Goal: Task Accomplishment & Management: Complete application form

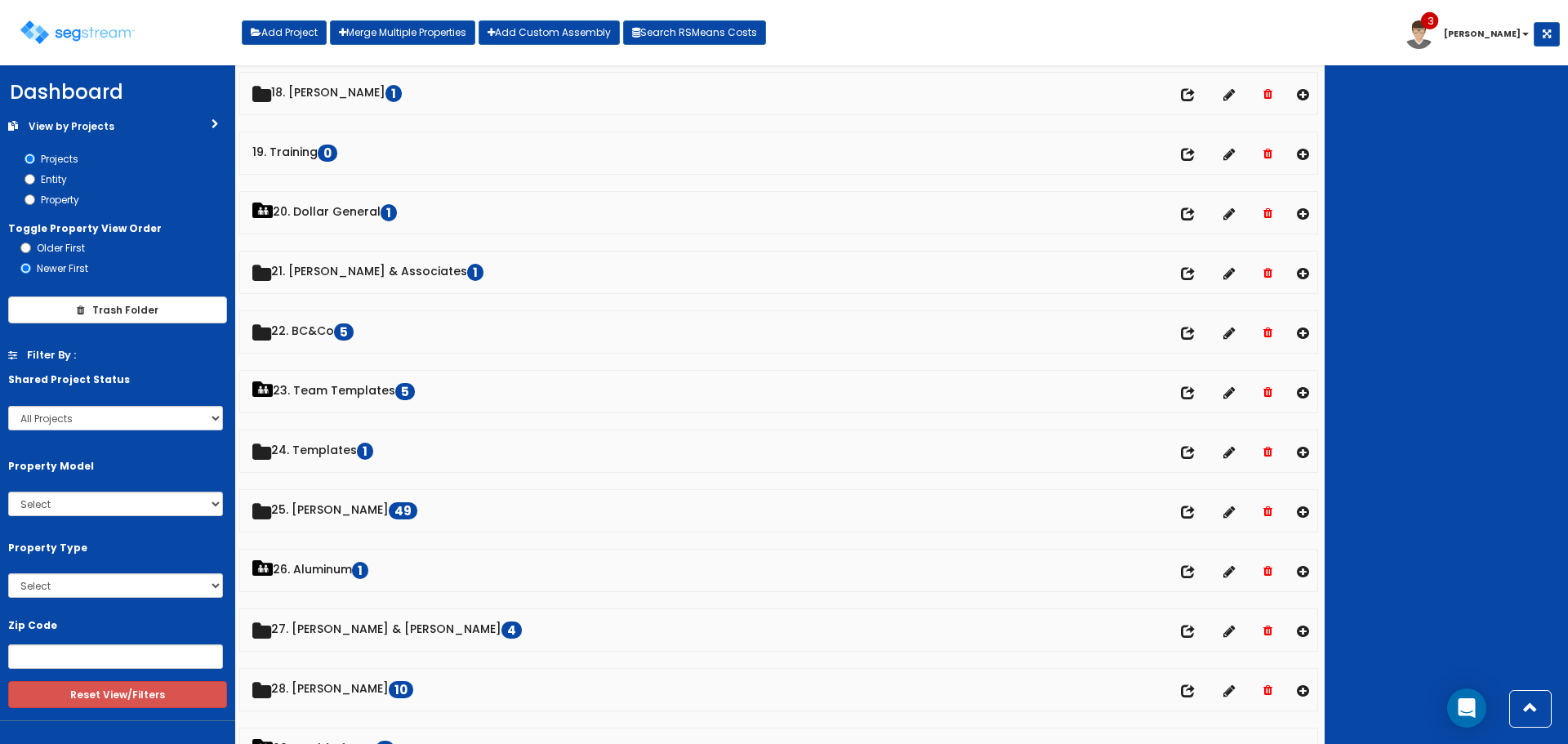
scroll to position [1144, 0]
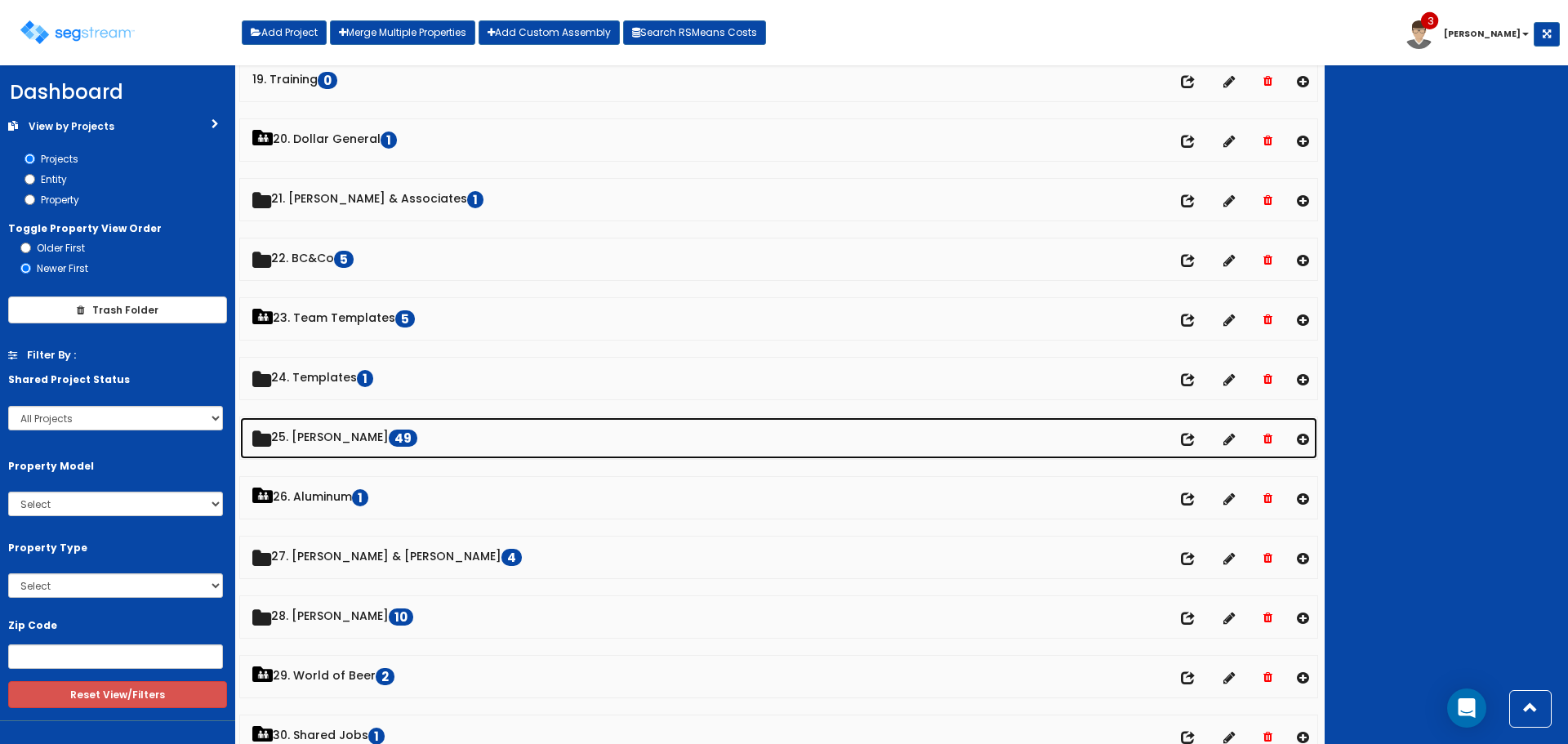
drag, startPoint x: 330, startPoint y: 428, endPoint x: 330, endPoint y: 463, distance: 35.0
click at [330, 429] on link "25. [PERSON_NAME] 49" at bounding box center [778, 438] width 1077 height 42
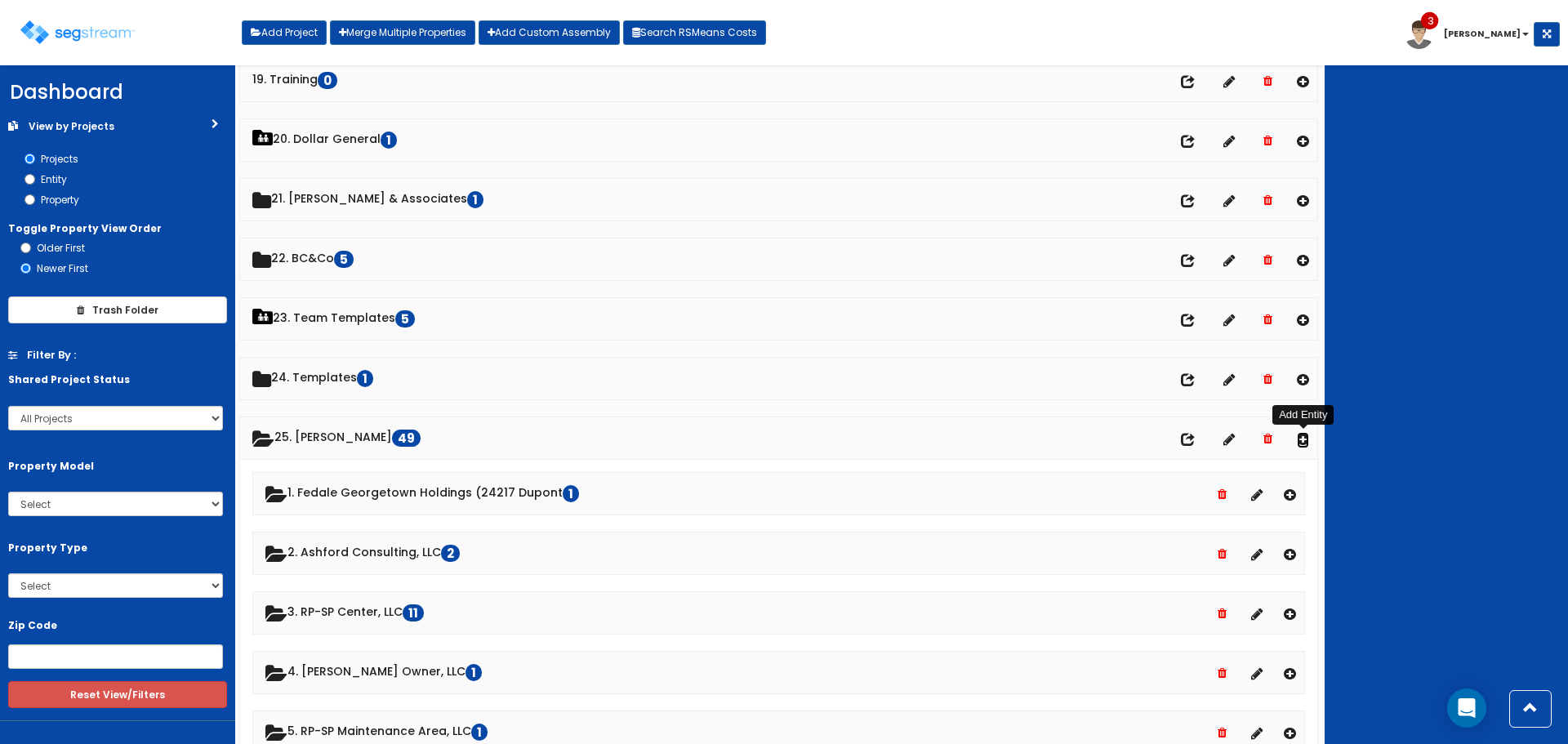
click at [1302, 436] on icon at bounding box center [1303, 439] width 12 height 14
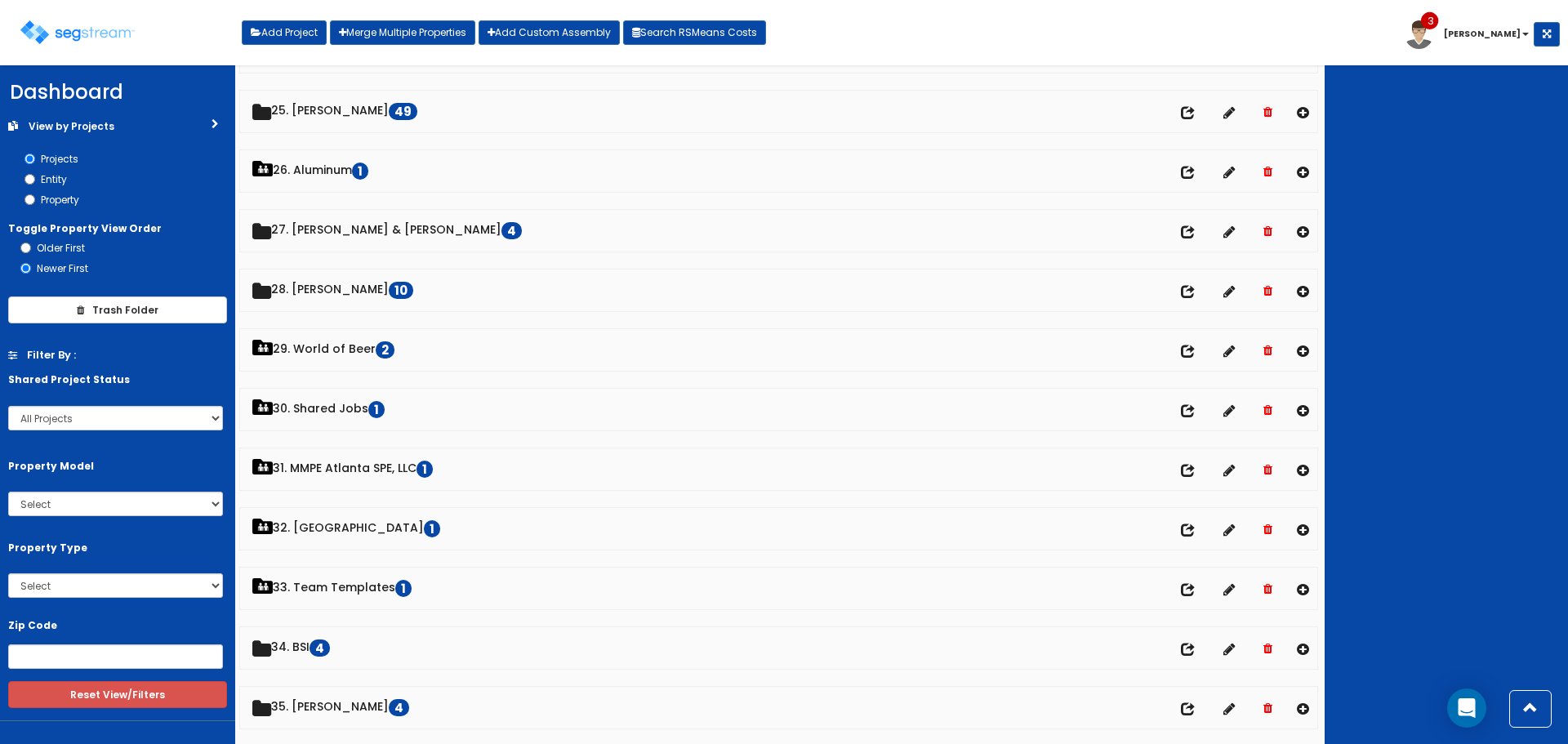
scroll to position [1470, 0]
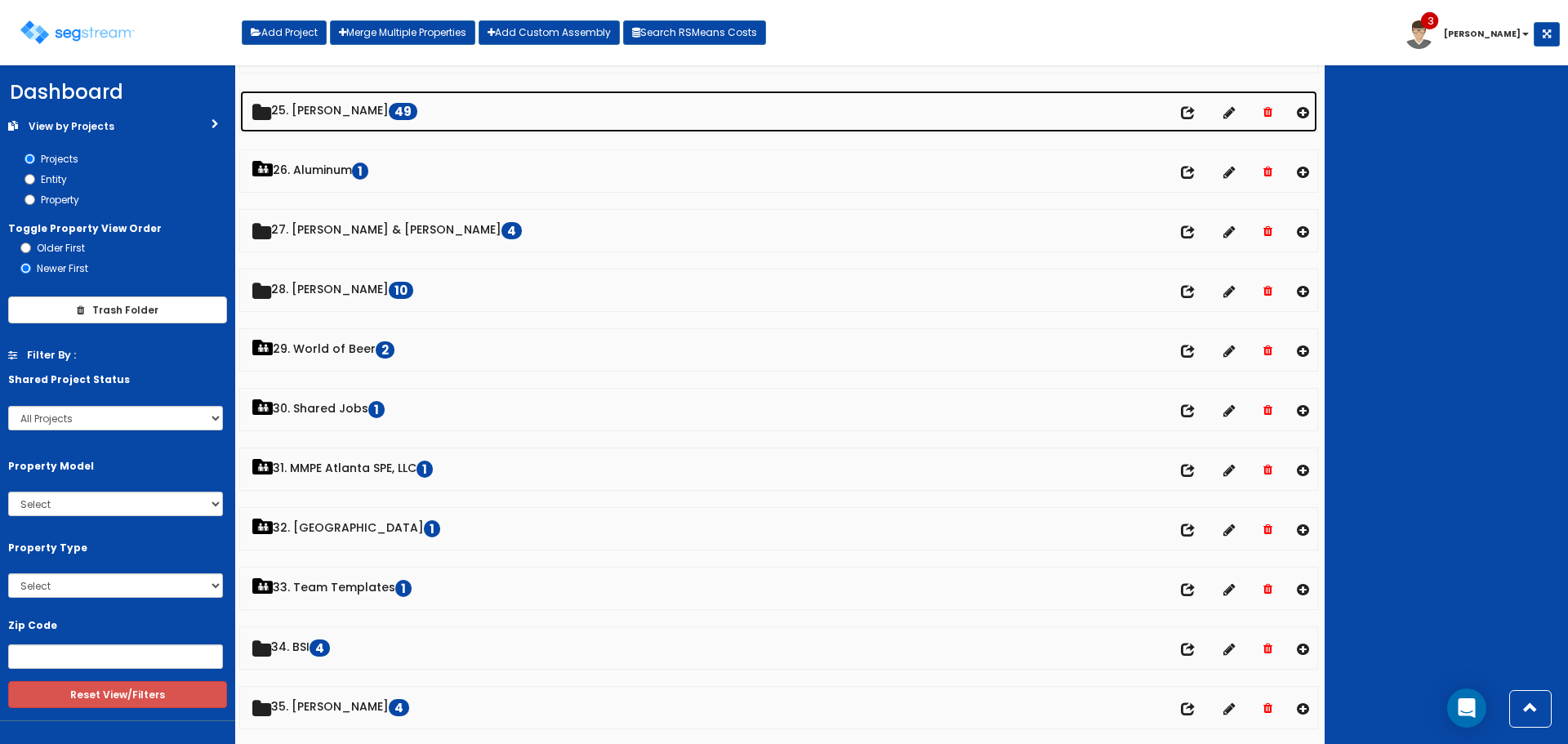
click at [328, 110] on link "25. Dawn Polin 49" at bounding box center [778, 111] width 1077 height 42
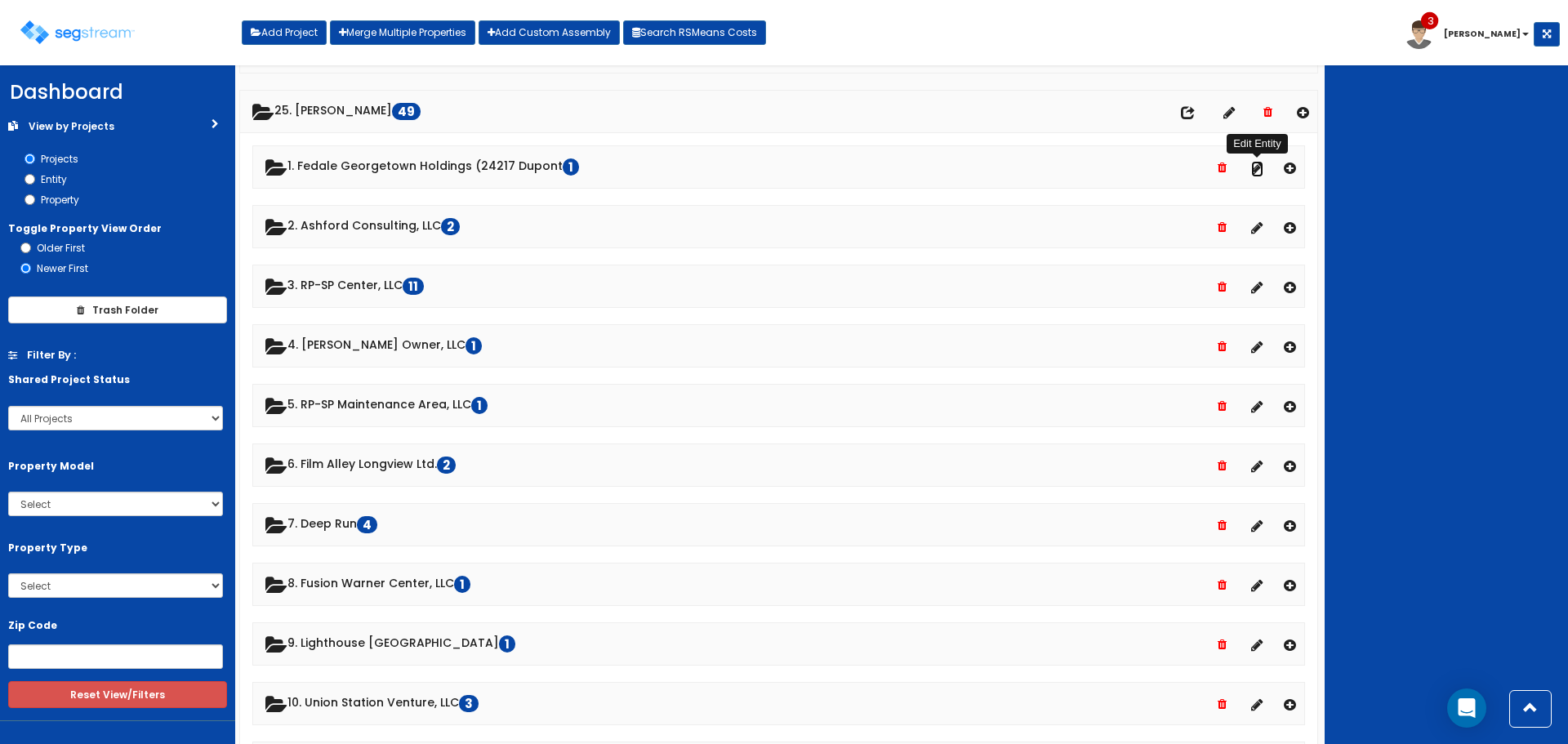
click at [1261, 171] on icon at bounding box center [1257, 168] width 12 height 14
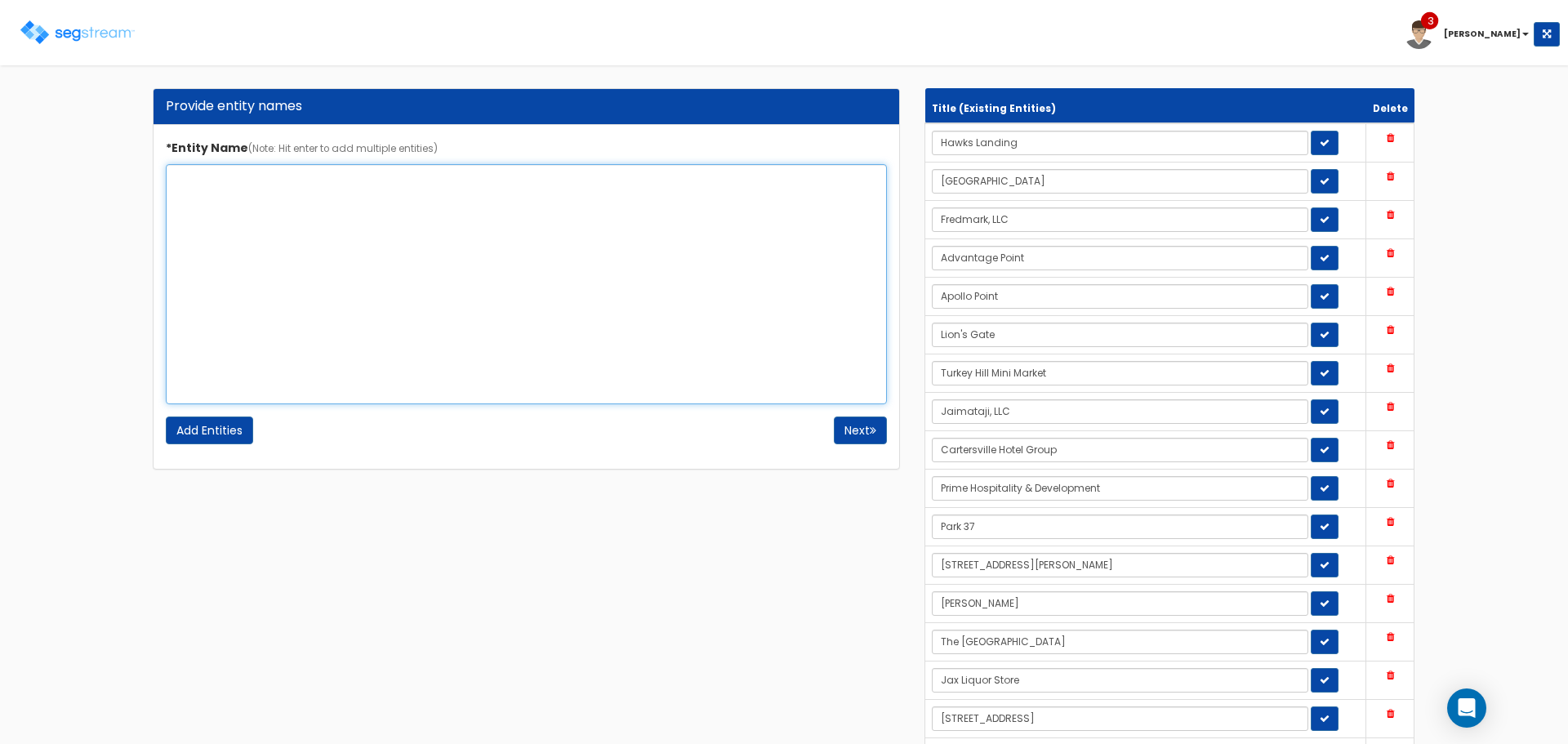
click at [366, 233] on textarea "*Entity Name (Note: Hit enter to add multiple entities)" at bounding box center [527, 284] width 721 height 240
type textarea "Adam Fedale"
click at [232, 433] on input "Add Entities" at bounding box center [210, 430] width 87 height 28
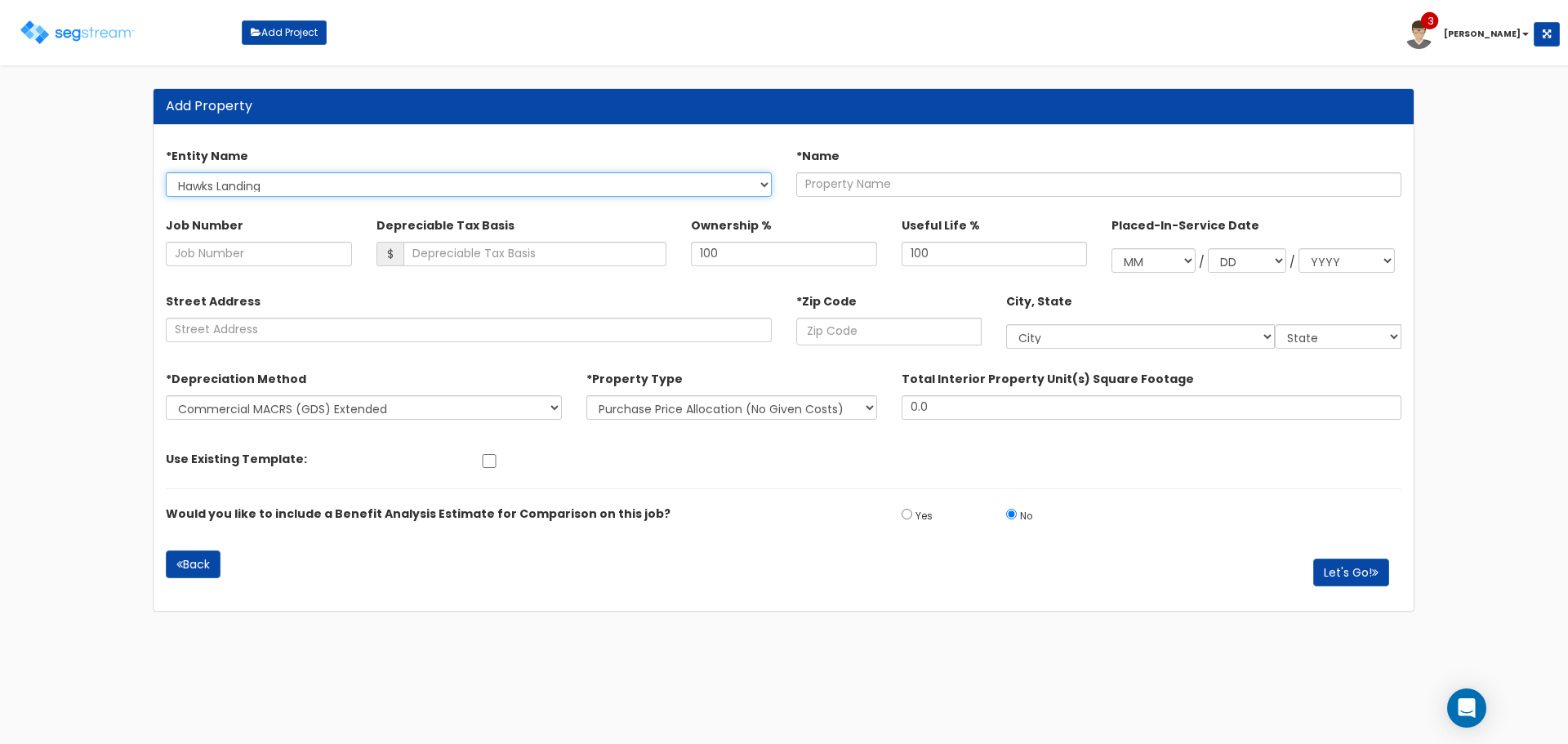
drag, startPoint x: 714, startPoint y: 184, endPoint x: 709, endPoint y: 193, distance: 10.3
click at [714, 184] on select "Hawks Landing North Circle Fredmark, LLC Advantage Point Apollo Point Lion's Ga…" at bounding box center [469, 185] width 606 height 25
select select "1709"
click at [166, 172] on select "Hawks Landing North Circle Fredmark, LLC Advantage Point Apollo Point Lion's Ga…" at bounding box center [469, 185] width 606 height 25
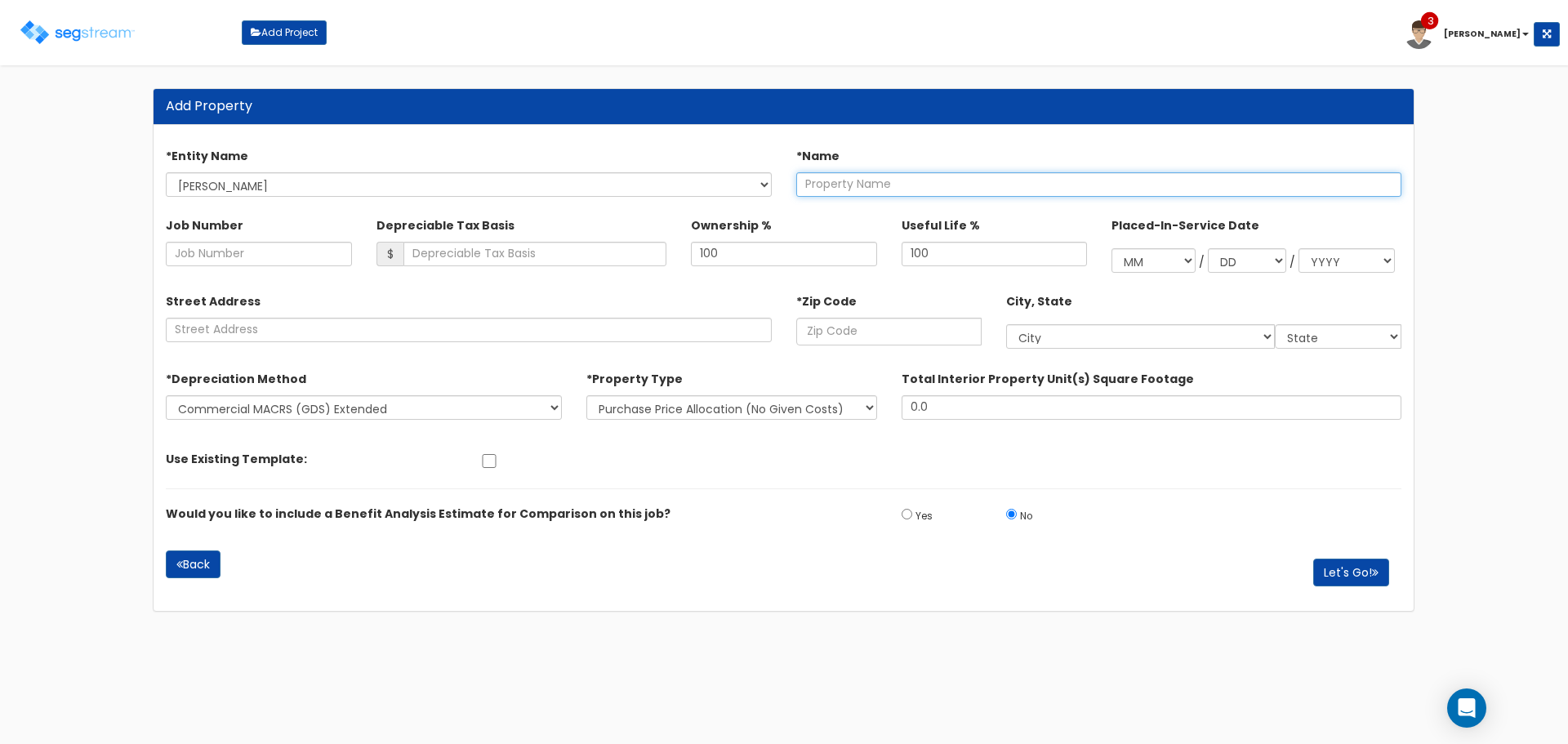
click at [895, 182] on input "text" at bounding box center [1099, 185] width 606 height 25
drag, startPoint x: 951, startPoint y: 186, endPoint x: 948, endPoint y: 195, distance: 9.5
click at [951, 186] on input "text" at bounding box center [1099, 185] width 606 height 25
type input "11762 Grays Corner Rd"
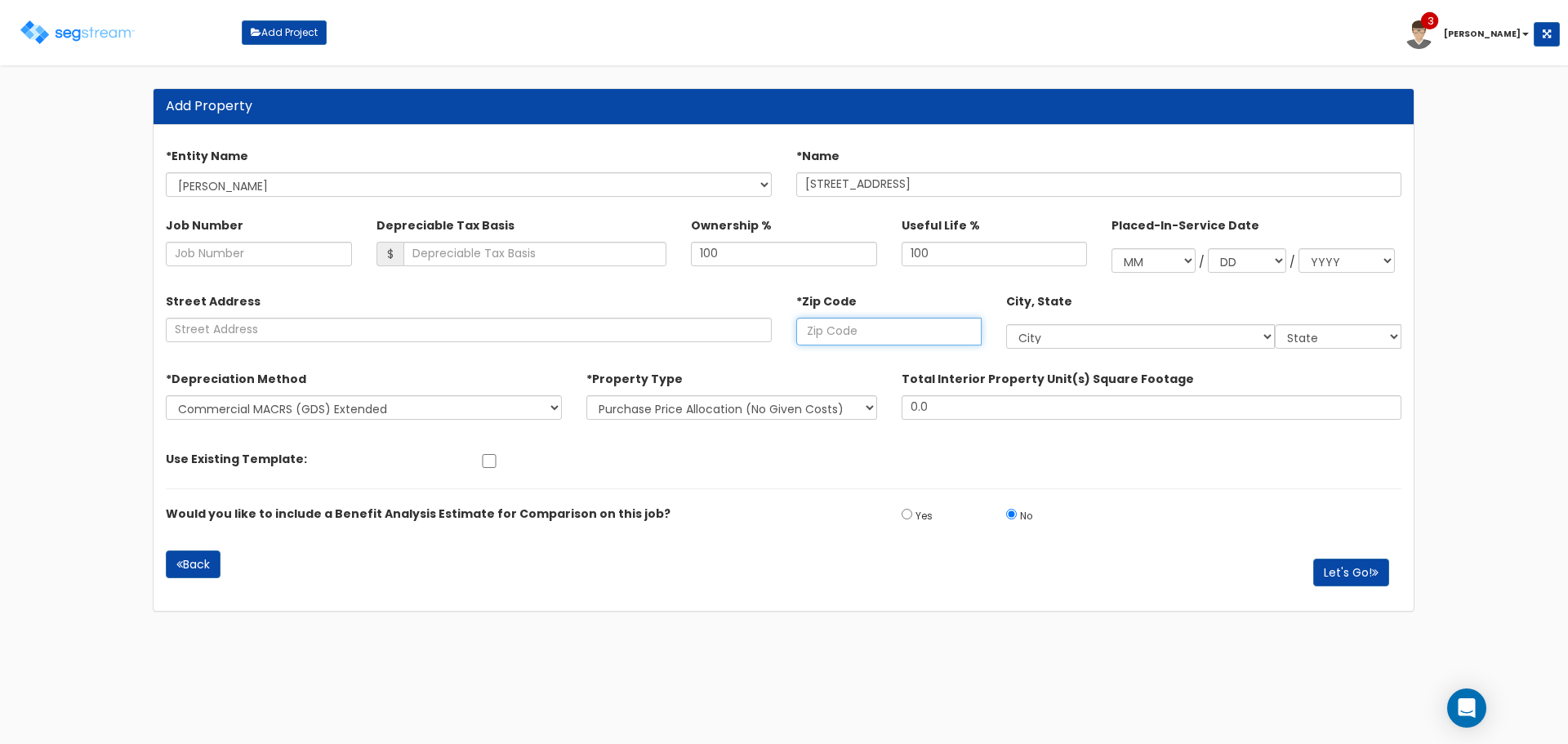
click at [926, 339] on input "text" at bounding box center [888, 332] width 186 height 28
type input "005"
select select
type input "0050"
select select "NY"
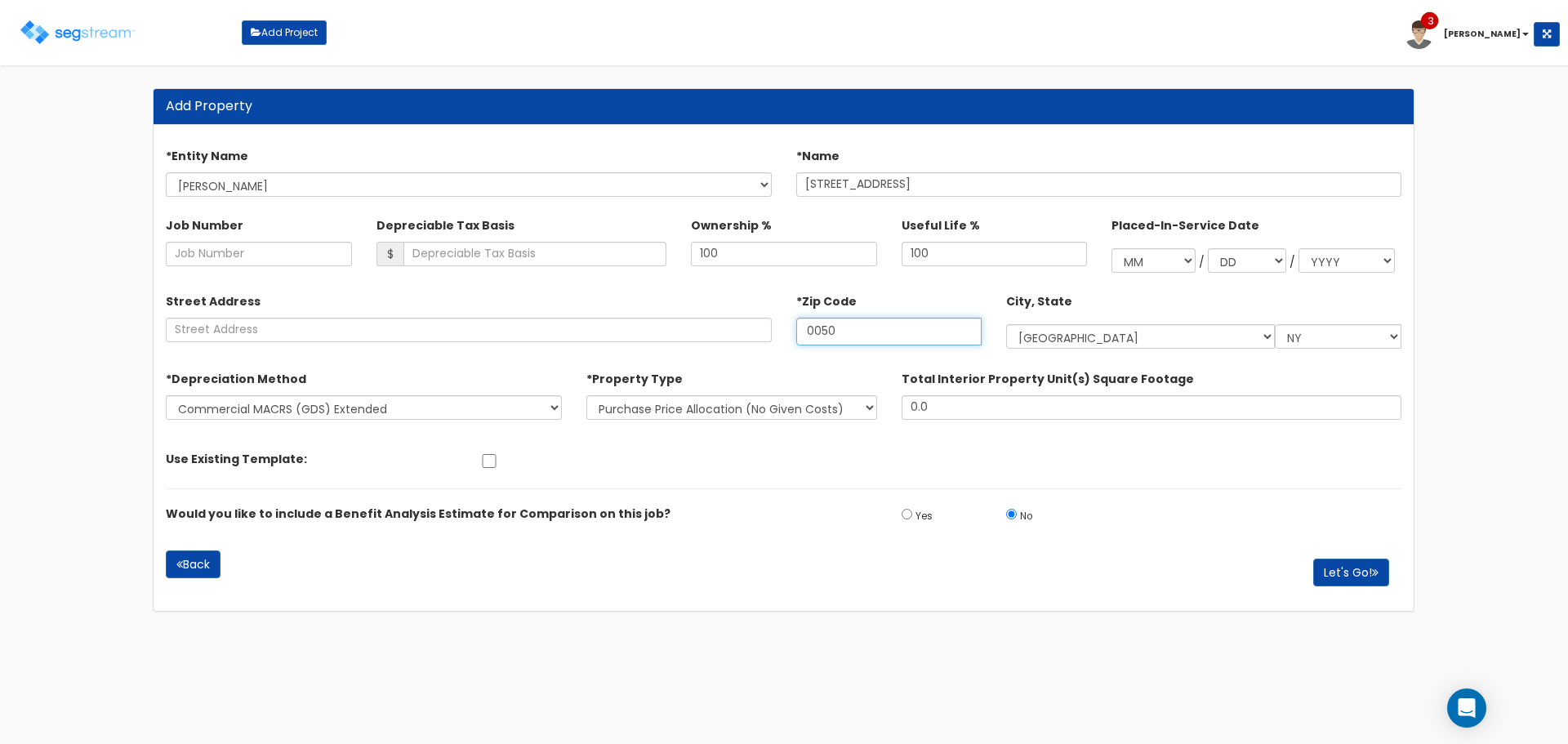
type input "00500"
select select
drag, startPoint x: 848, startPoint y: 331, endPoint x: 545, endPoint y: 343, distance: 303.2
click at [545, 343] on div "Street Address *Zip Code 00500 City, State AB" at bounding box center [784, 314] width 1260 height 69
type input "21"
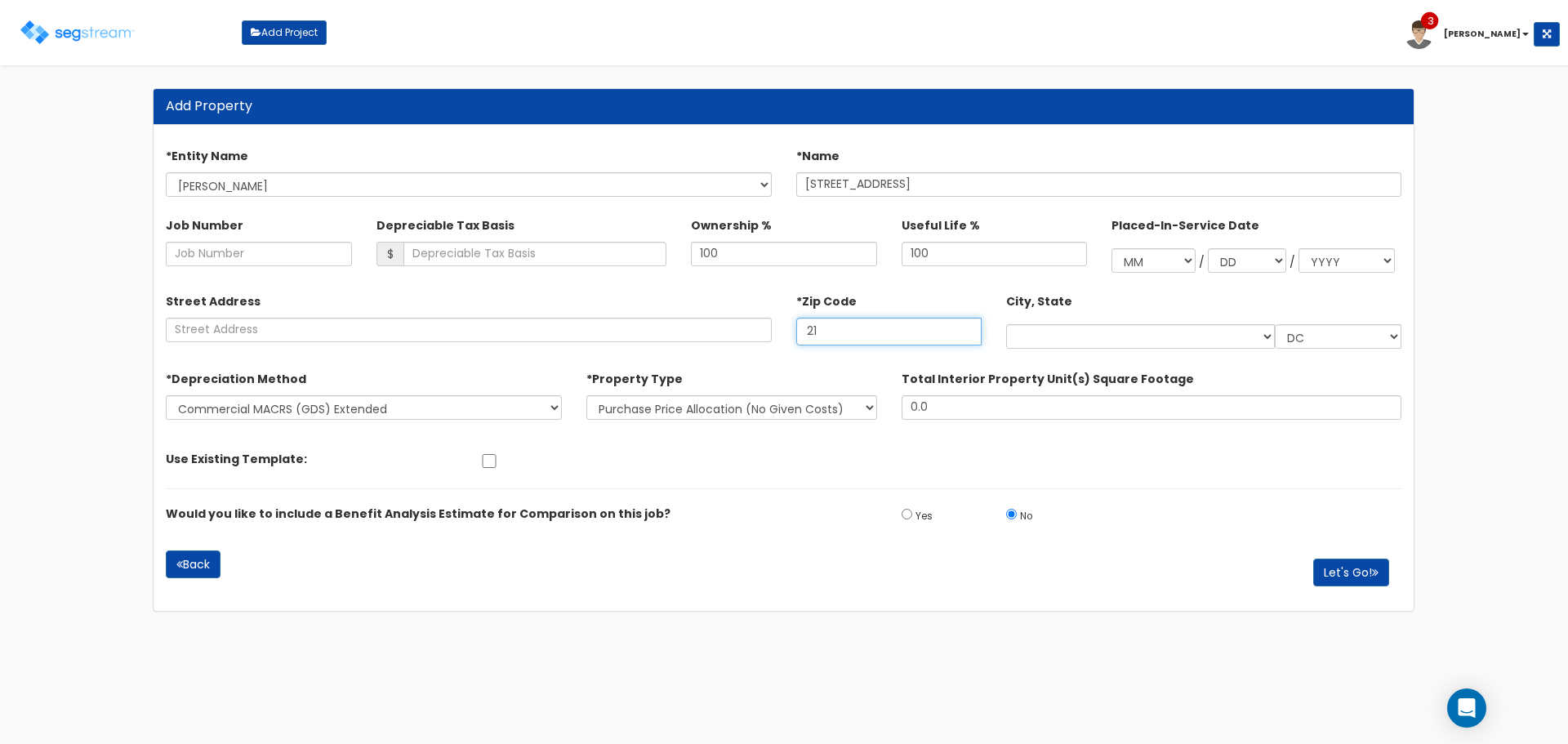
select select "MD"
type input "21811"
click at [659, 412] on select "New Construction / Reno / TI's (Given Costs) Purchase Price Allocation (No Give…" at bounding box center [731, 408] width 291 height 25
select select "NEW"
click at [586, 396] on select "New Construction / Reno / TI's (Given Costs) Purchase Price Allocation (No Give…" at bounding box center [731, 408] width 291 height 25
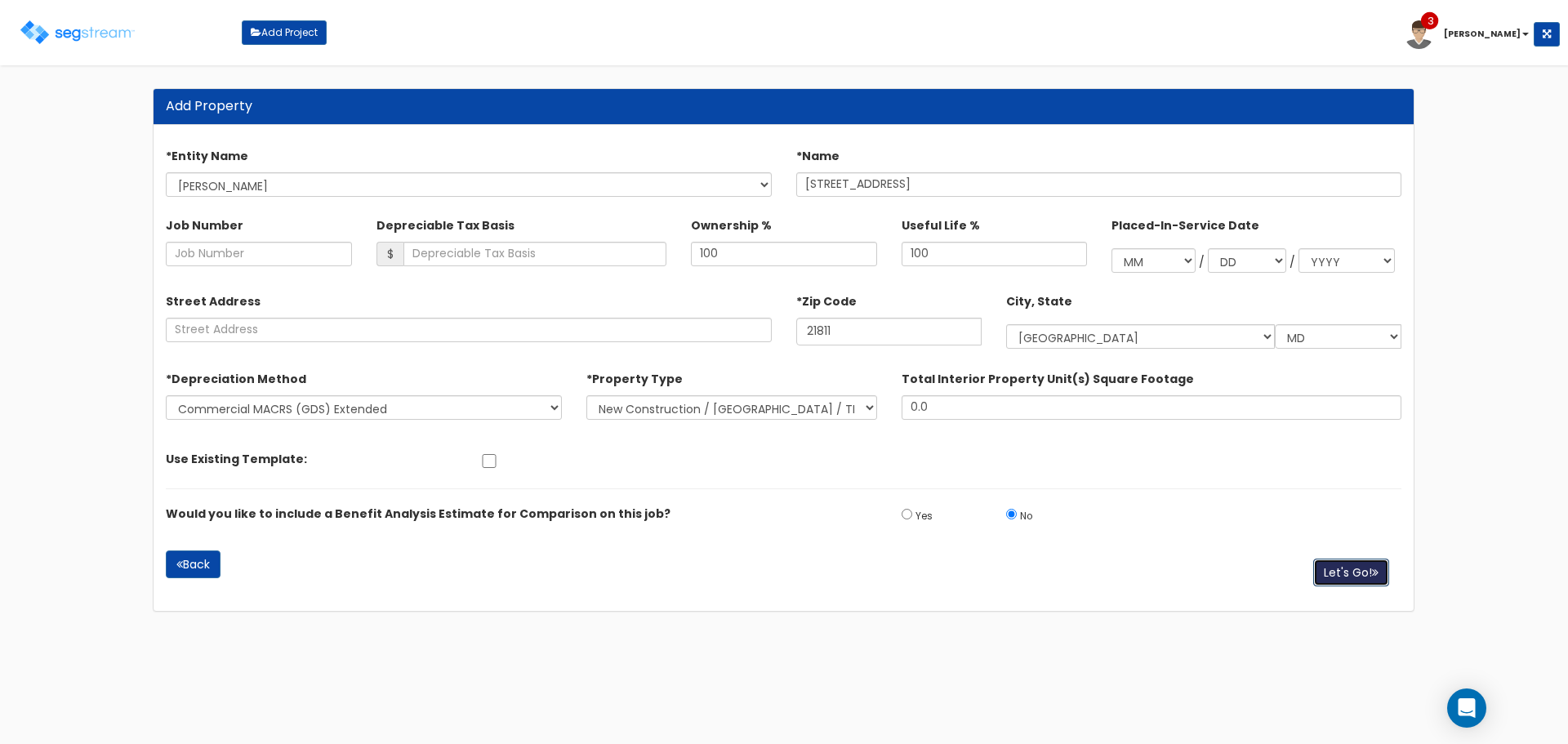
click at [1365, 569] on button "Let's Go!" at bounding box center [1350, 572] width 76 height 28
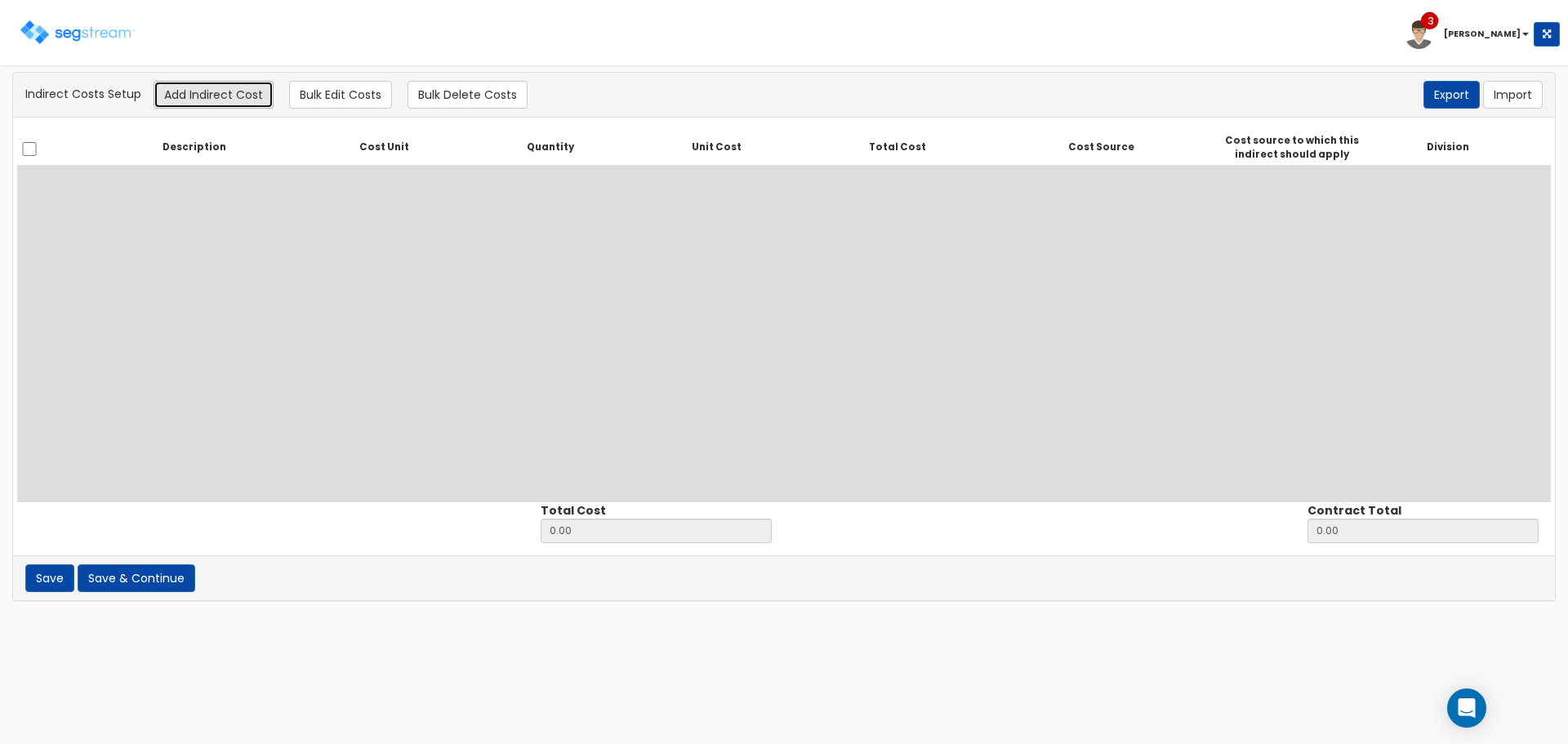
drag, startPoint x: 207, startPoint y: 96, endPoint x: 211, endPoint y: 105, distance: 9.8
click at [207, 96] on button "Add Indirect Cost" at bounding box center [213, 94] width 120 height 28
select select
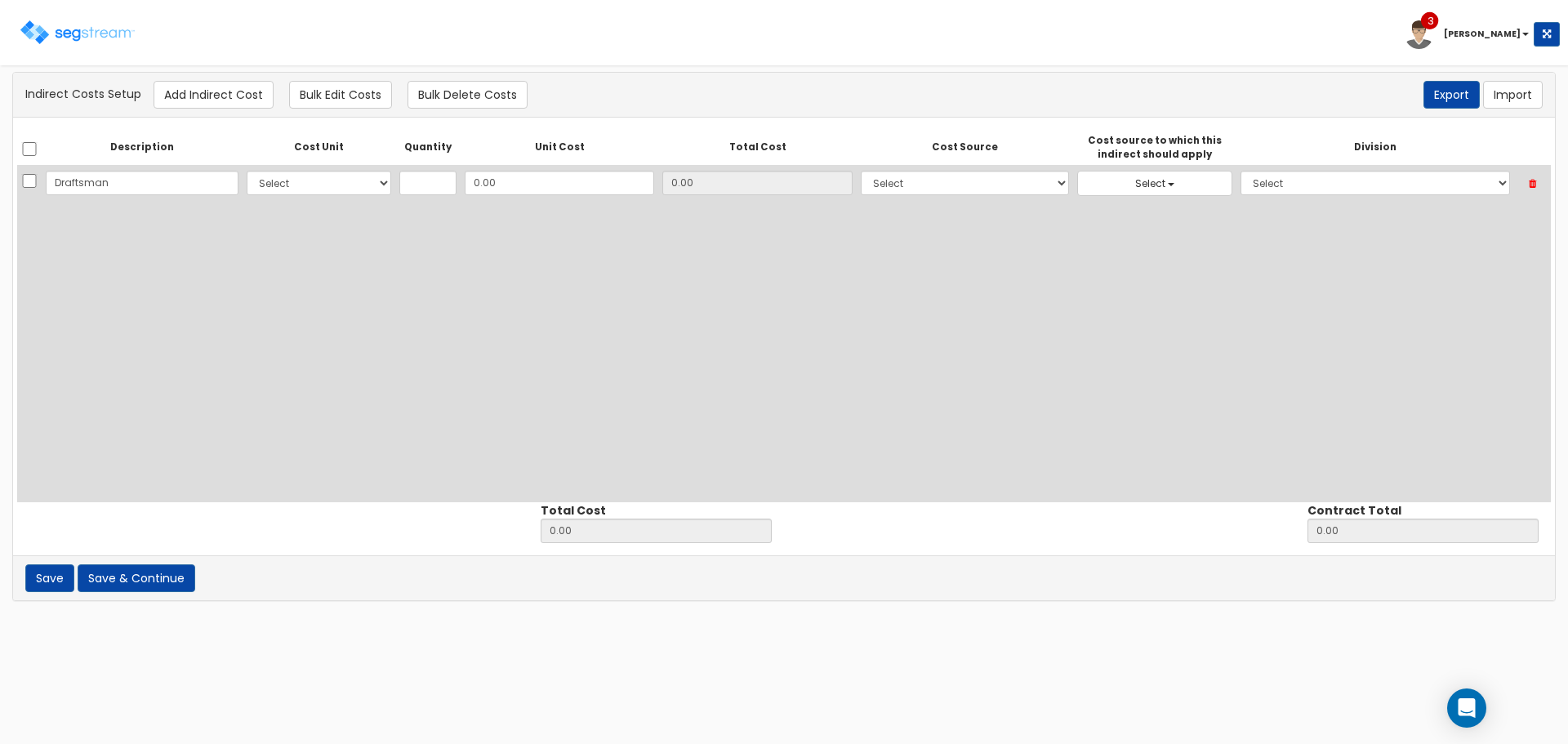
type input "Draftsman"
select select "10"
type input "1"
type input "2"
type input "2.00"
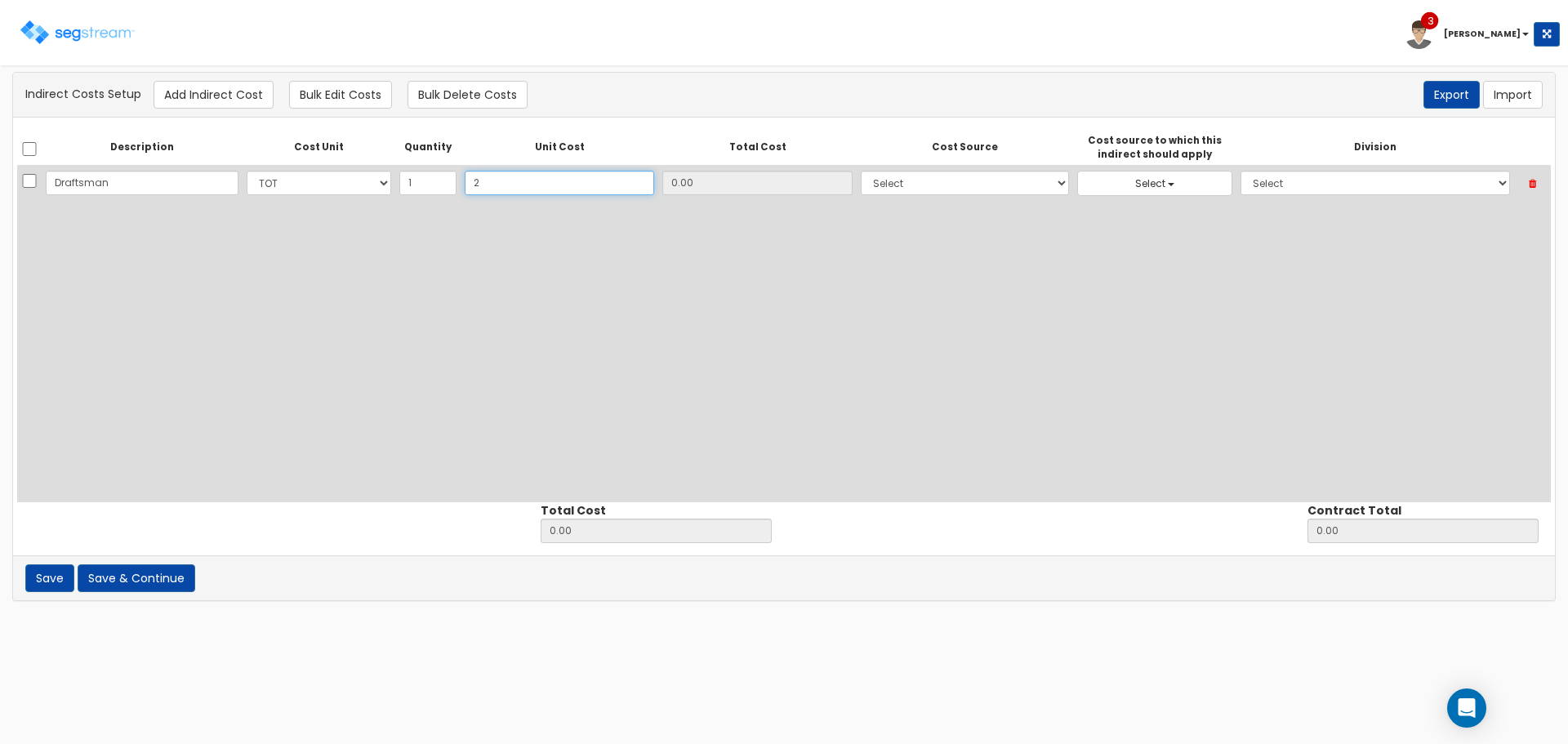
type input "2.00"
type input "25"
type input "25.00"
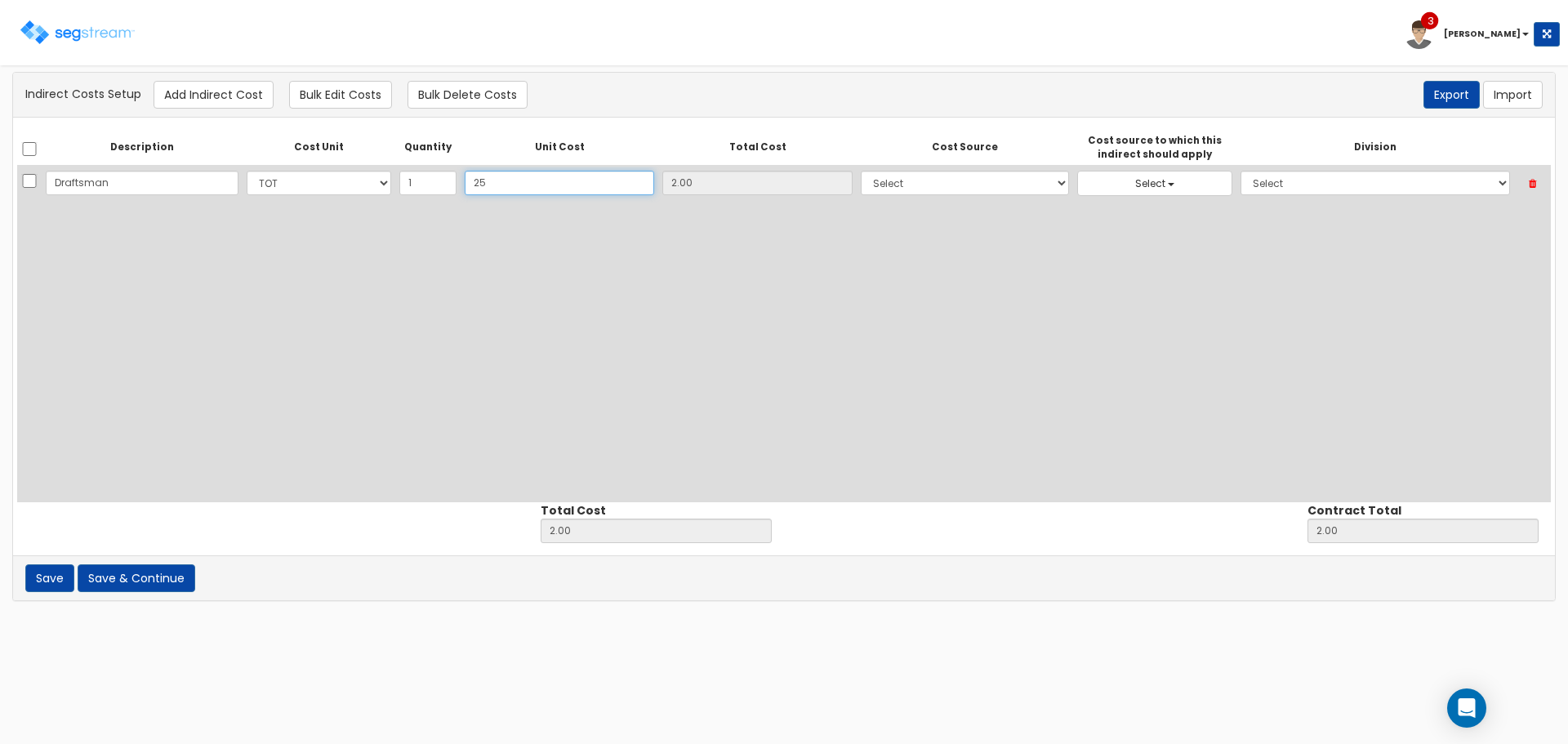
type input "25.00"
type input "250"
type input "250.00"
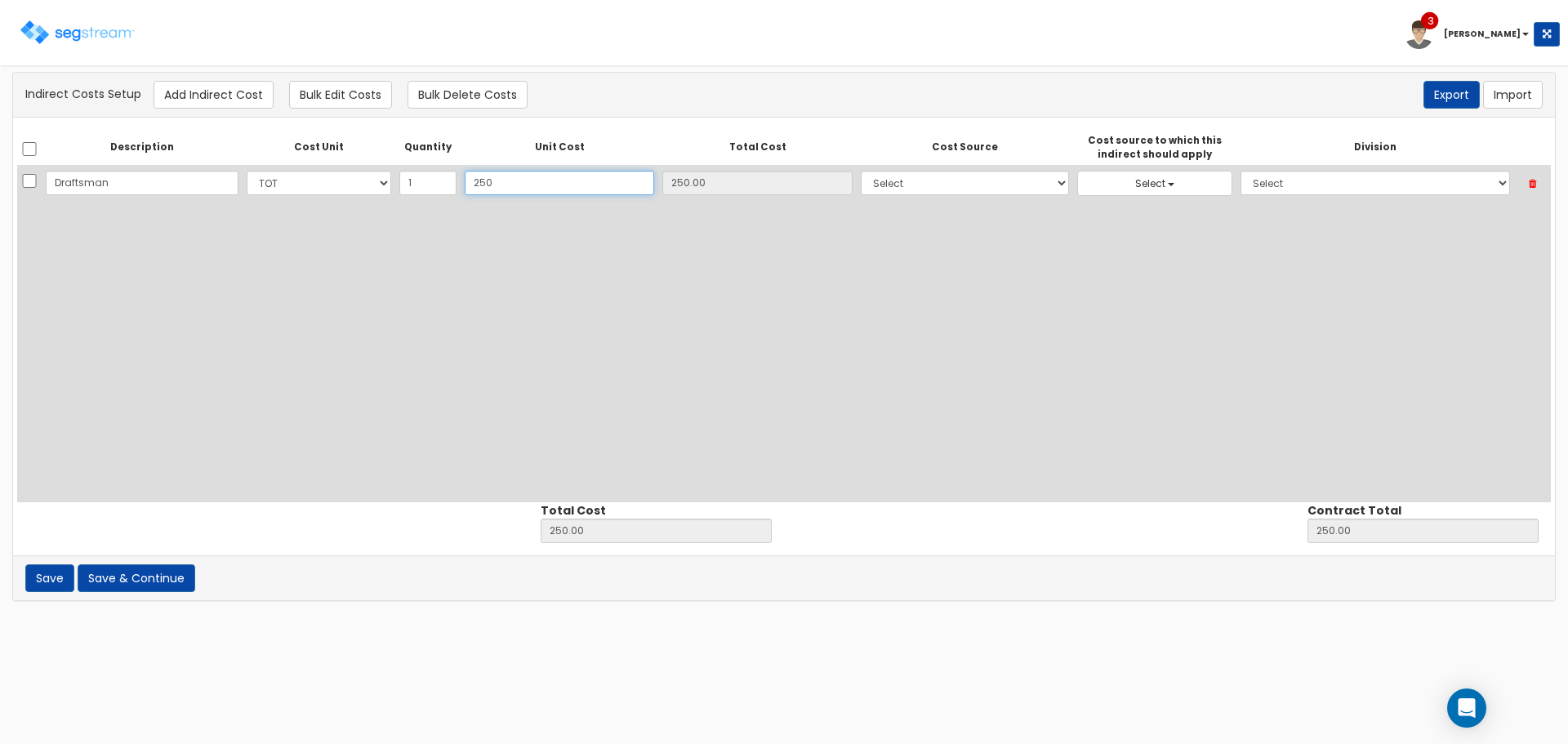
type input "2500"
type input "2,500.00"
type input "2,500"
type input "2,500.00"
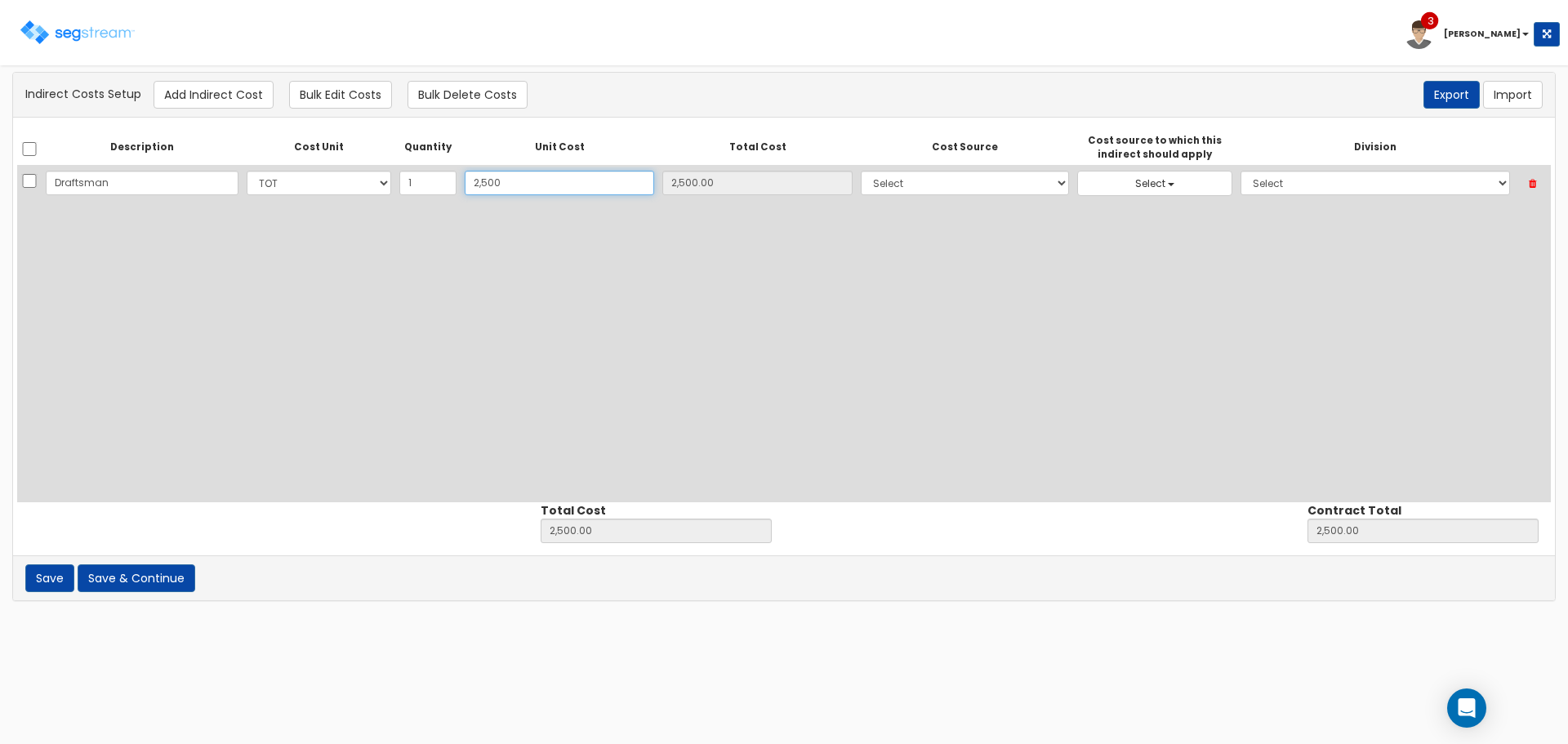
type input "2,500"
select select "6"
click at [1135, 178] on span "Select" at bounding box center [1150, 184] width 30 height 14
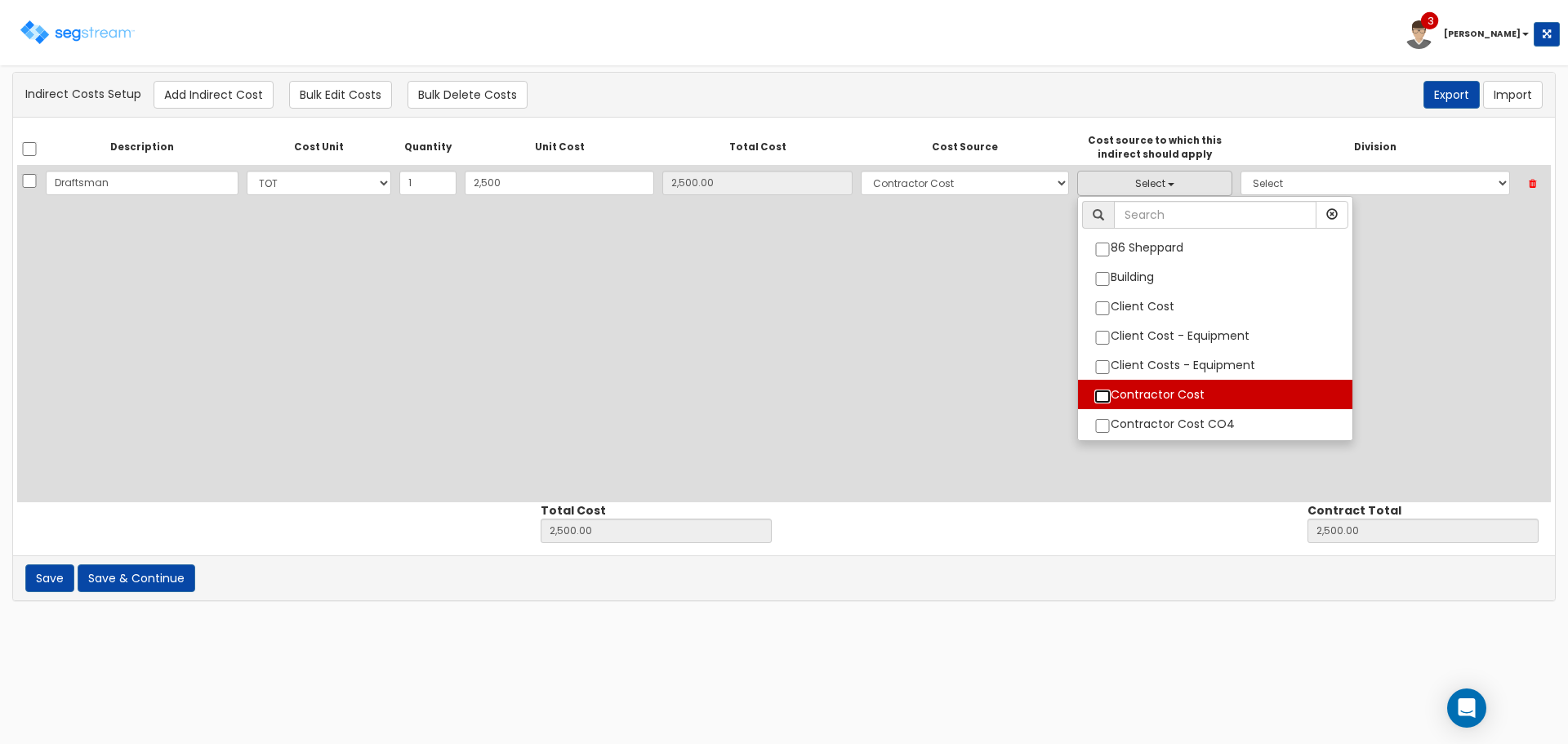
click at [1094, 398] on input "Contractor Cost" at bounding box center [1102, 396] width 16 height 14
checkbox input "true"
select select "6"
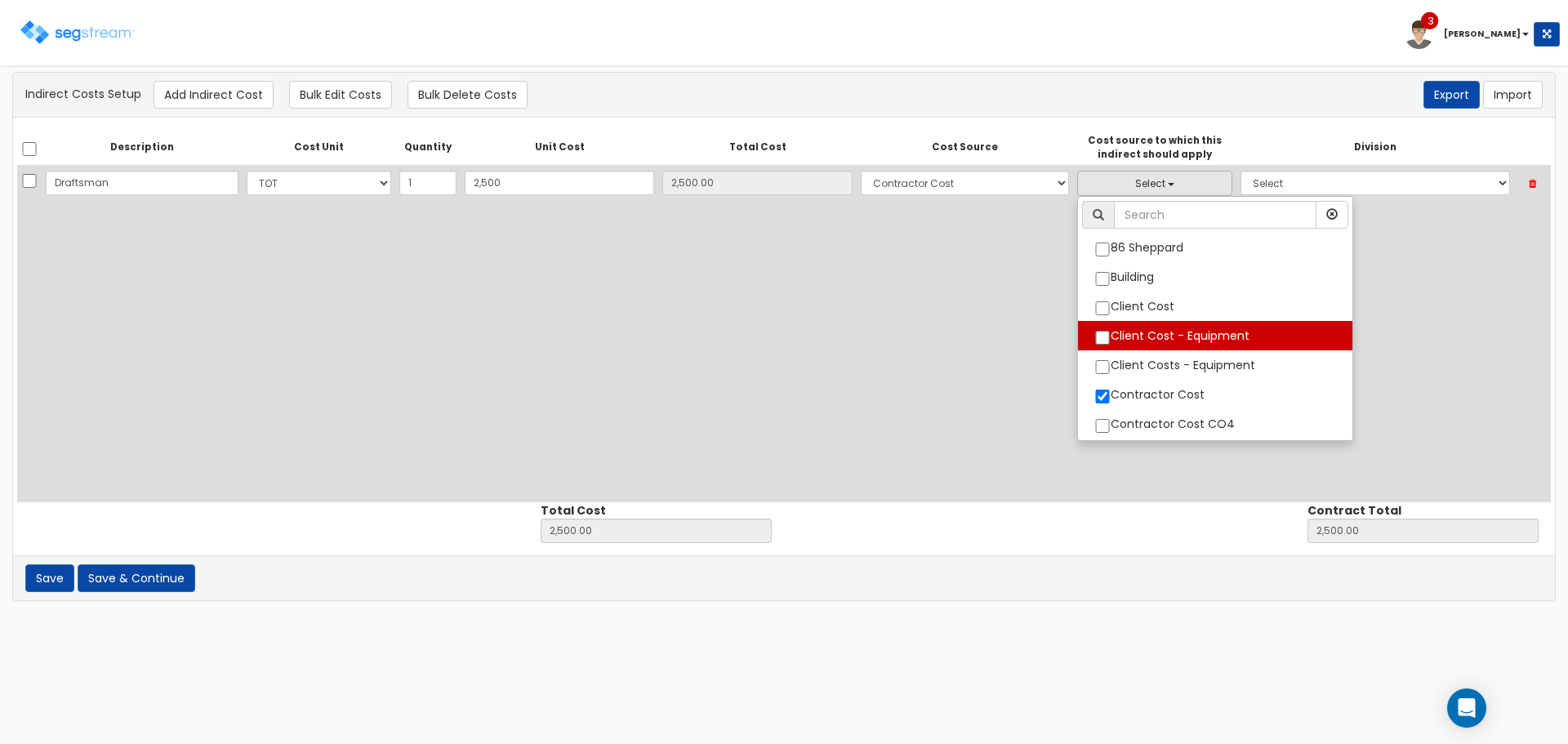
scroll to position [77, 0]
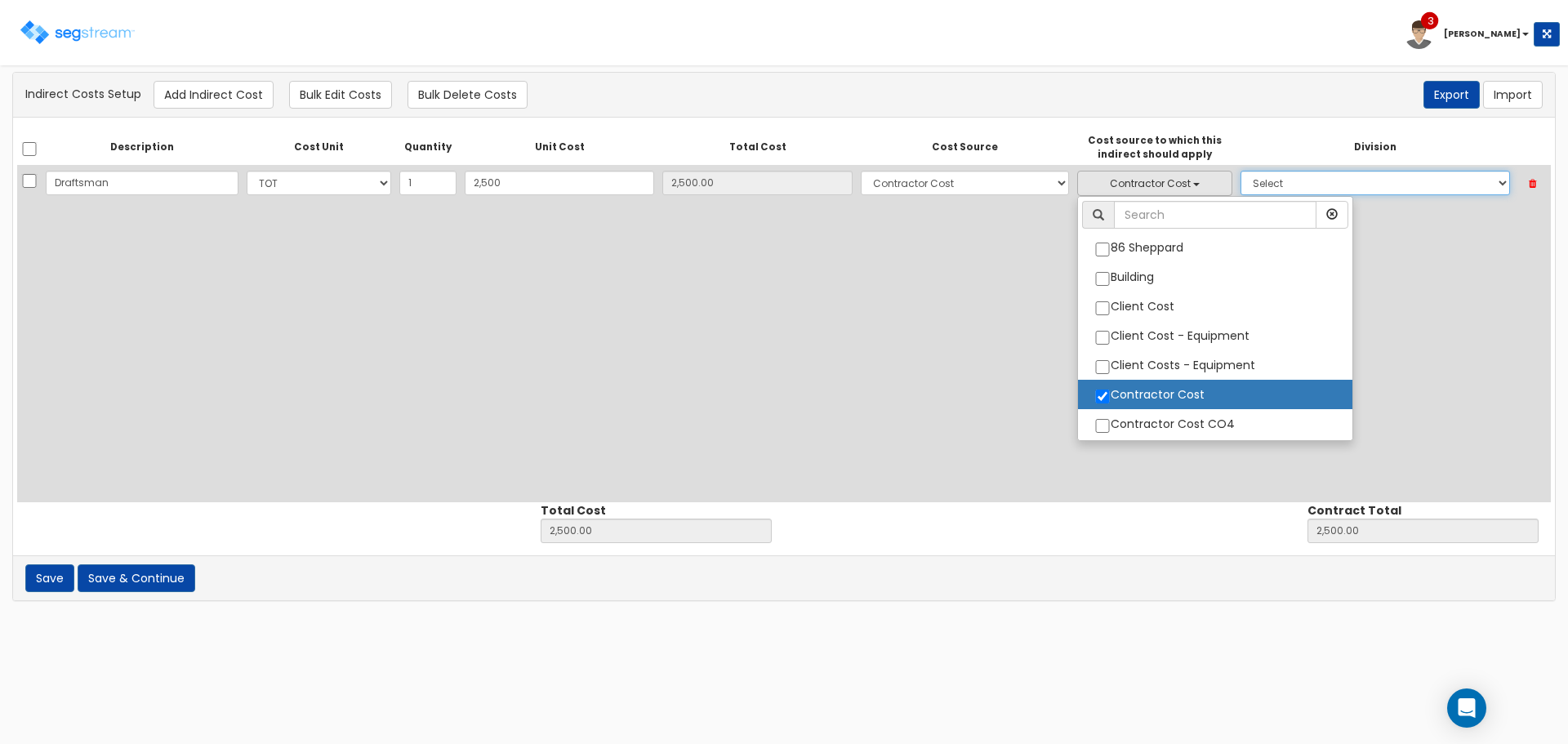
click at [1438, 188] on select "Select 1. General Requirements 2. Existing Conditions 3. Concrete 4. Masonry 5.…" at bounding box center [1374, 183] width 269 height 25
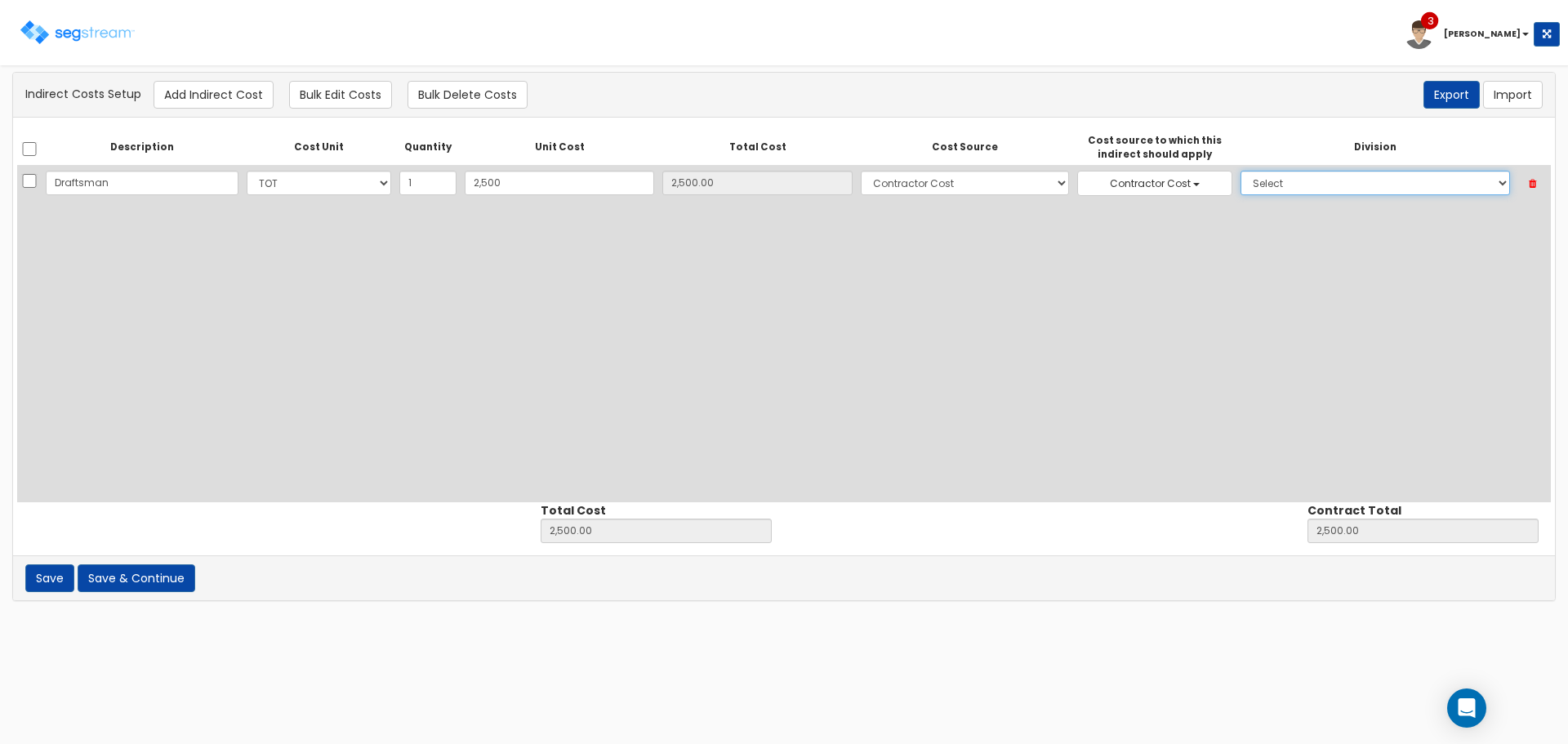
select select "1"
click at [1240, 171] on select "Select 1. General Requirements 2. Existing Conditions 3. Concrete 4. Masonry 5.…" at bounding box center [1374, 183] width 269 height 25
click at [222, 92] on button "Add Indirect Cost" at bounding box center [213, 94] width 120 height 28
select select "10"
select select "6"
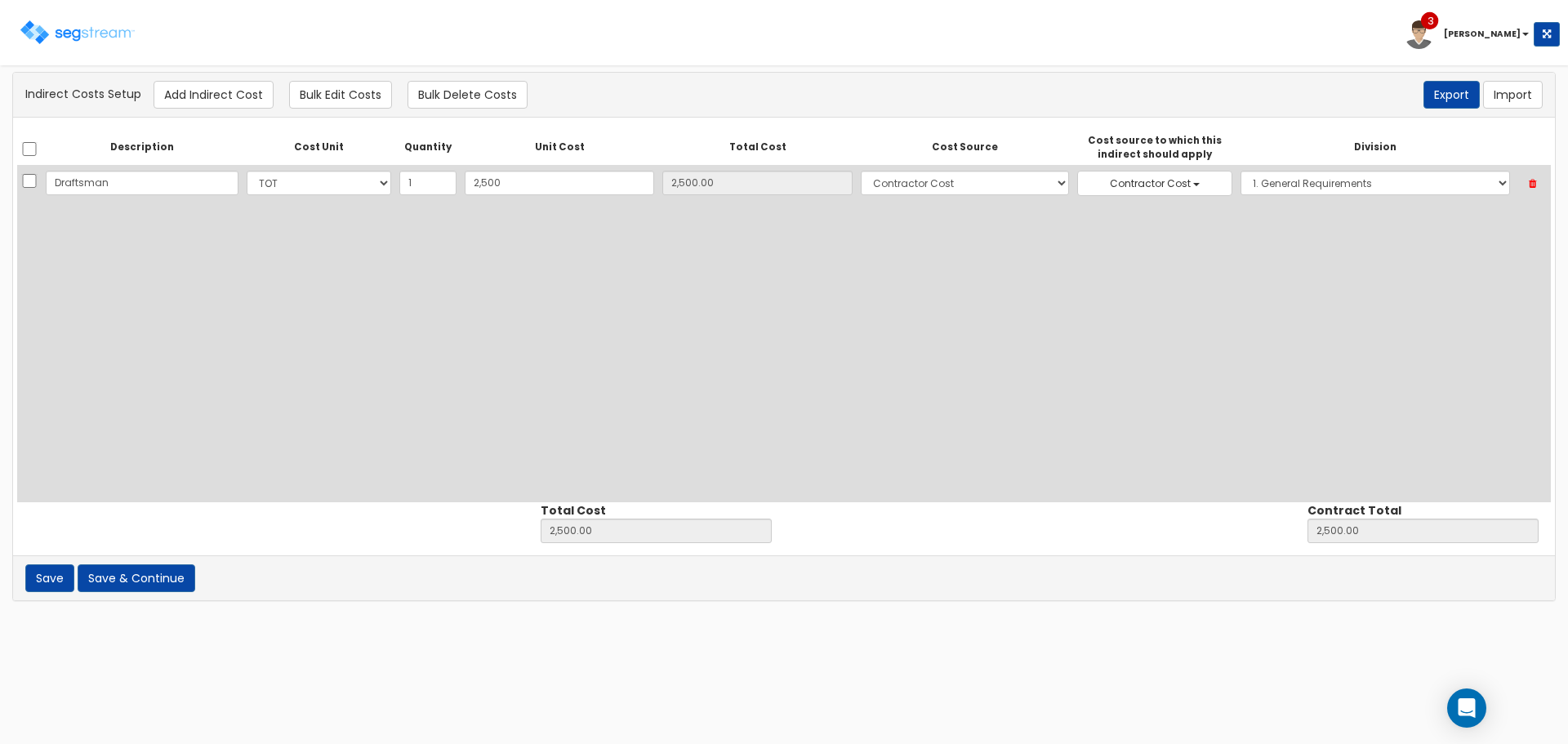
select select "6"
select select "1"
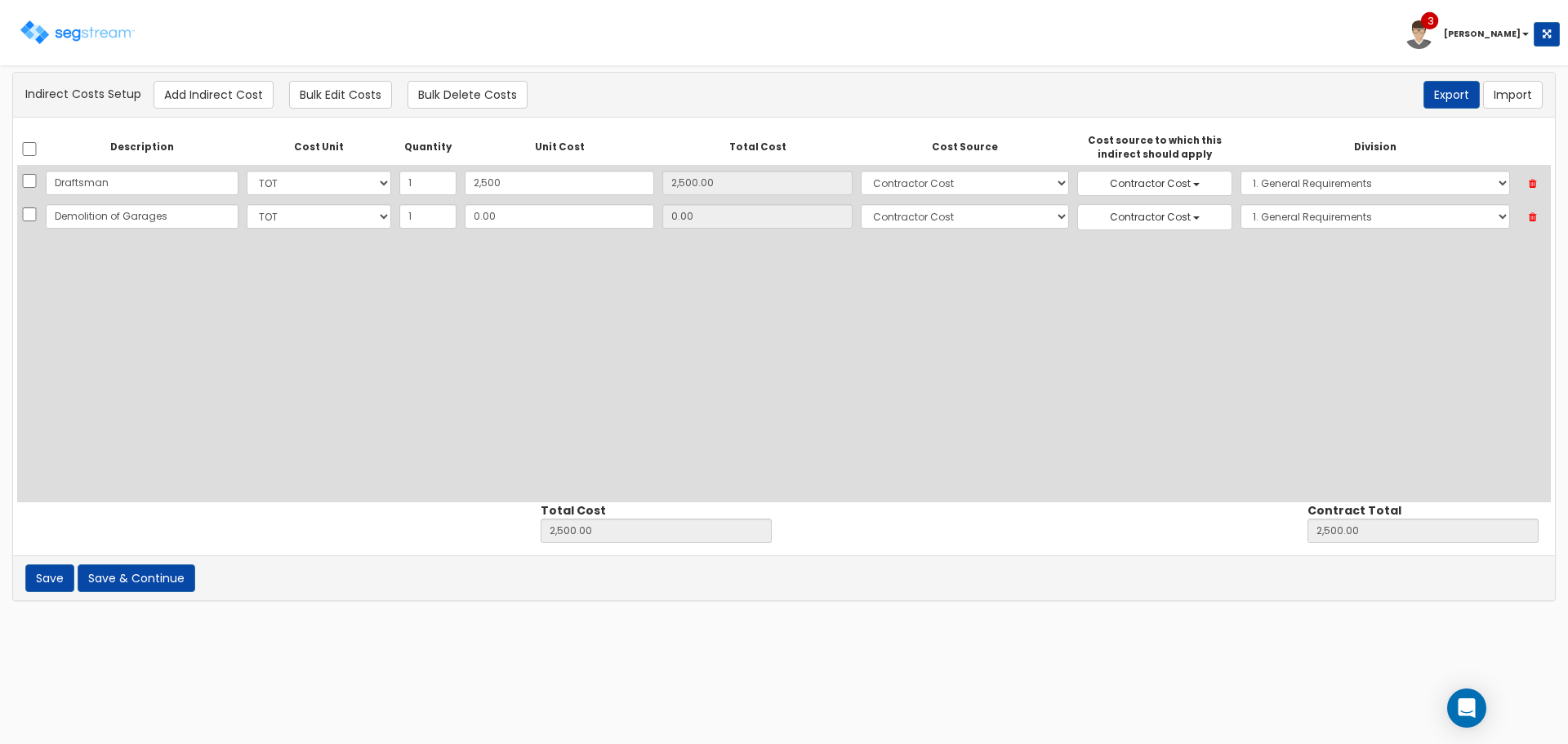
type input "Demolition of Garages"
type input "19"
type input "2,519.00"
type input "19.00"
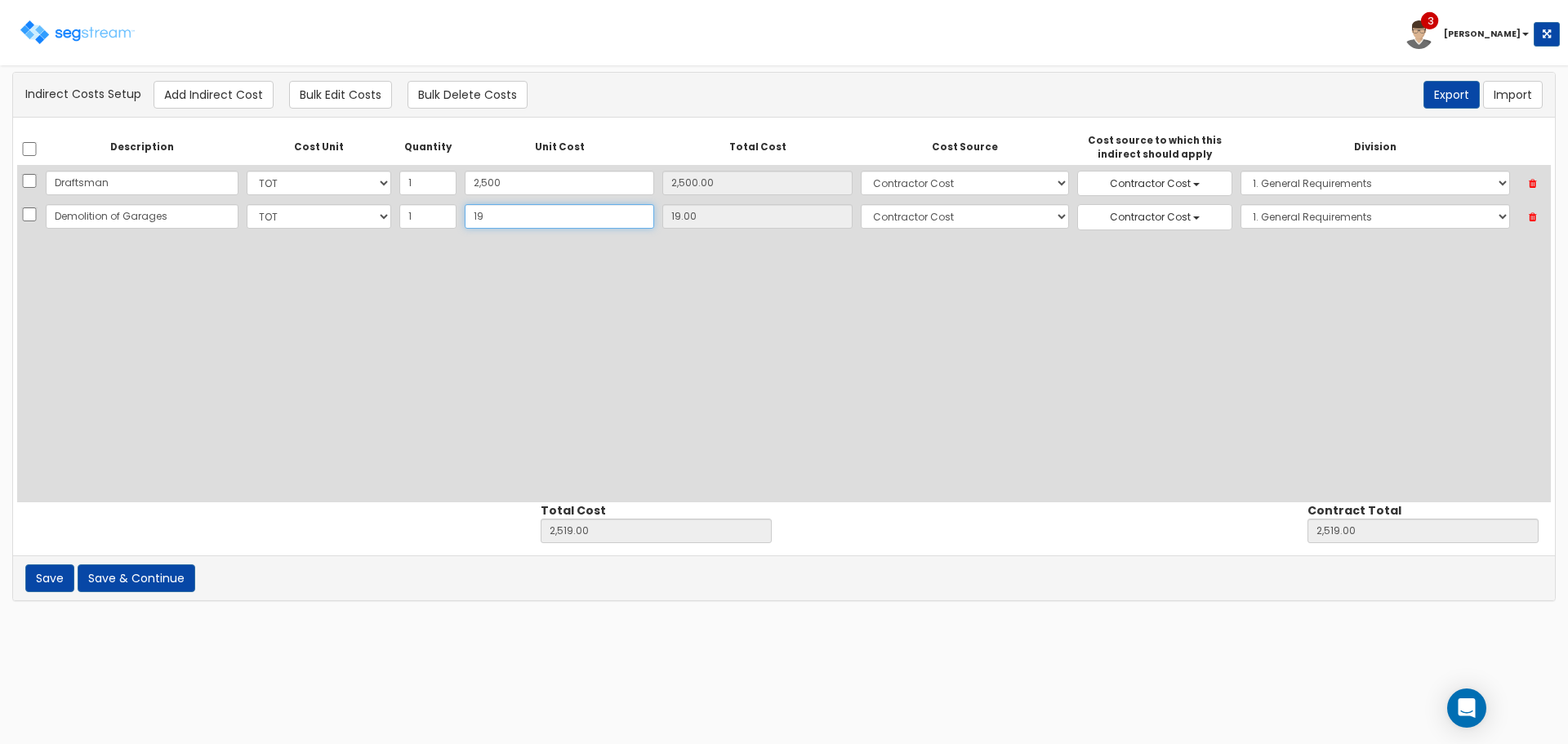
type input "195"
type input "2,695.00"
type input "195.00"
type input "1950"
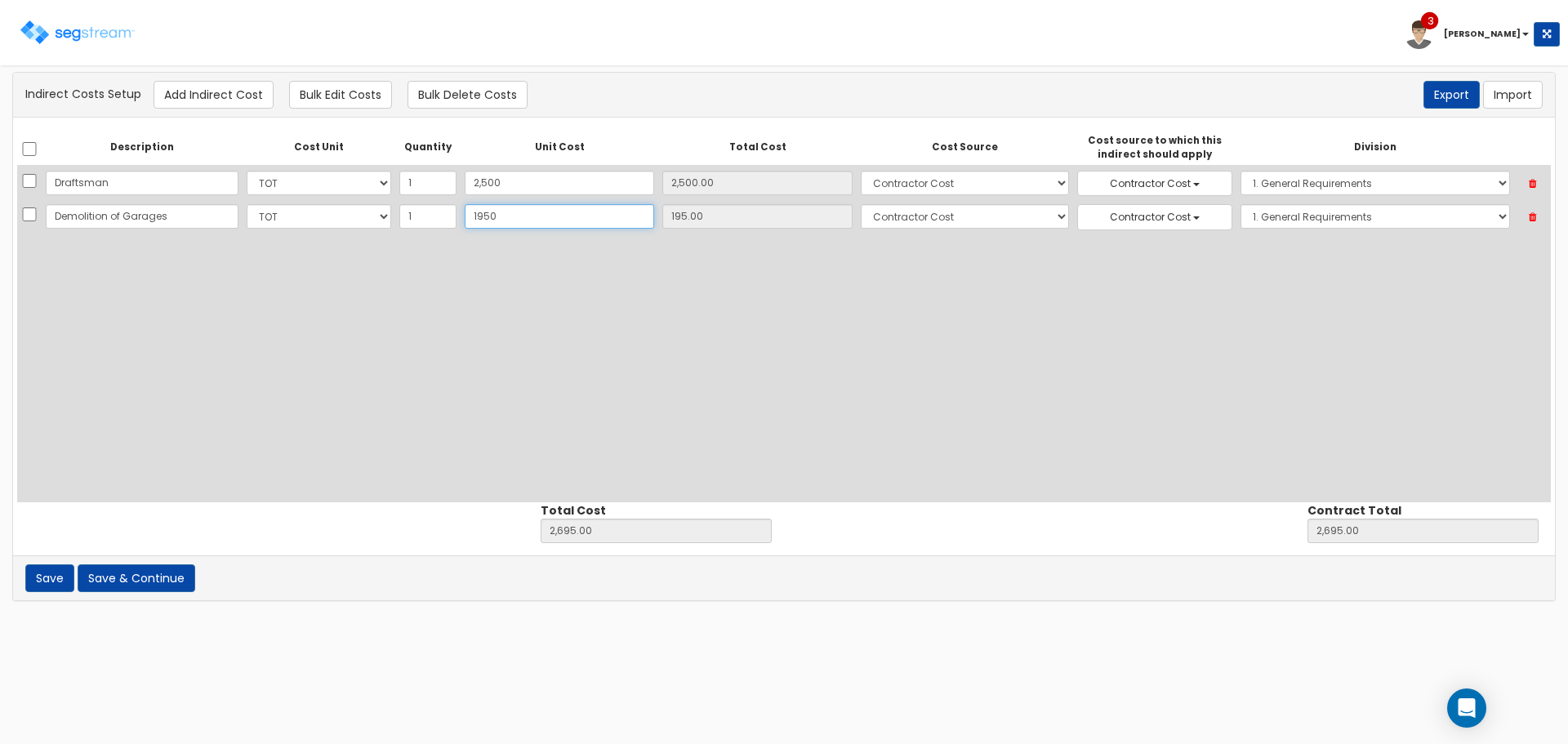
type input "4,450.00"
type input "1,950"
type input "1,950.00"
type input "1,9500"
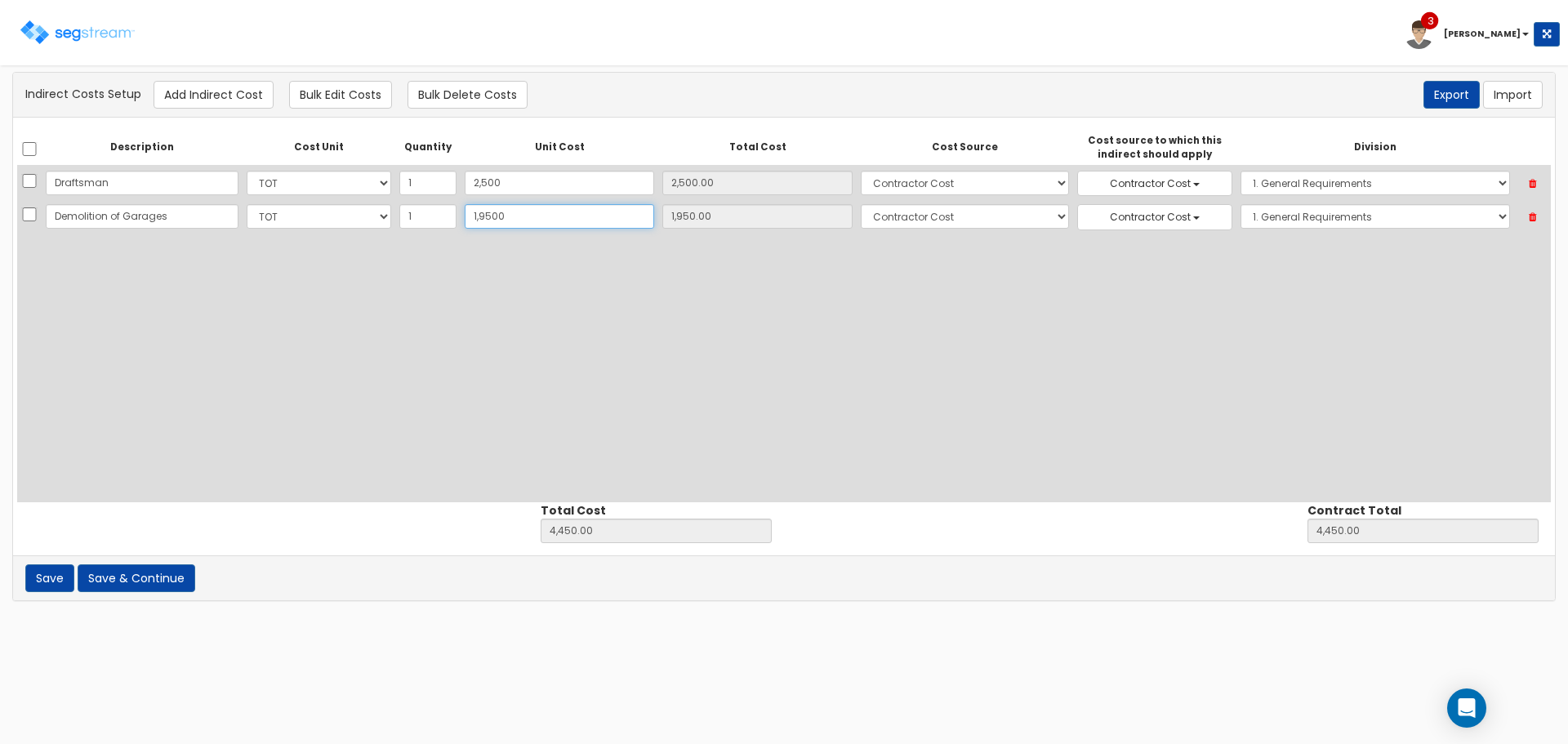
type input "22,000.00"
type input "19,500"
type input "19,500.00"
type input "19,500"
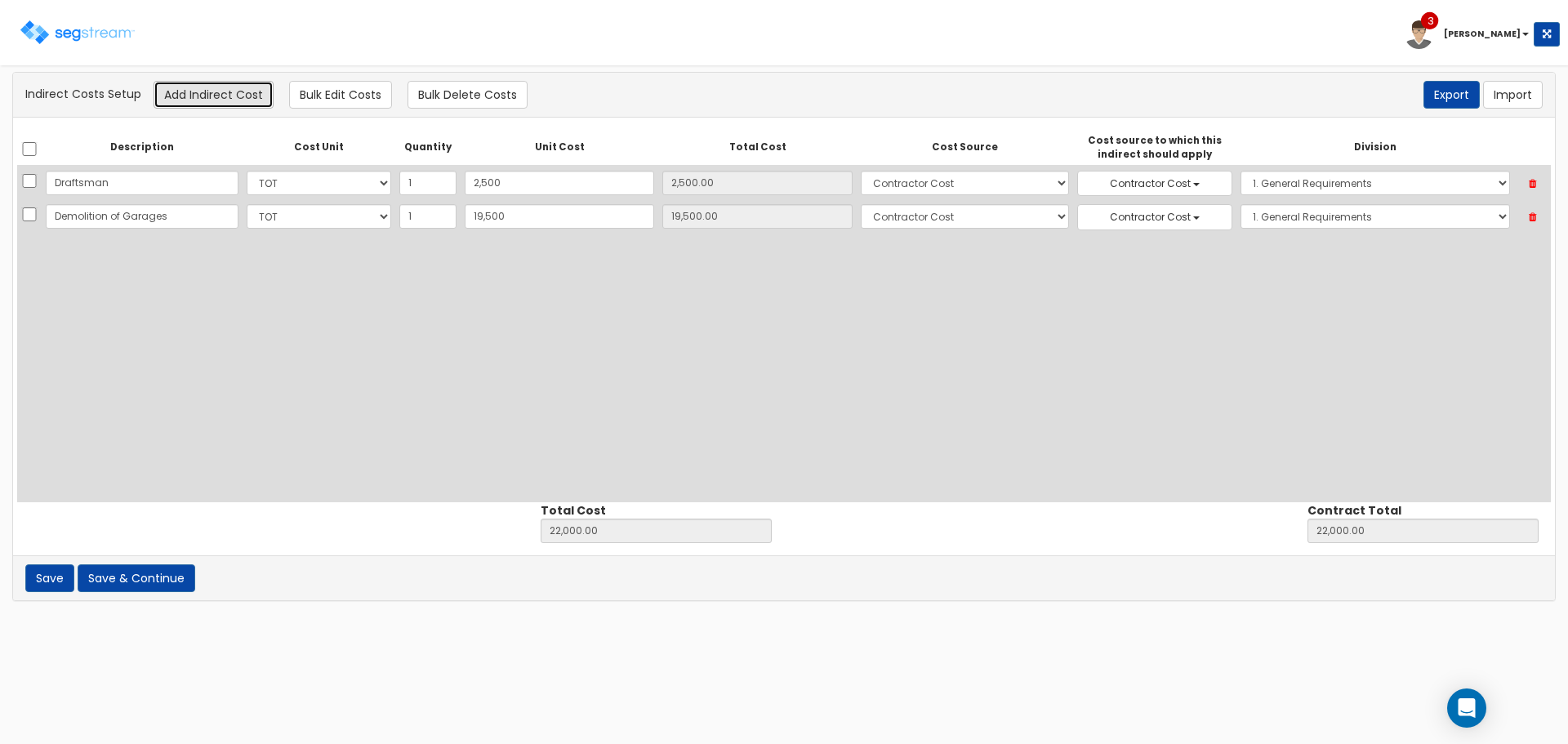
click at [207, 84] on button "Add Indirect Cost" at bounding box center [213, 94] width 120 height 28
select select "10"
select select "6"
select select "1"
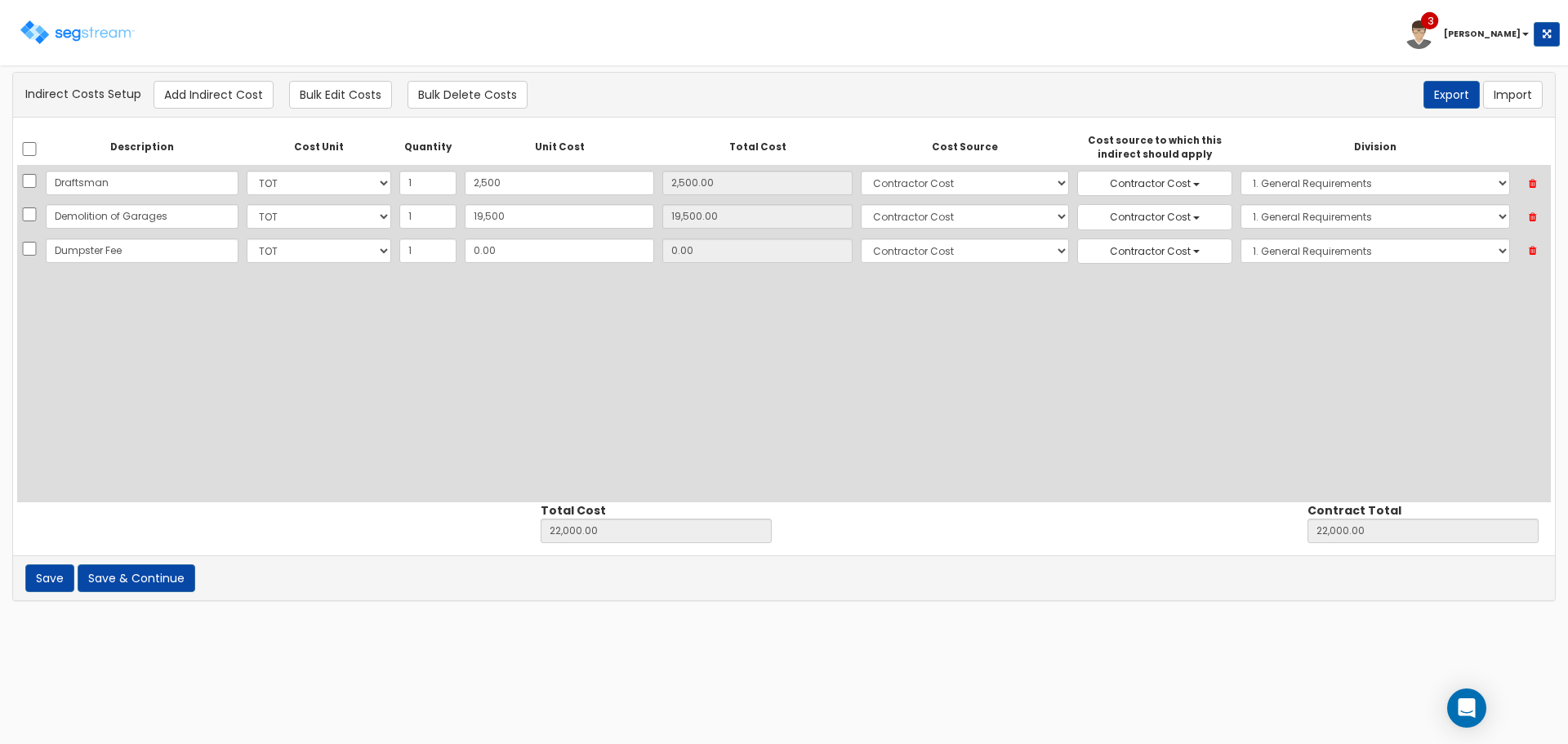
type input "Dumpster Fee"
type input "1"
type input "22,001.00"
type input "1.00"
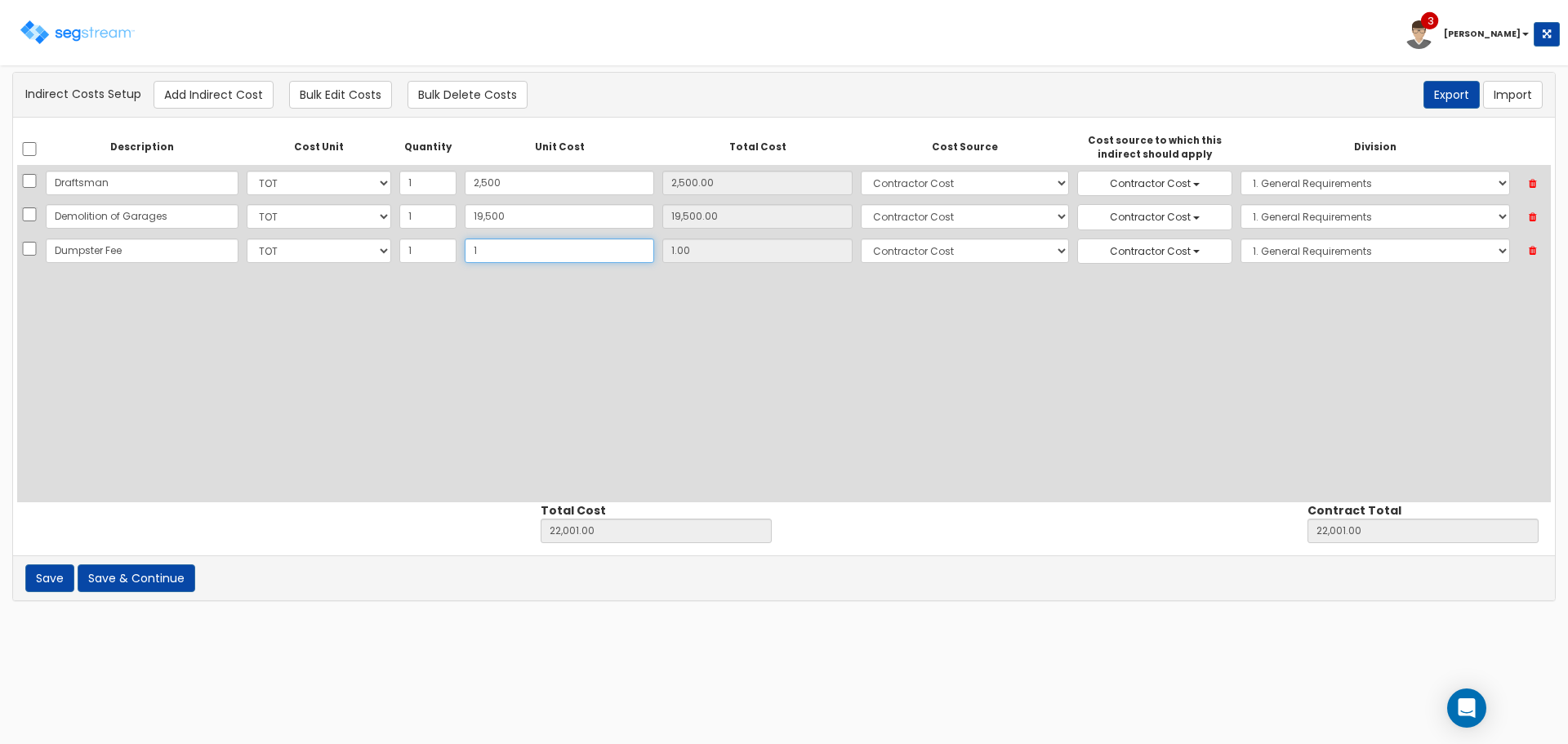
type input "12"
type input "22,012.00"
type input "12.00"
type input "123"
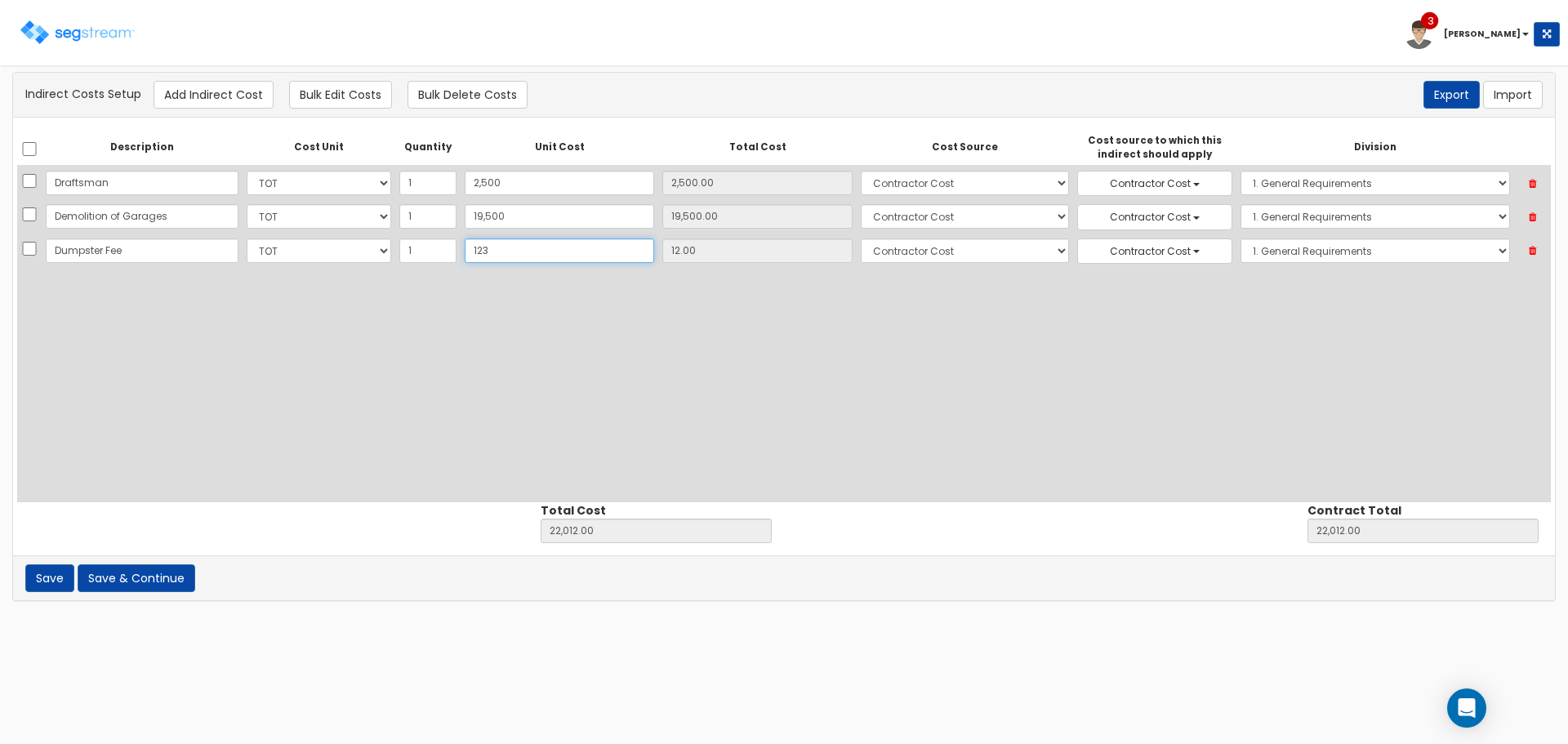
type input "22,123.00"
type input "123.00"
type input "1236"
type input "23,236.00"
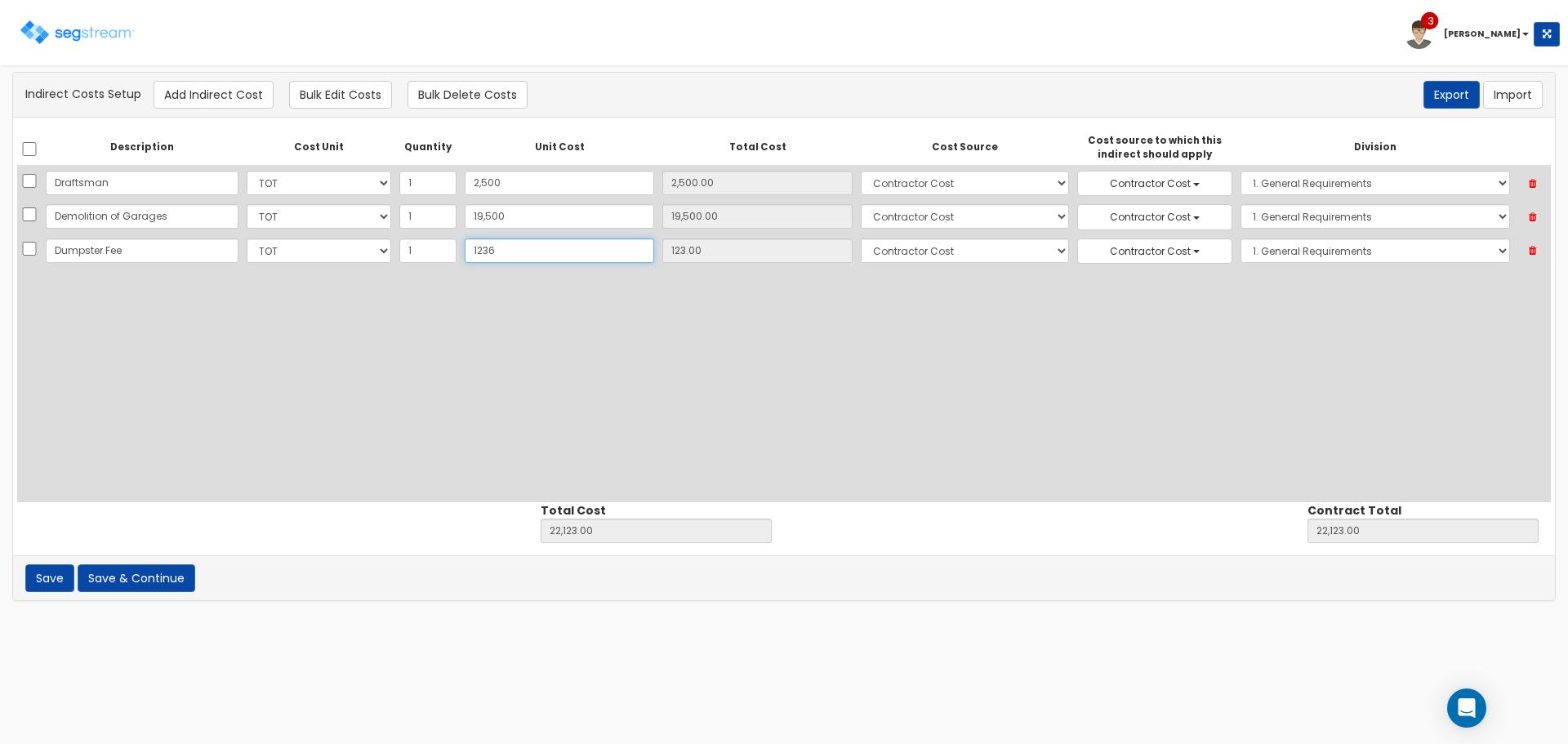
type input "23,236.00"
type input "1,236"
type input "1,236.00"
type input "1,236.4"
type input "23,236.40"
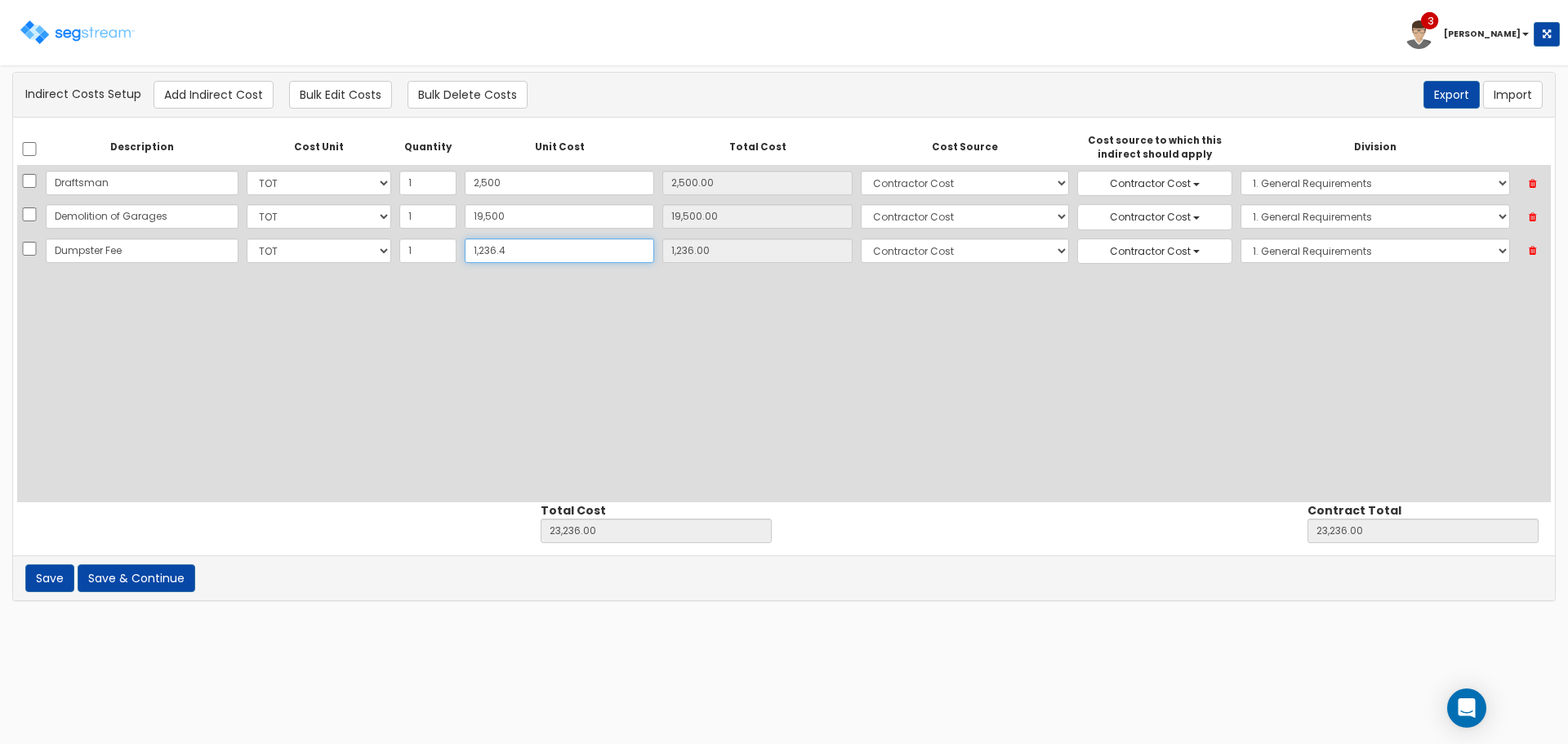
type input "23,236.40"
type input "1,236.40"
type input "1,236.47"
type input "23,236.47"
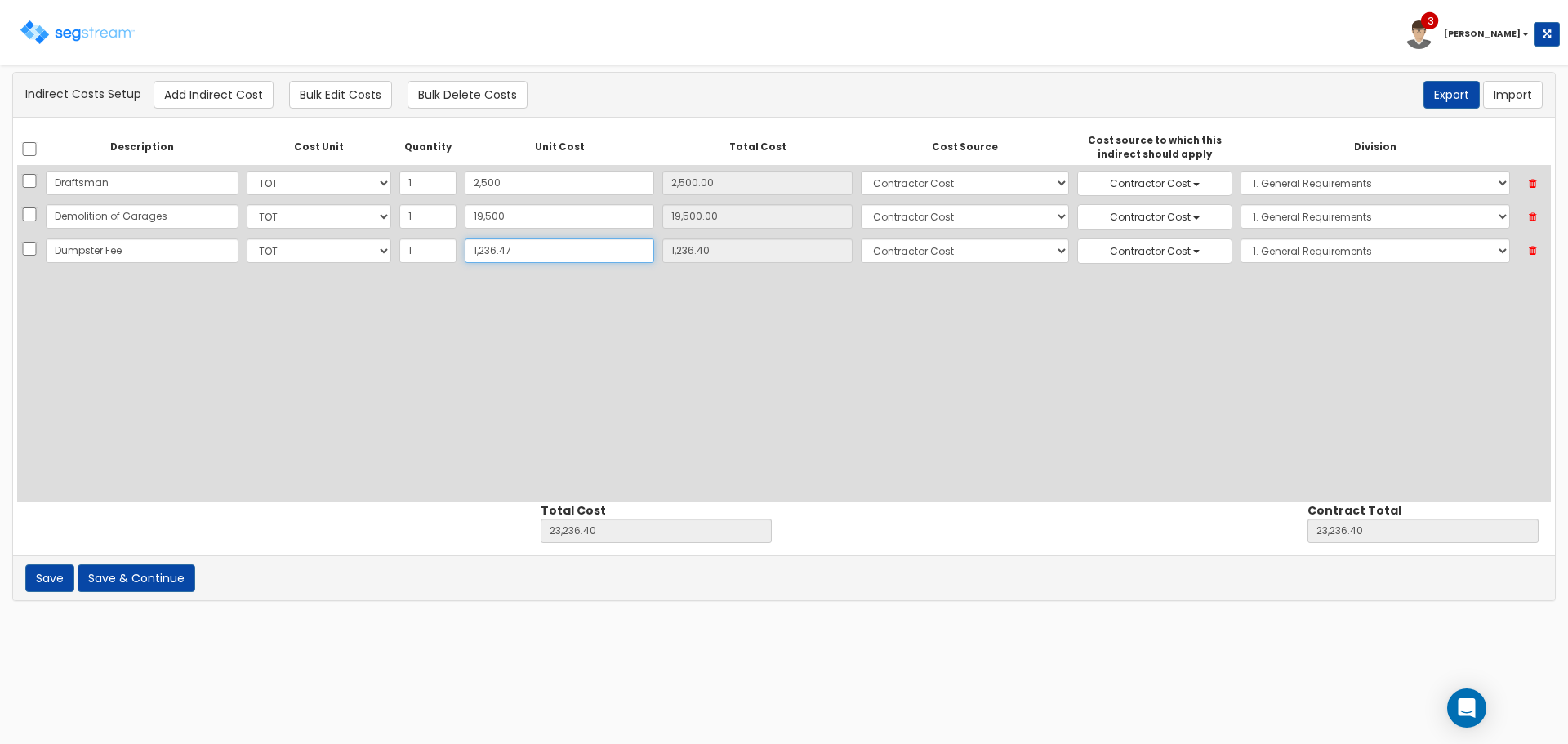
type input "1,236.47"
click at [251, 86] on button "Add Indirect Cost" at bounding box center [213, 94] width 120 height 28
select select "10"
select select "6"
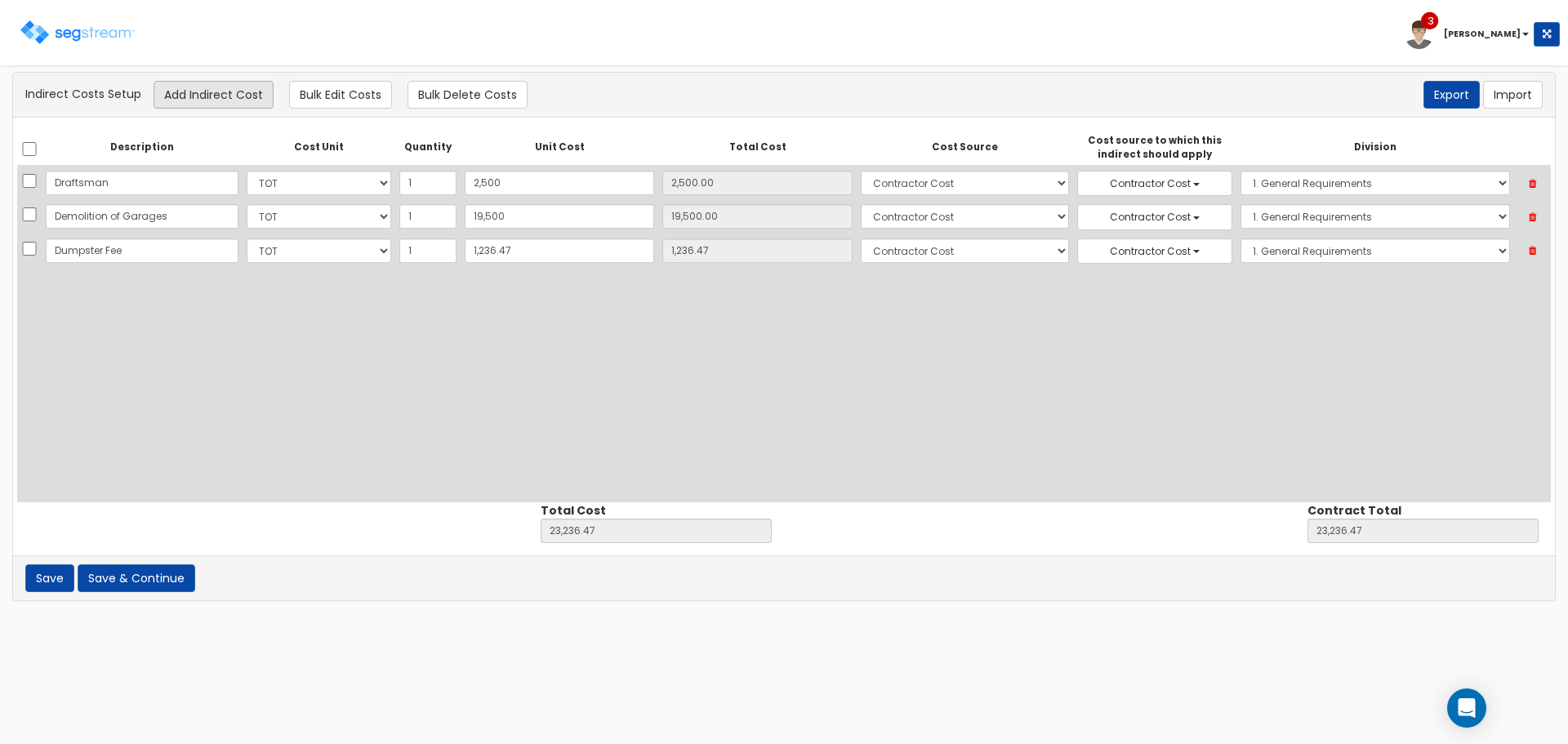
select select "6"
select select "1"
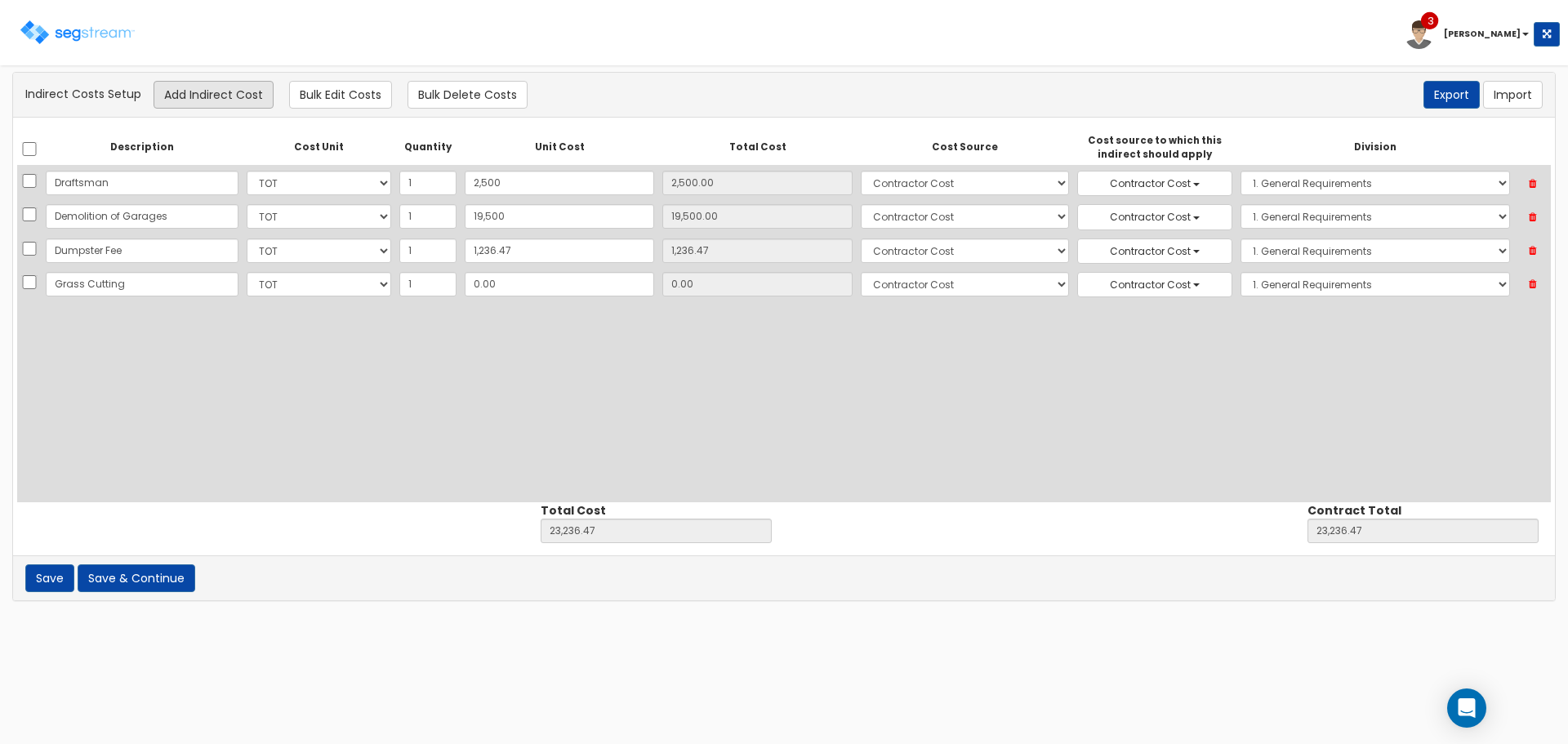
type input "Grass Cutting"
type input "5"
type input "23,241.47"
type input "5.00"
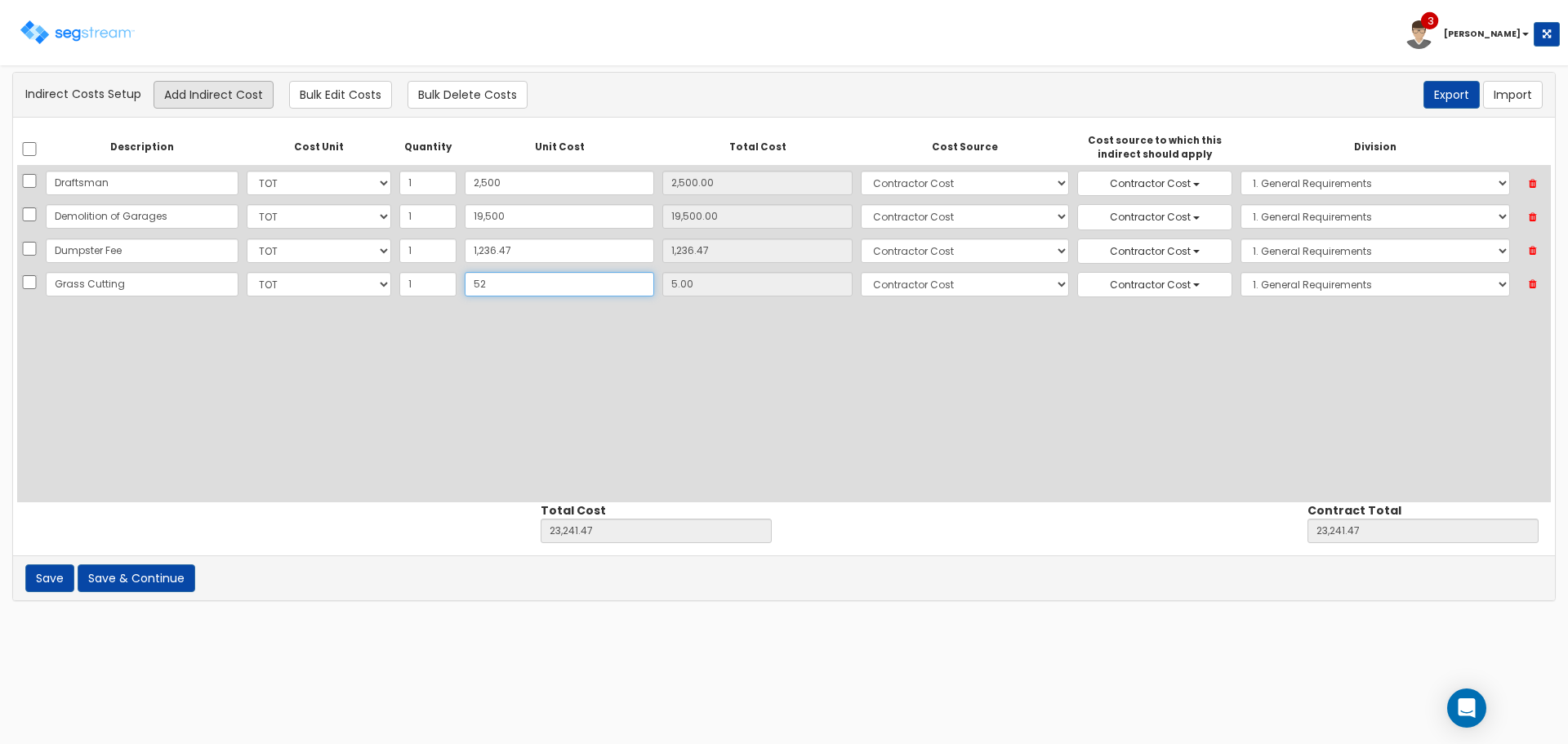
type input "520"
type input "23,756.47"
type input "520.00"
type input "520"
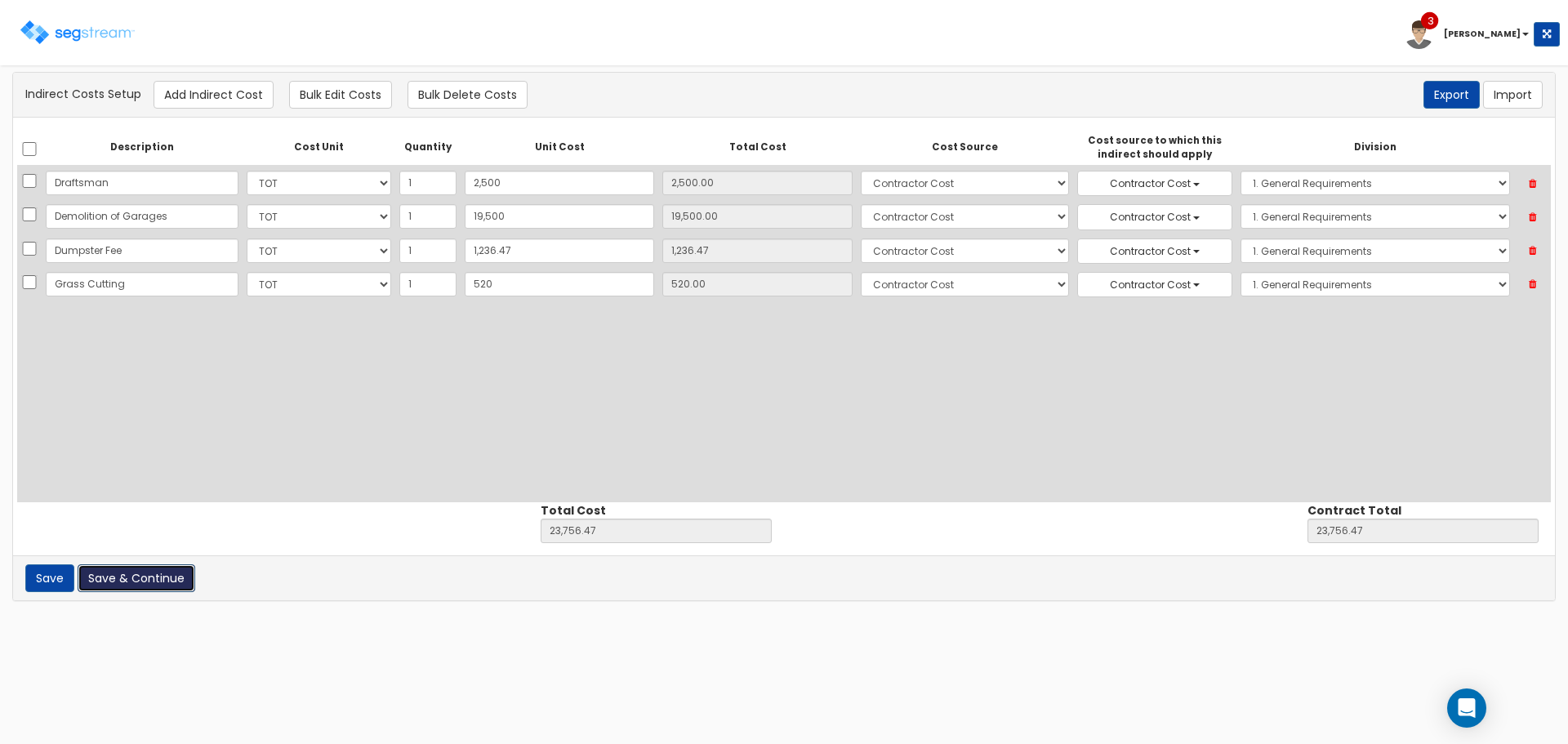
click at [131, 578] on button "Save & Continue" at bounding box center [136, 578] width 117 height 28
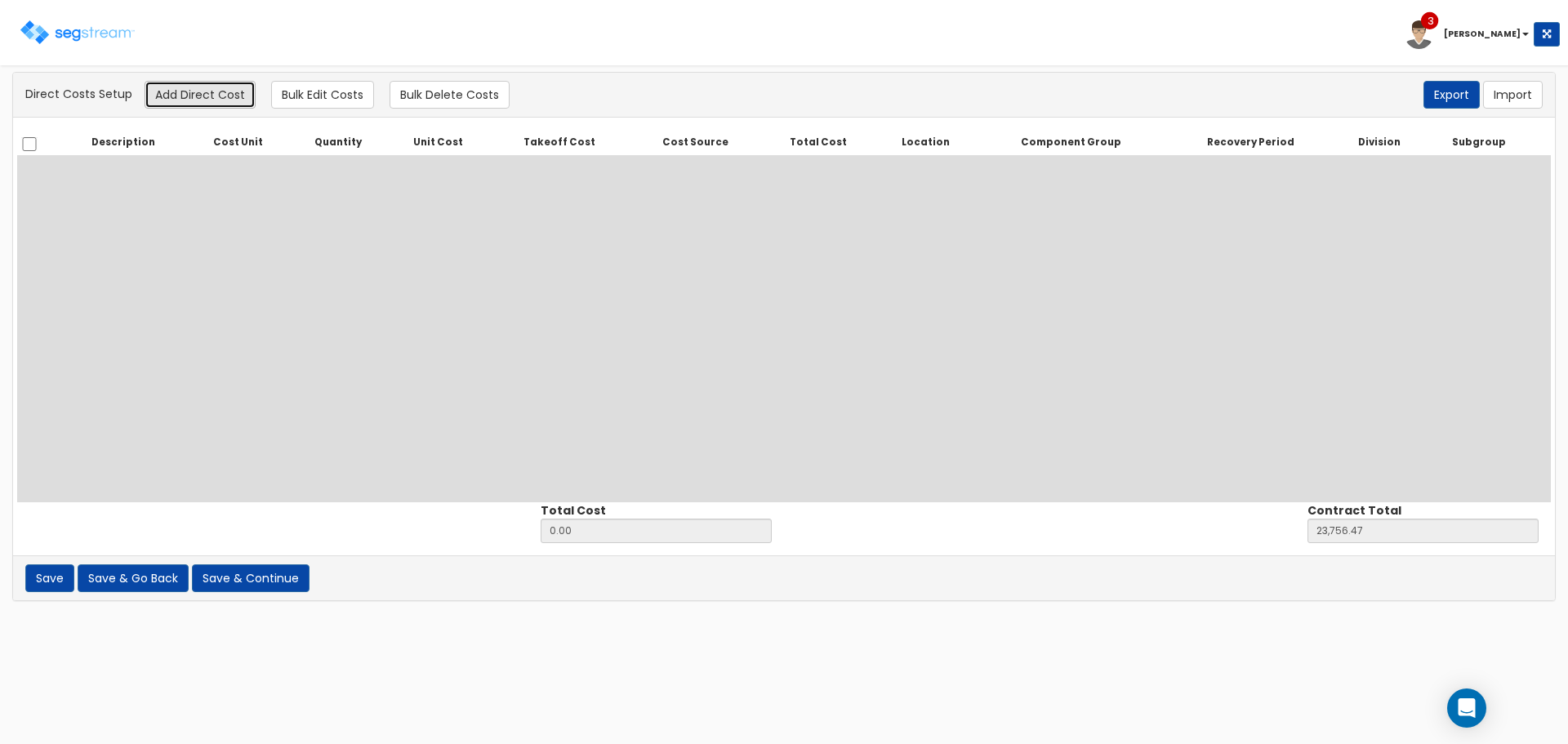
click at [232, 89] on button "Add Direct Cost" at bounding box center [200, 94] width 111 height 28
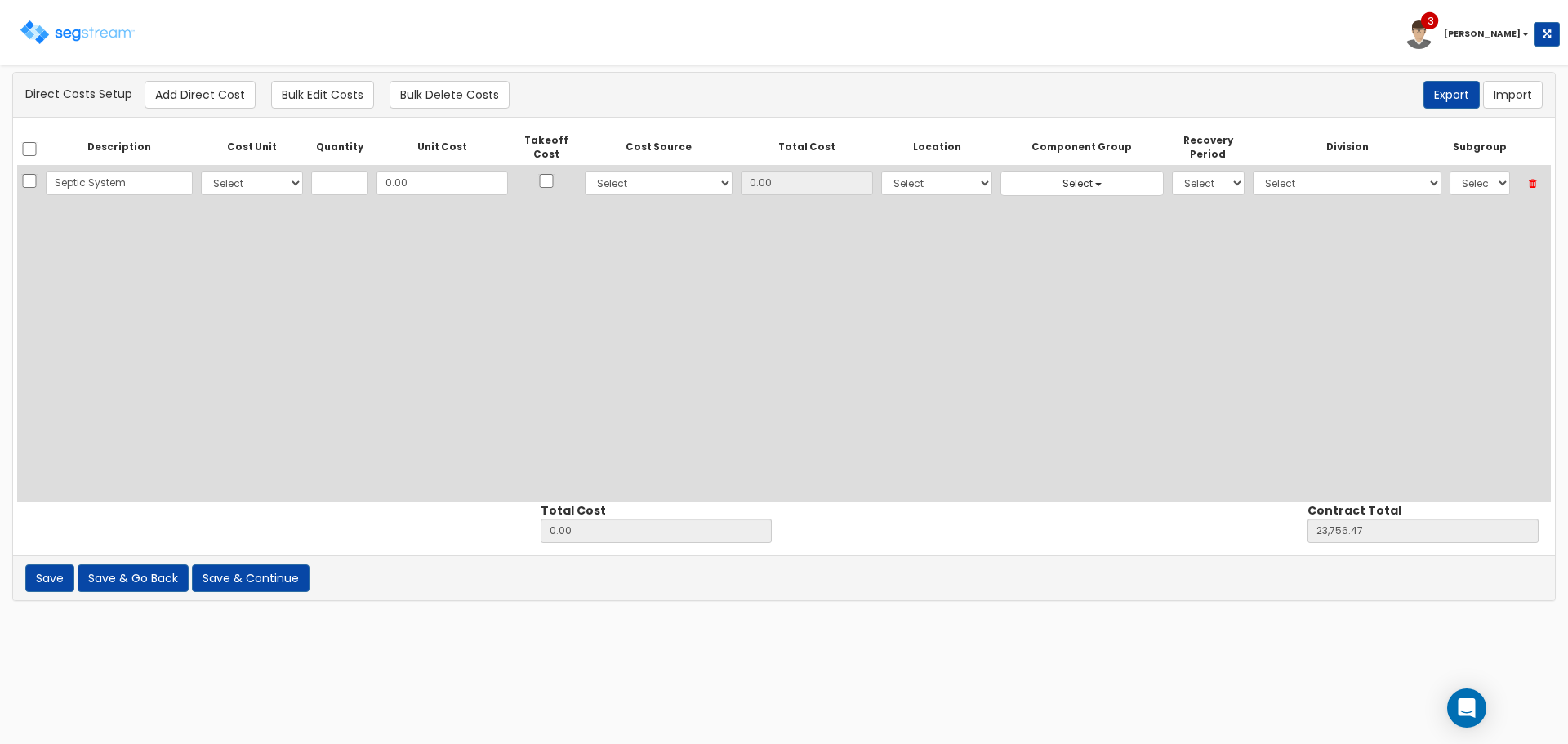
type input "Septic System"
select select "10"
type input "1"
type input "2"
type input "2.00"
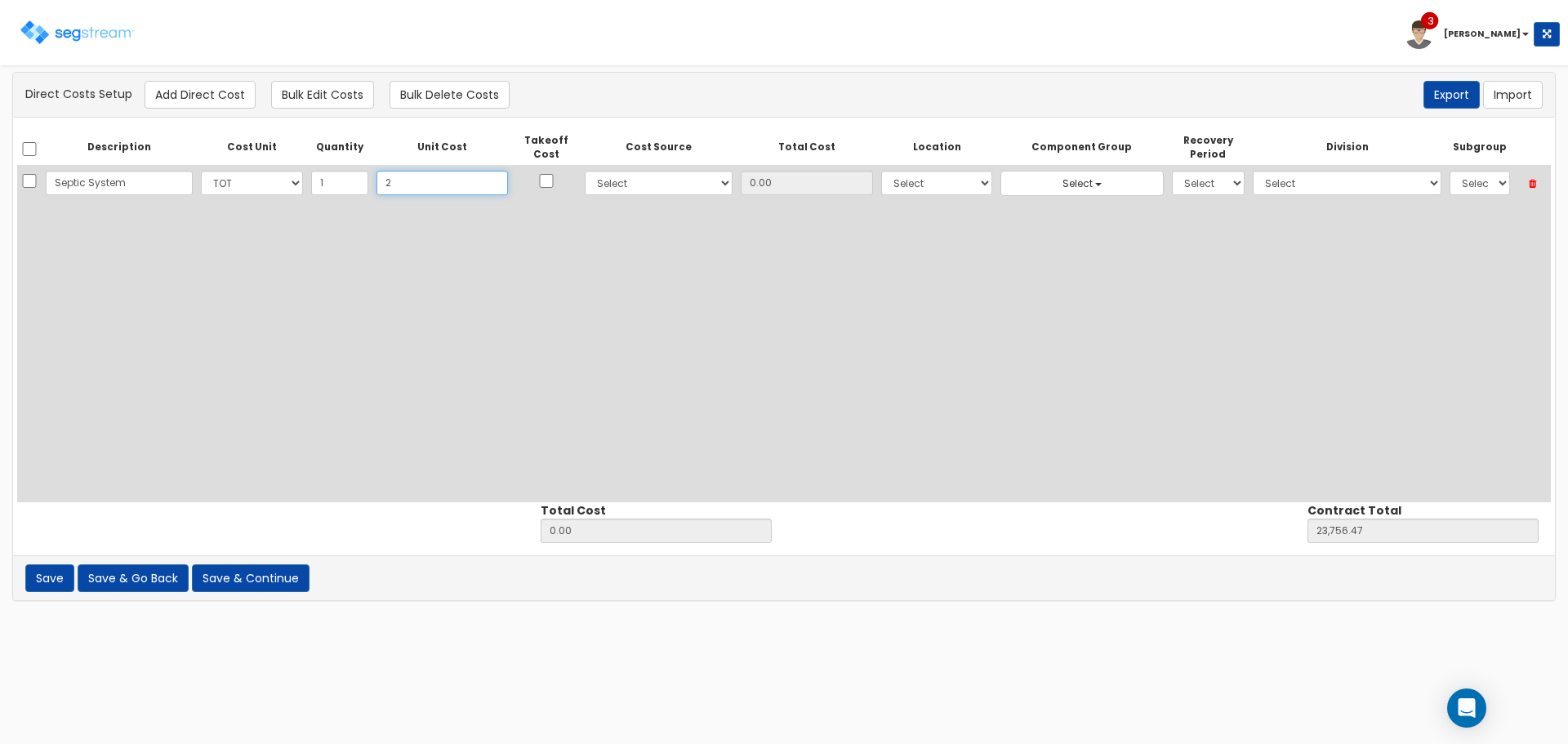
type input "23,758.47"
type input "2.00"
type input "25"
type input "25.00"
type input "23,781.47"
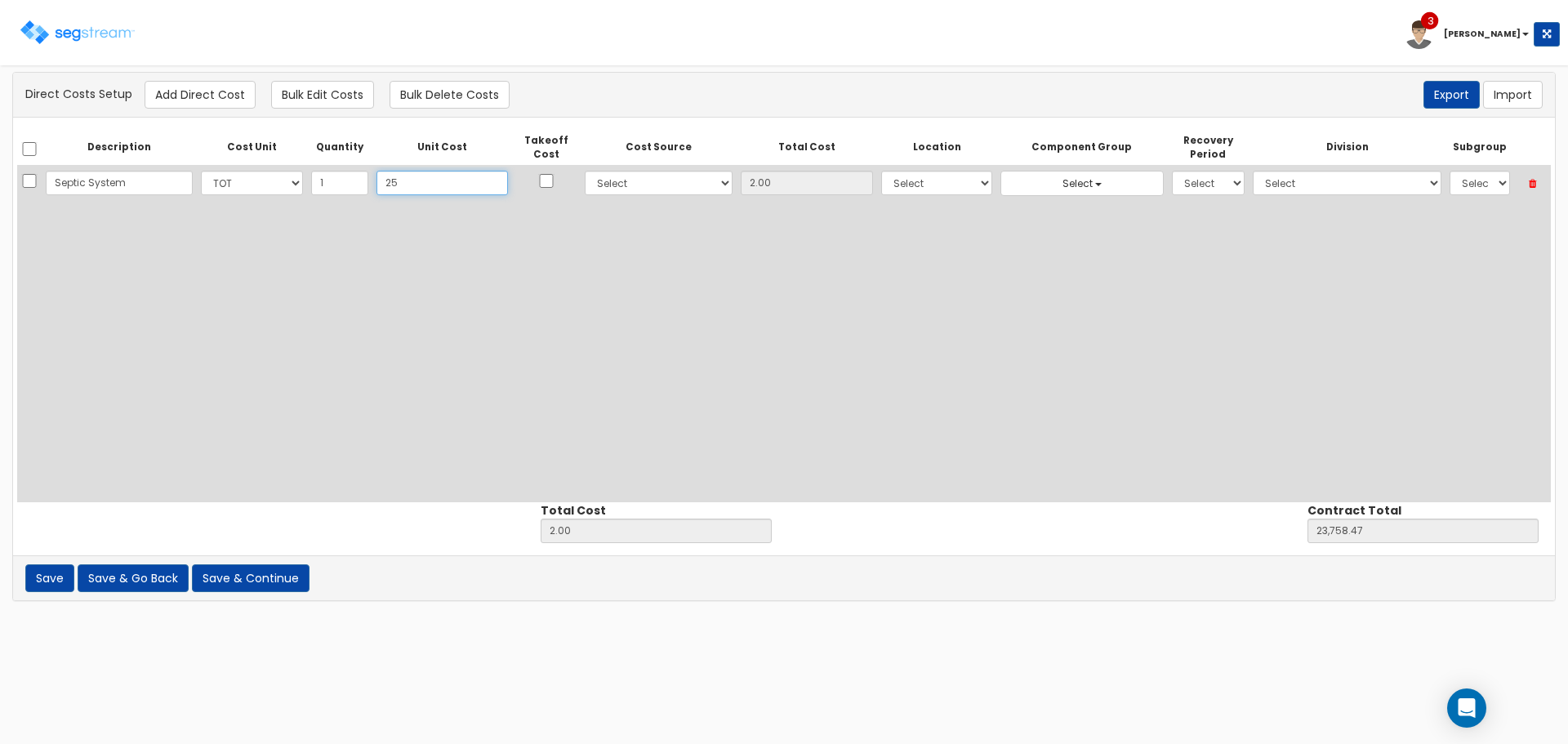
type input "25.00"
type input "257"
type input "257.00"
type input "24,013.47"
type input "257.00"
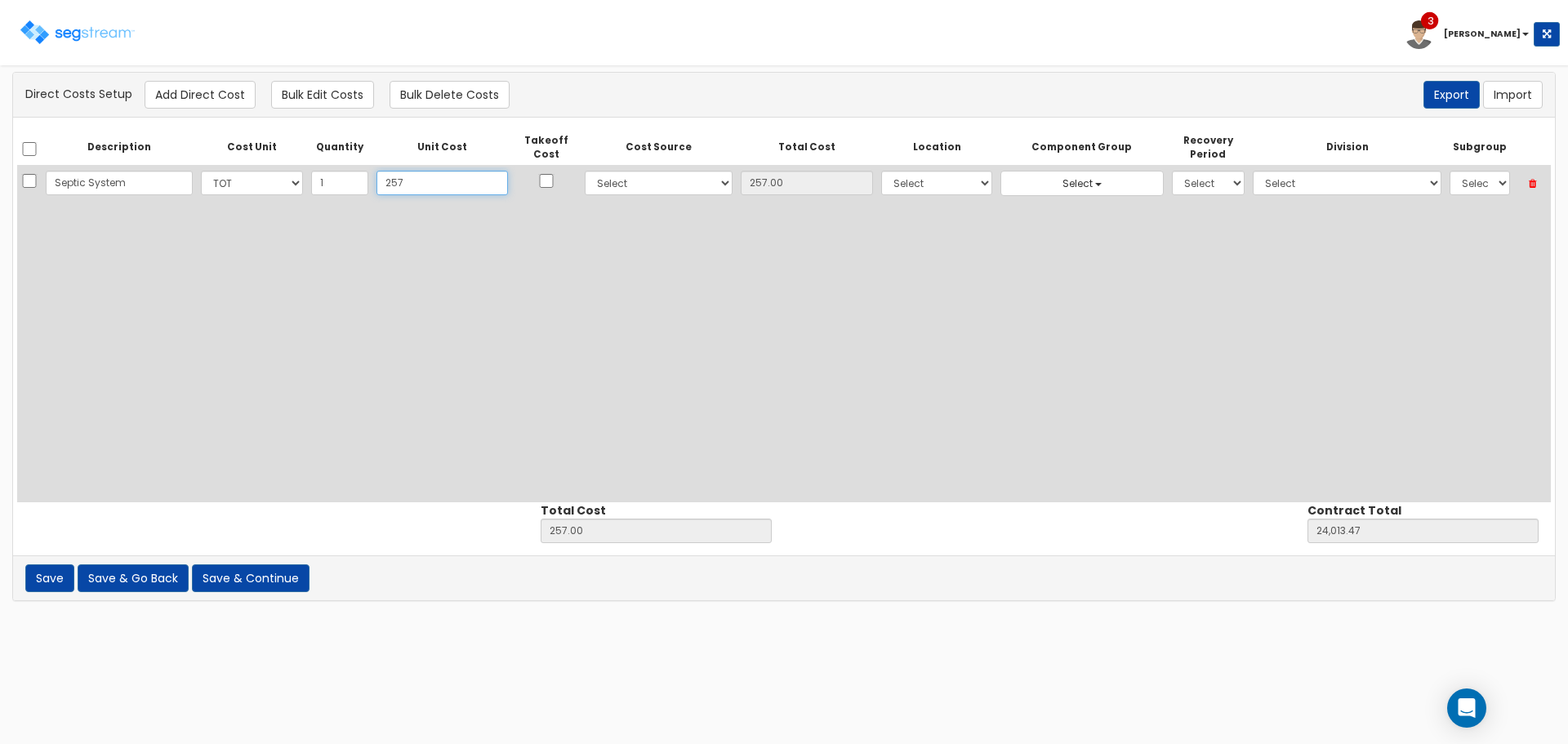
type input "2577"
type input "2,577.00"
type input "26,333.47"
type input "2,577"
type input "2,577.00"
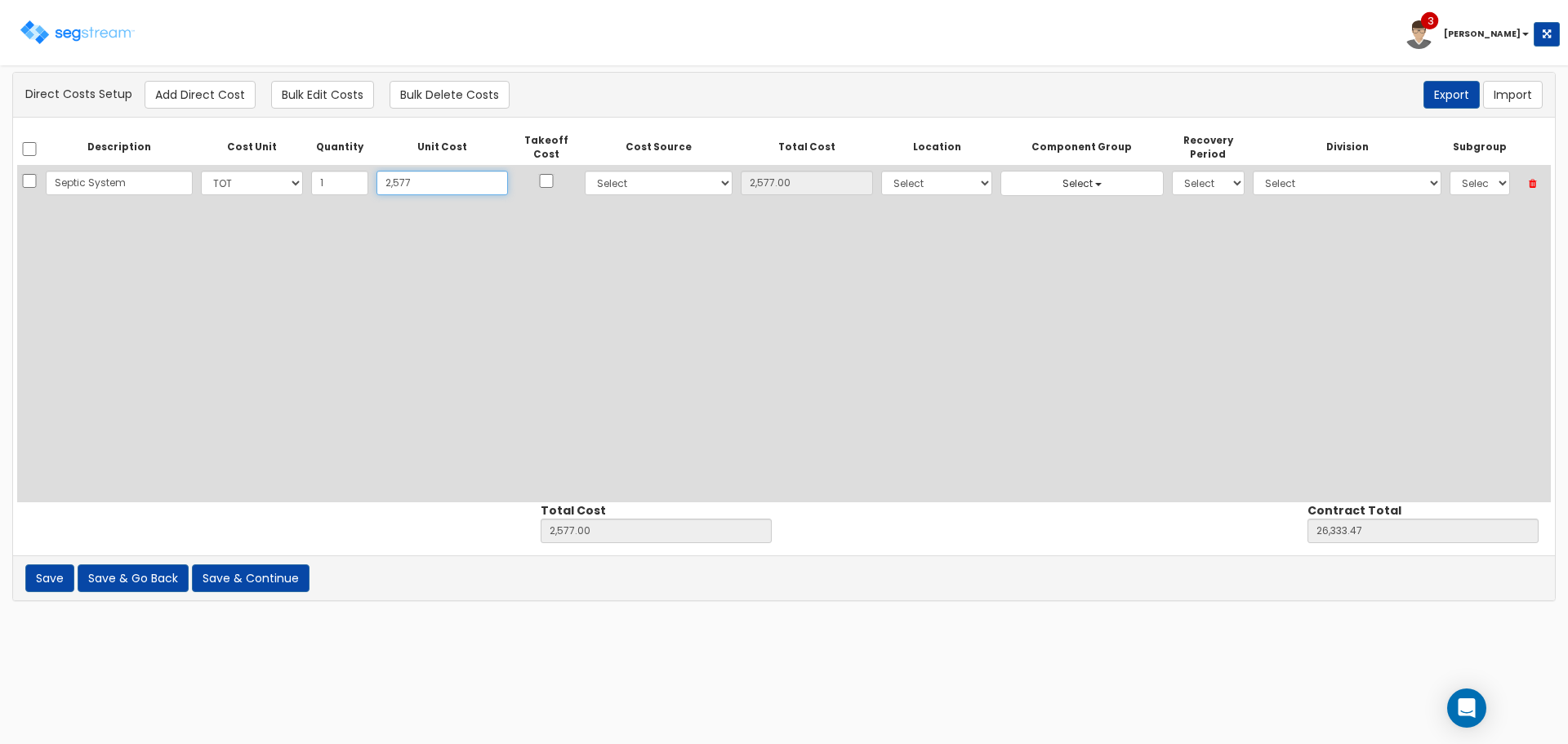
type input "2,5773"
type input "25,773.00"
type input "49,529.47"
type input "25,773"
type input "25,773.00"
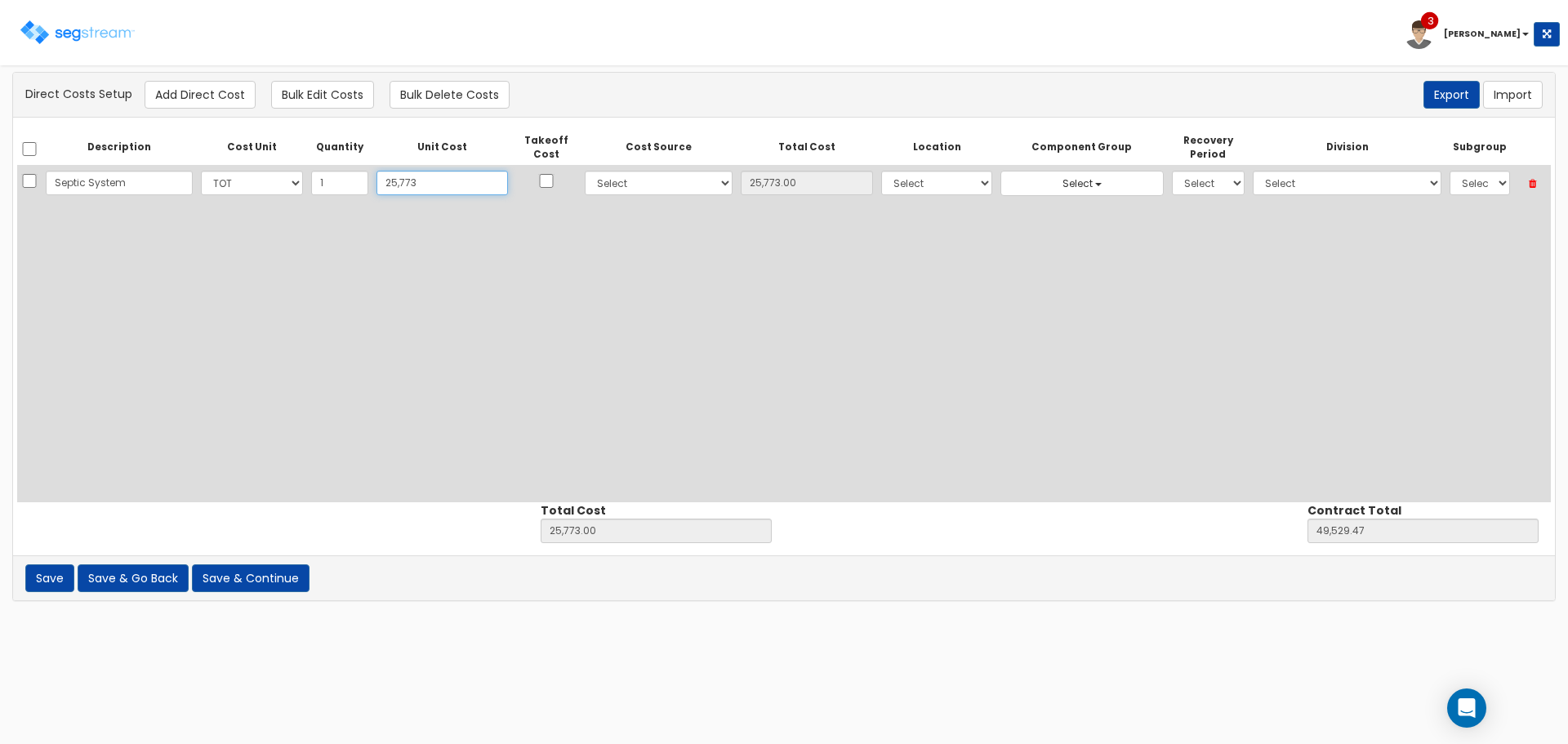
type input "25,773"
click at [588, 191] on select "Select 86 Sheppard Building Client Cost Client Cost - Equipment Client Costs - …" at bounding box center [658, 183] width 147 height 25
select select "6"
click at [585, 171] on select "Select 86 Sheppard Building Client Cost Client Cost - Equipment Client Costs - …" at bounding box center [658, 183] width 147 height 25
click at [892, 180] on select "Select Building Building Interior Site Improvements Add Additional Location" at bounding box center [936, 183] width 111 height 25
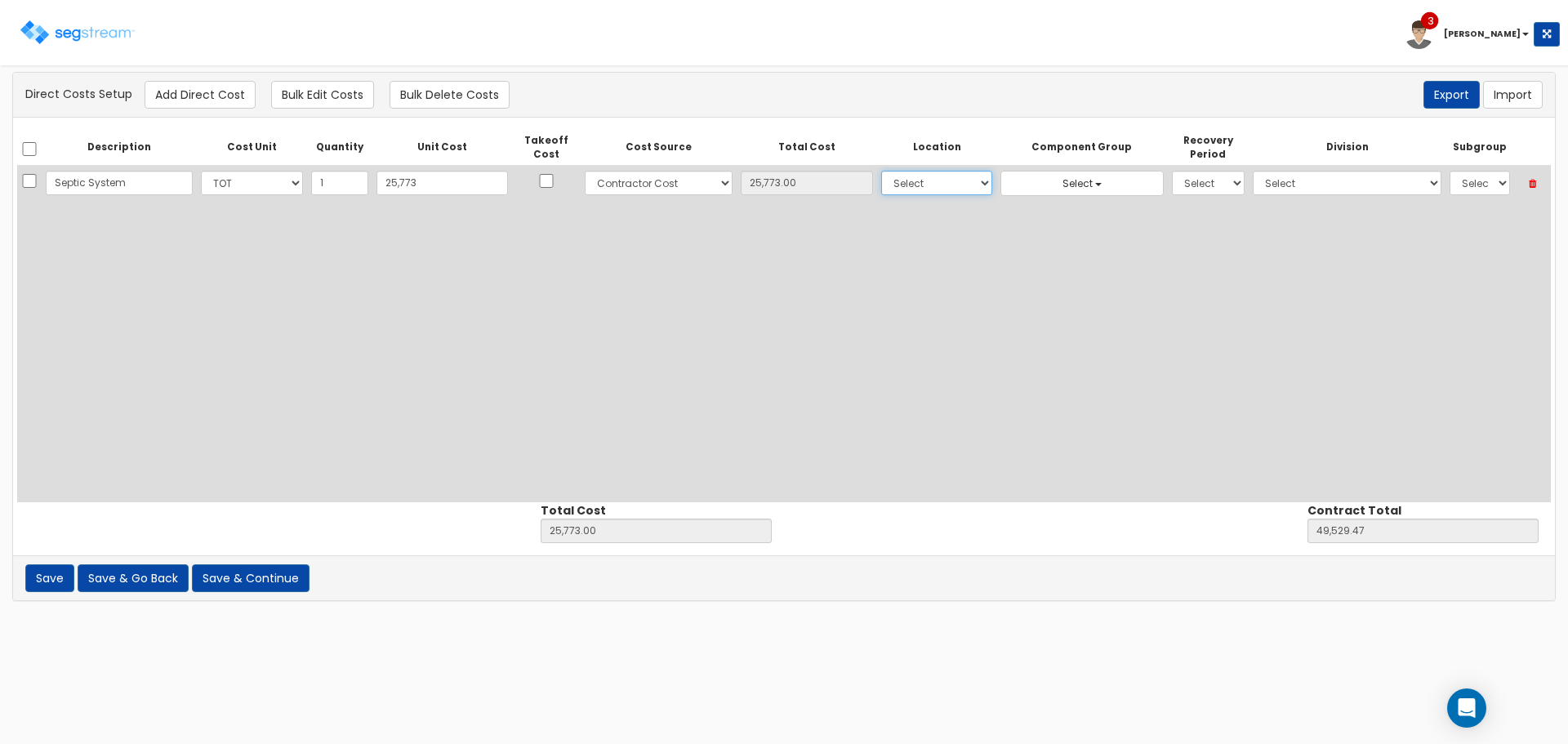
select select "27"
click at [881, 171] on select "Select Building Building Interior Site Improvements Add Additional Location" at bounding box center [936, 183] width 111 height 25
click at [1172, 183] on select "Select 5 Years 7 Years 9 Years 10 Years 15 Years 15 Year QLI 15 Year QRP 15 Yea…" at bounding box center [1208, 183] width 73 height 25
select select "15Y"
click at [1172, 171] on select "Select 5 Years 7 Years 9 Years 10 Years 15 Years 15 Year QLI 15 Year QRP 15 Yea…" at bounding box center [1208, 183] width 73 height 25
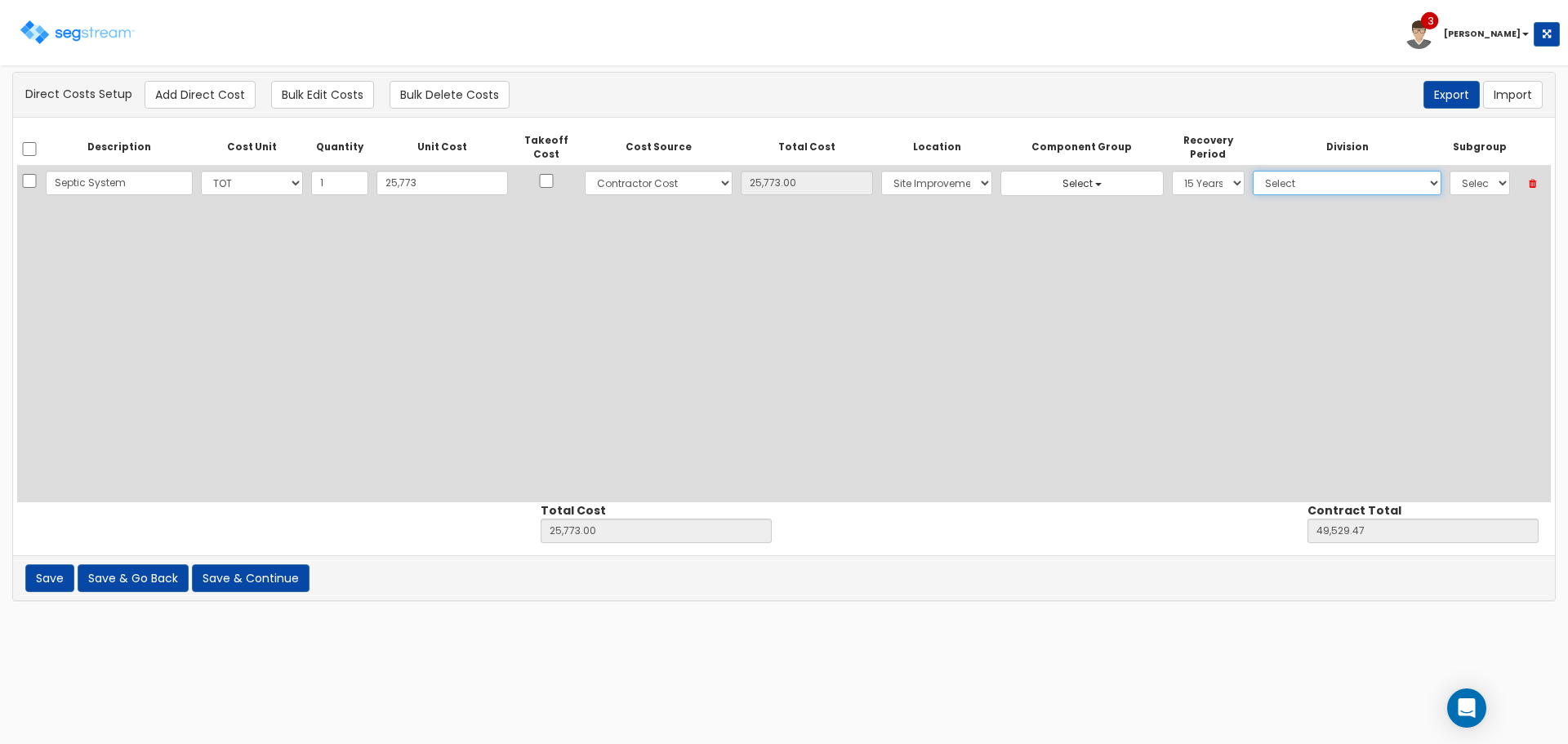
drag, startPoint x: 1311, startPoint y: 176, endPoint x: 1312, endPoint y: 191, distance: 15.0
click at [1311, 176] on select "Select 1. General Requirements 2. Existing Conditions 3. Concrete 4. Masonry 5.…" at bounding box center [1347, 183] width 188 height 25
select select "33"
click at [1253, 171] on select "Select 1. General Requirements 2. Existing Conditions 3. Concrete 4. Masonry 5.…" at bounding box center [1347, 183] width 188 height 25
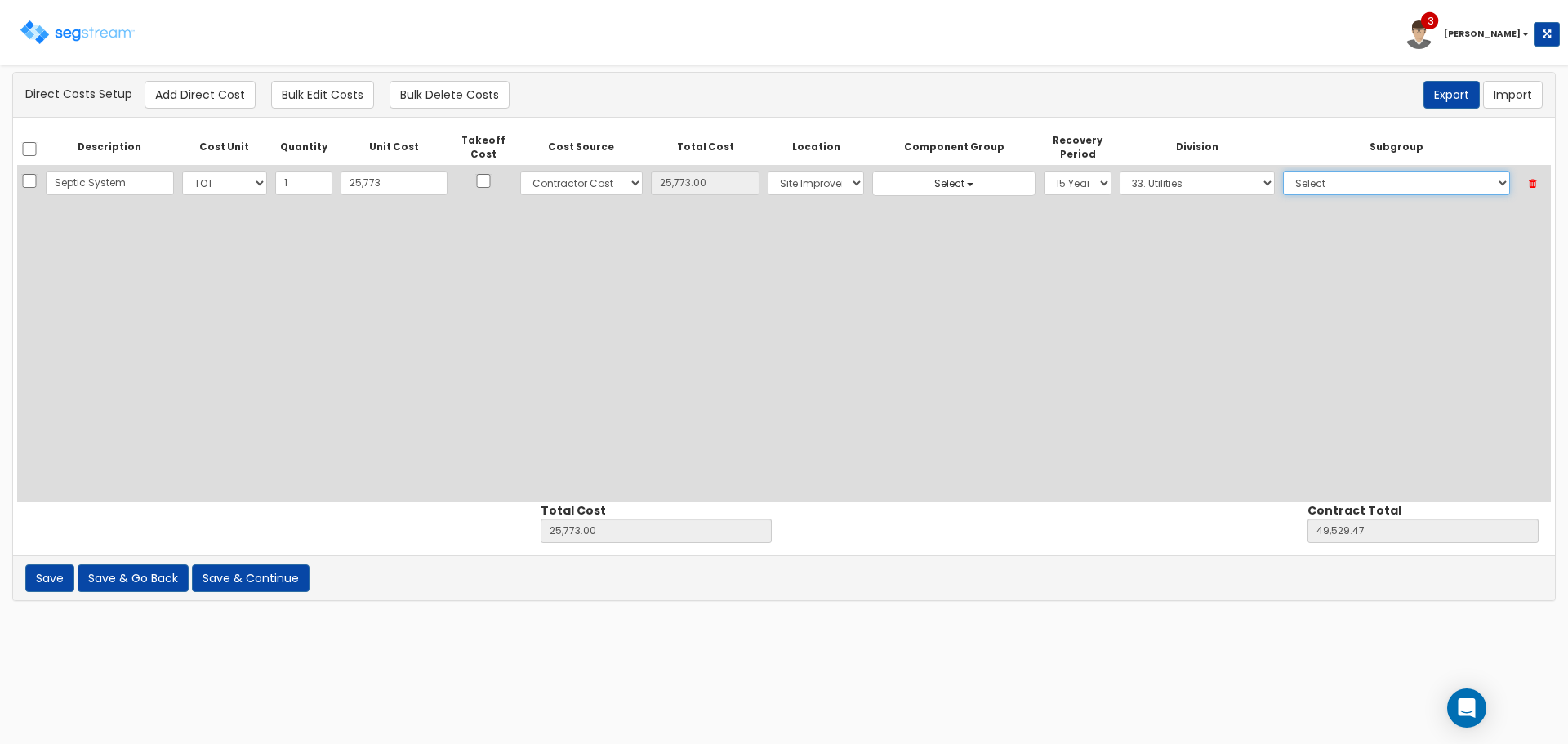
drag, startPoint x: 1436, startPoint y: 183, endPoint x: 1437, endPoint y: 192, distance: 9.1
click at [1436, 183] on select "Select 1. Corrosion Resistance (33011010) 2. Relining Sewers (33013072) 3. Prec…" at bounding box center [1397, 183] width 227 height 25
select select "33211320"
click at [1283, 171] on select "Select 1. Corrosion Resistance (33011010) 2. Relining Sewers (33013072) 3. Prec…" at bounding box center [1397, 183] width 227 height 25
click at [168, 99] on button "Add Direct Cost" at bounding box center [200, 94] width 111 height 28
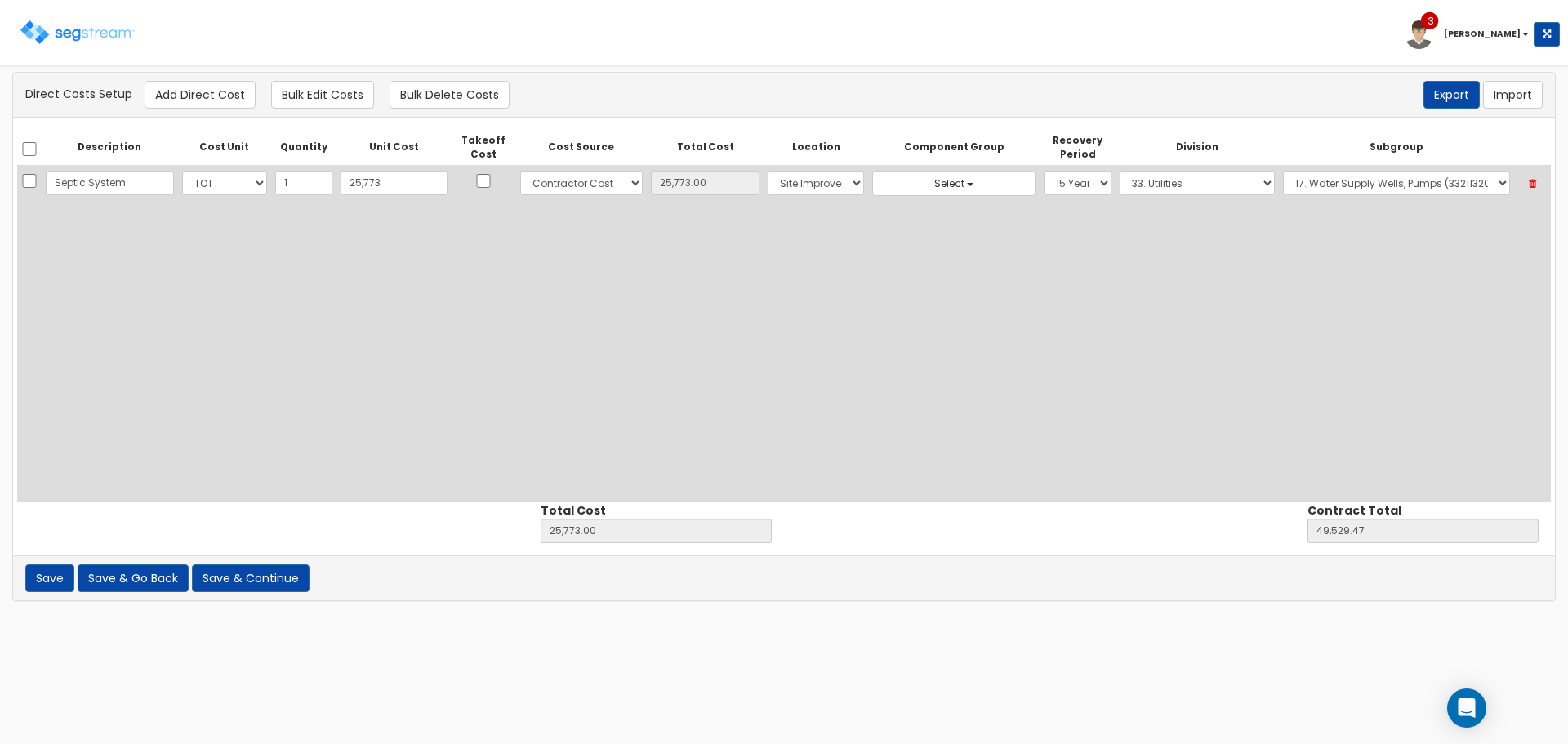
select select "10"
select select "6"
select select "27"
select select "15Y"
select select "33"
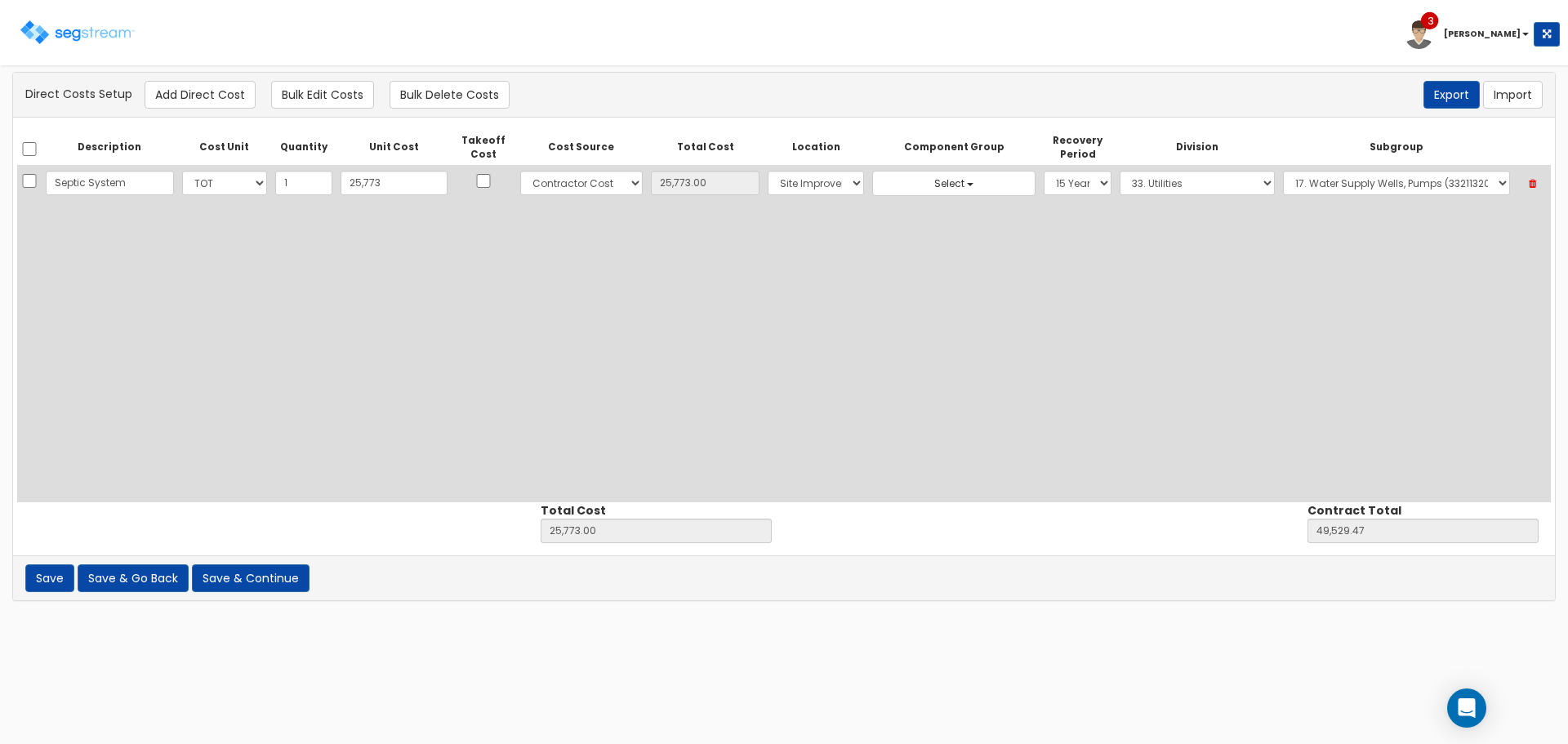
select select "33211320"
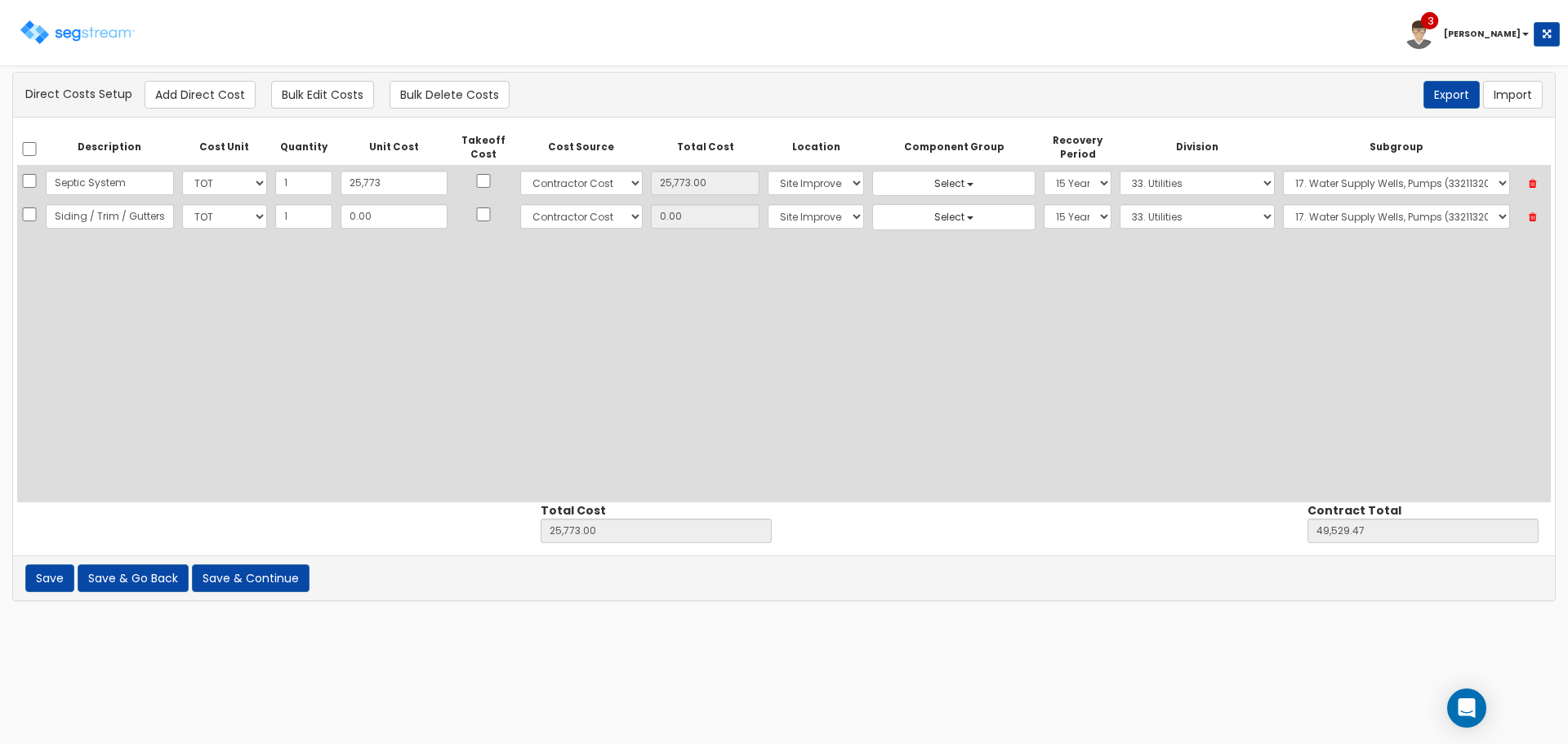
scroll to position [0, 20]
type input "Siding / Trim / Gutters"
type input "1"
type input "25,774.00"
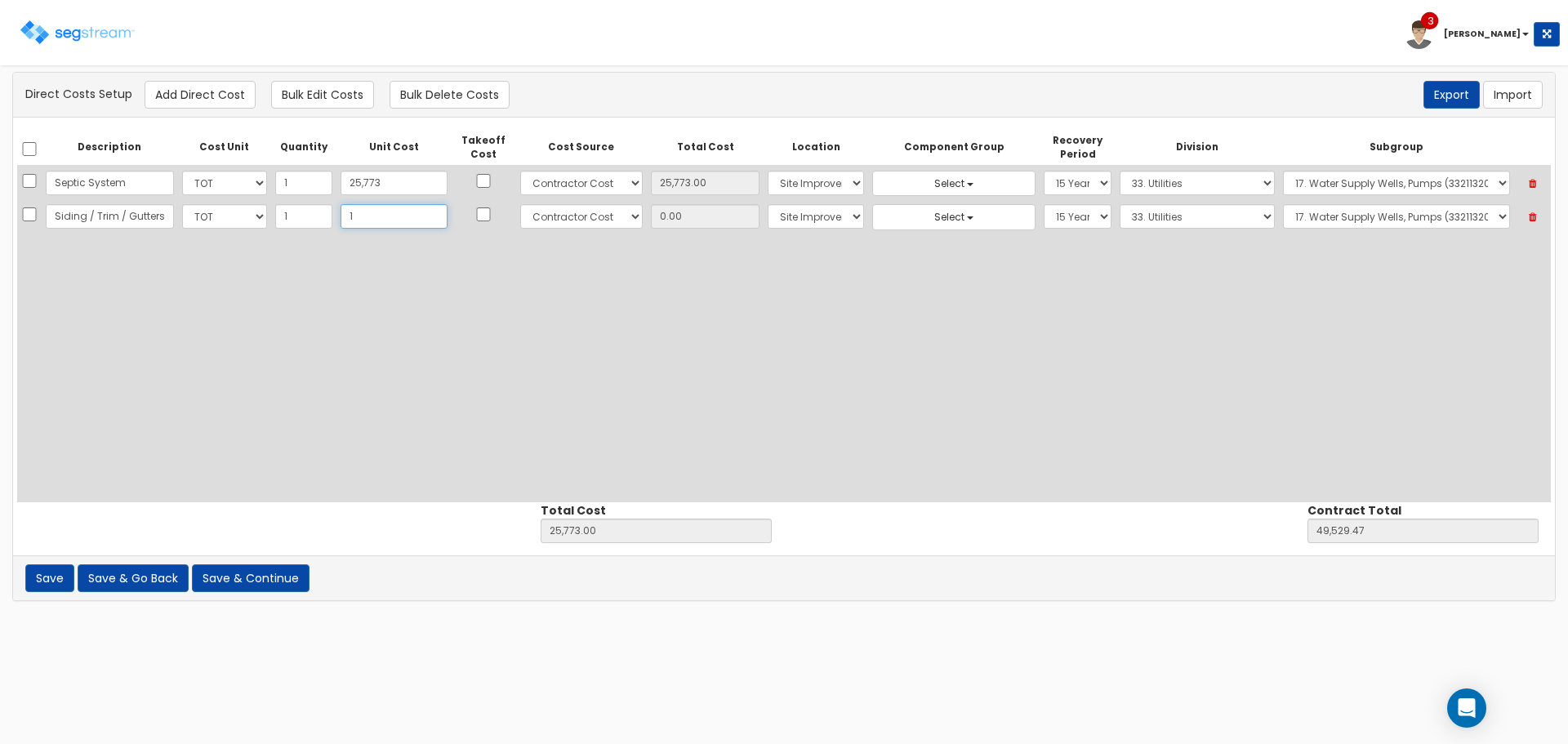
type input "49,530.47"
type input "19"
type input "1.00"
type input "25,792.00"
type input "49,548.47"
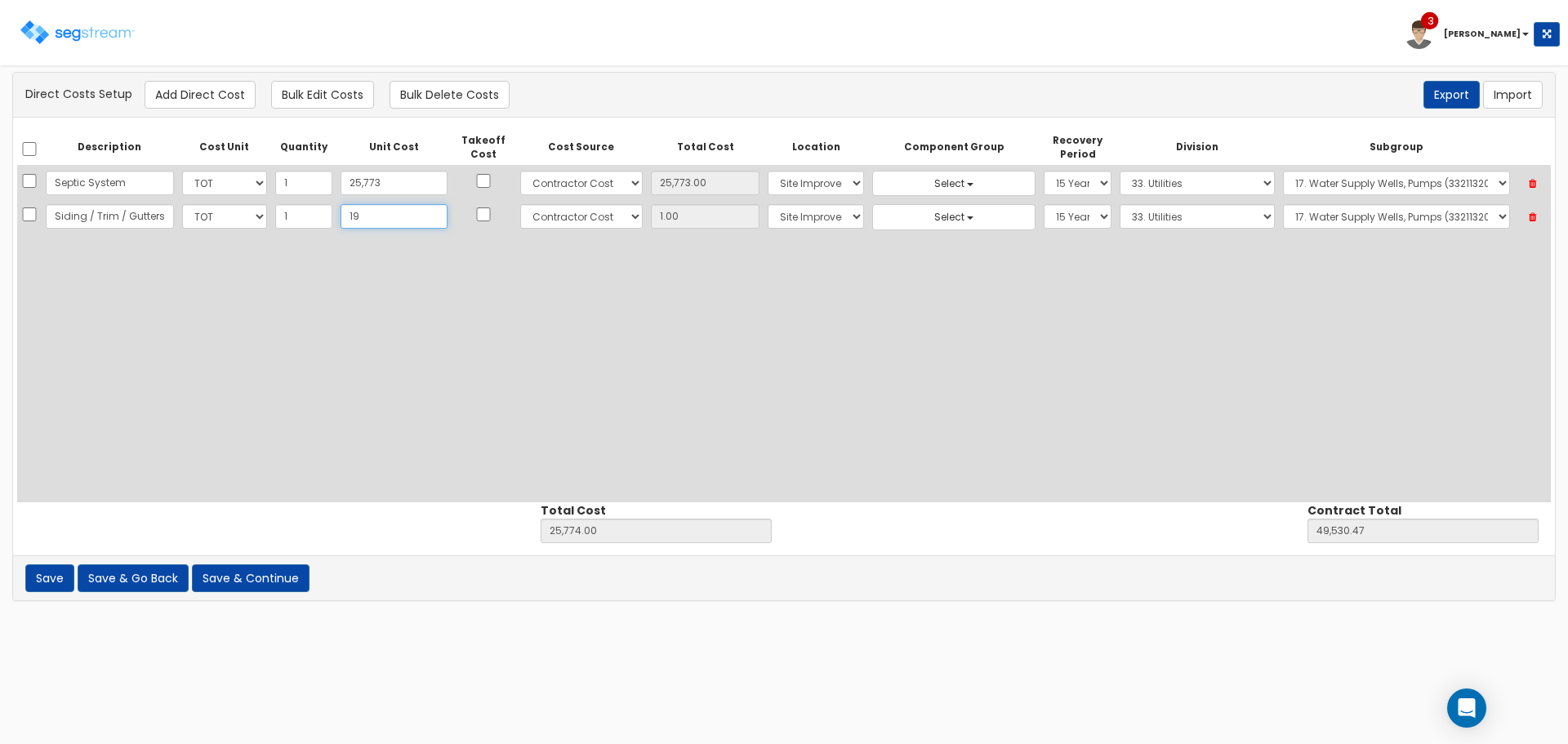
type input "19.00"
type input "191"
type input "25,964.00"
type input "49,720.47"
type input "191.00"
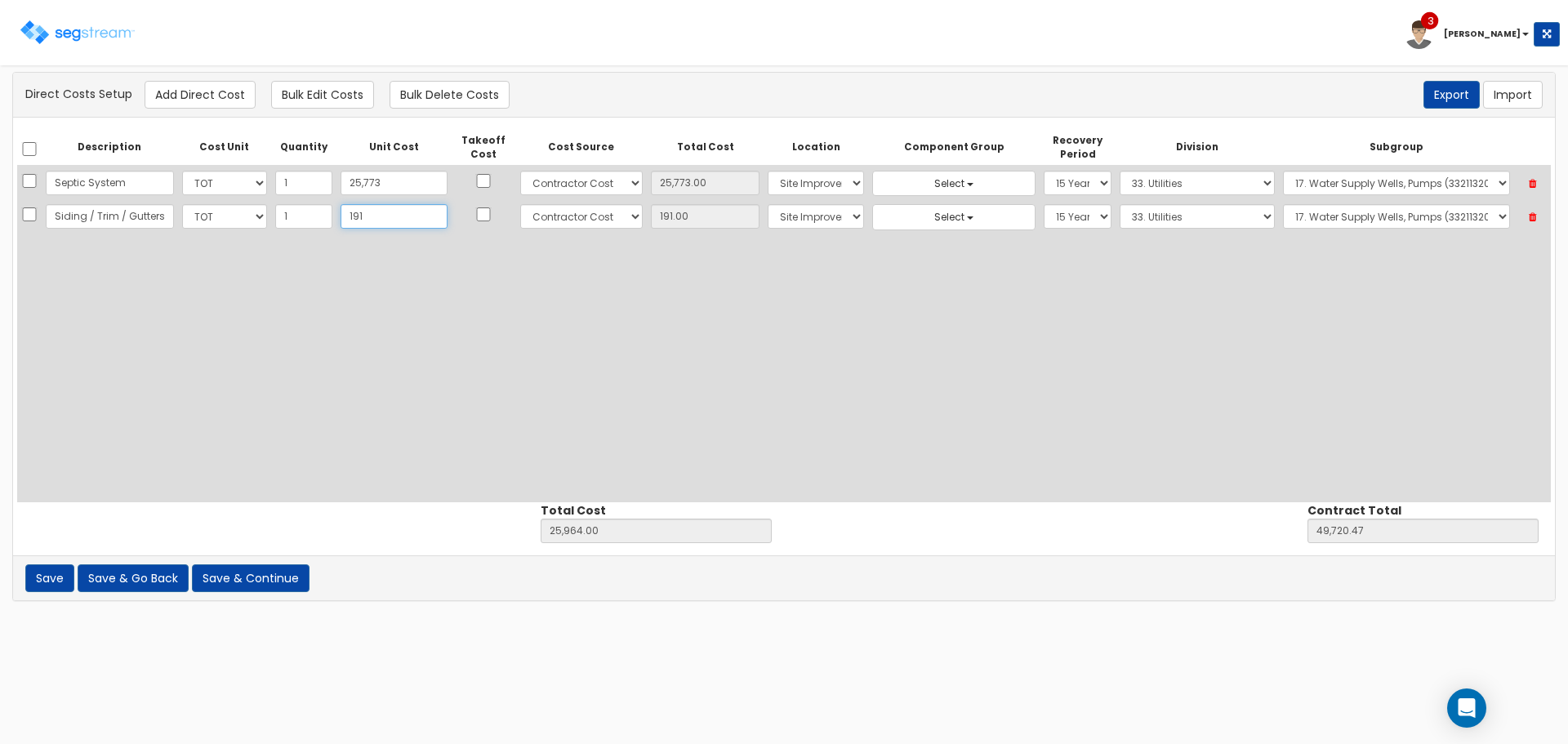
type input "1910"
type input "27,683.00"
type input "51,439.47"
type input "1,910"
type input "1,910.00"
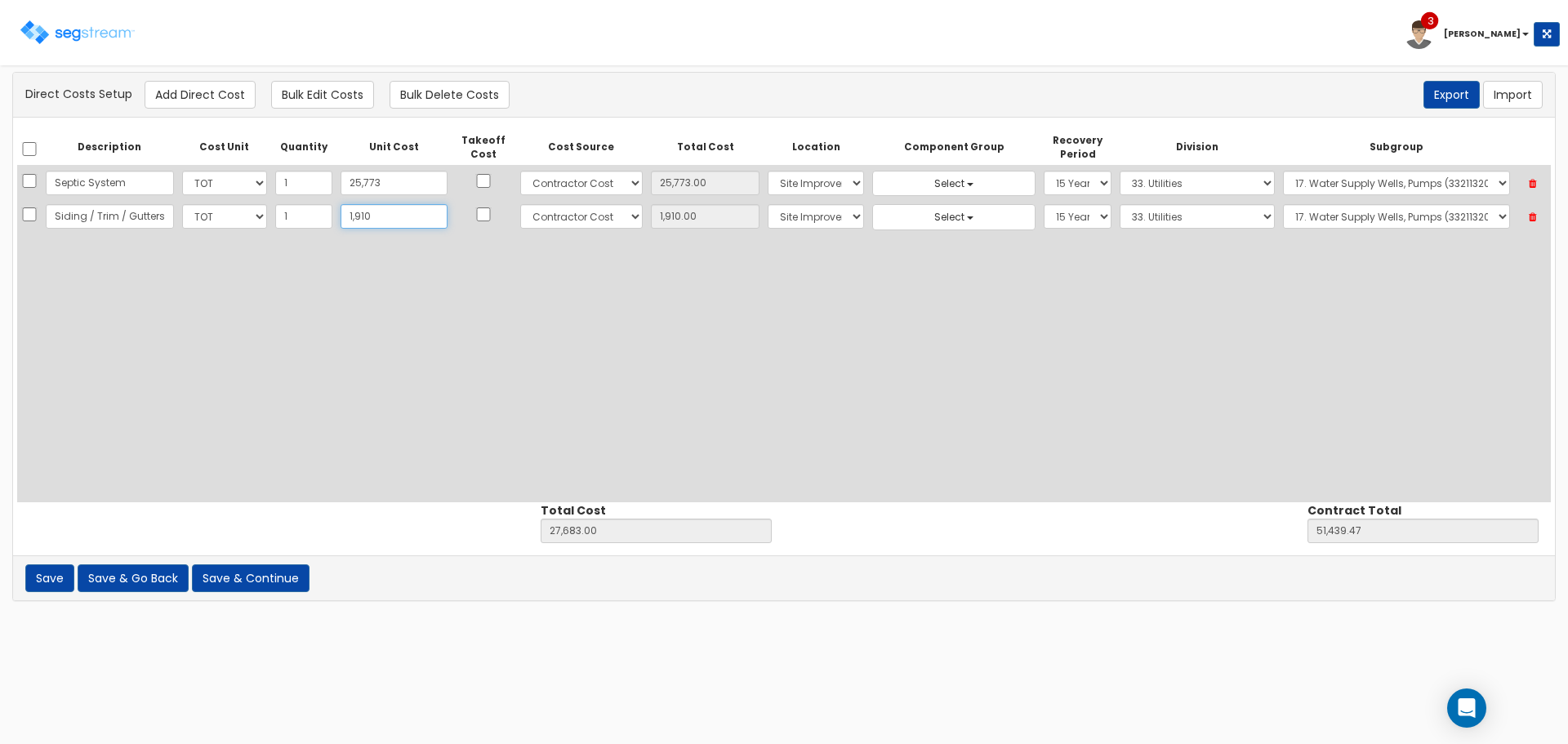
type input "1,9100"
type input "44,873.00"
type input "68,629.47"
type input "19,100"
type input "19,100.00"
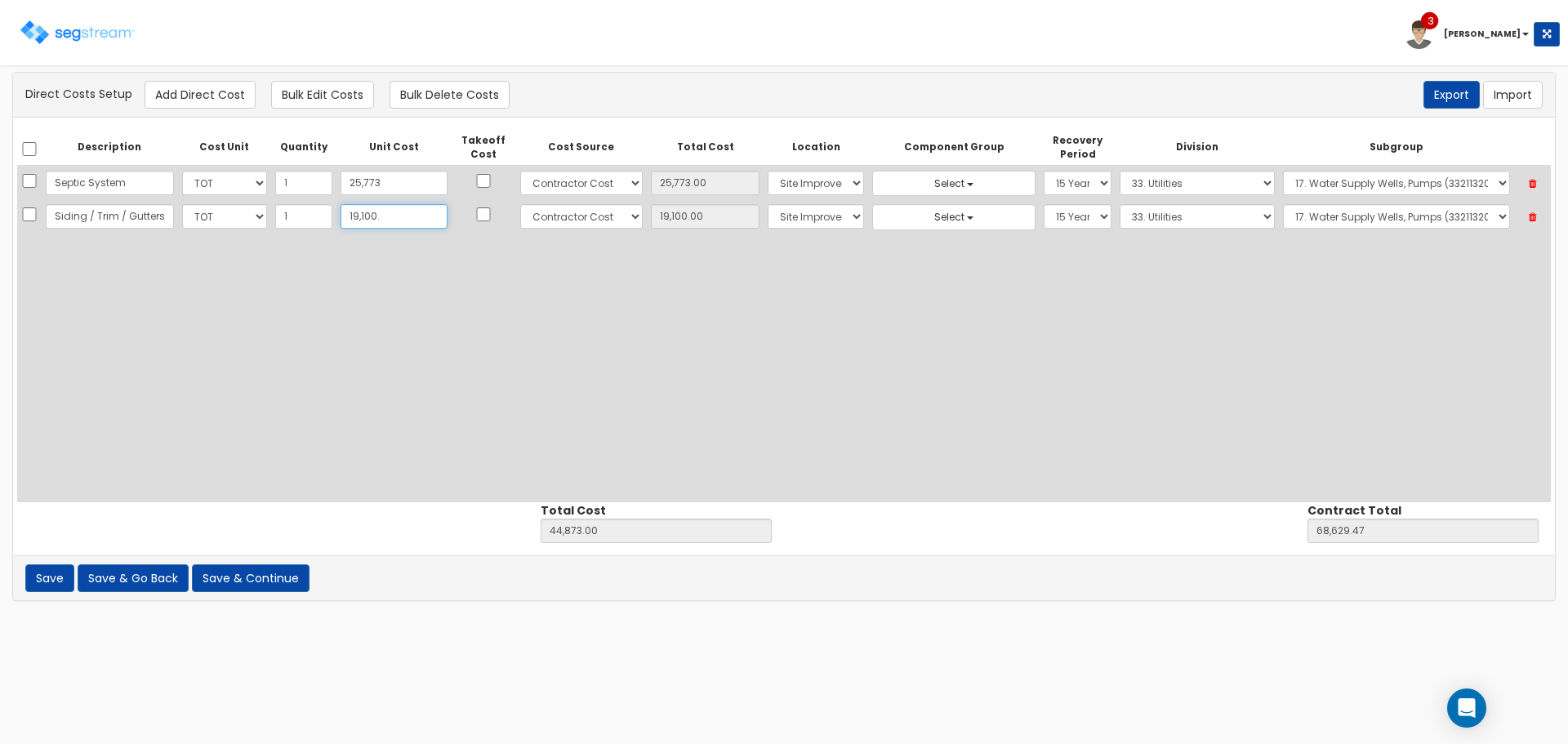
type input "19,100.3"
type input "44,873.30"
type input "68,629.77"
type input "19,100.30"
type input "19,100.35"
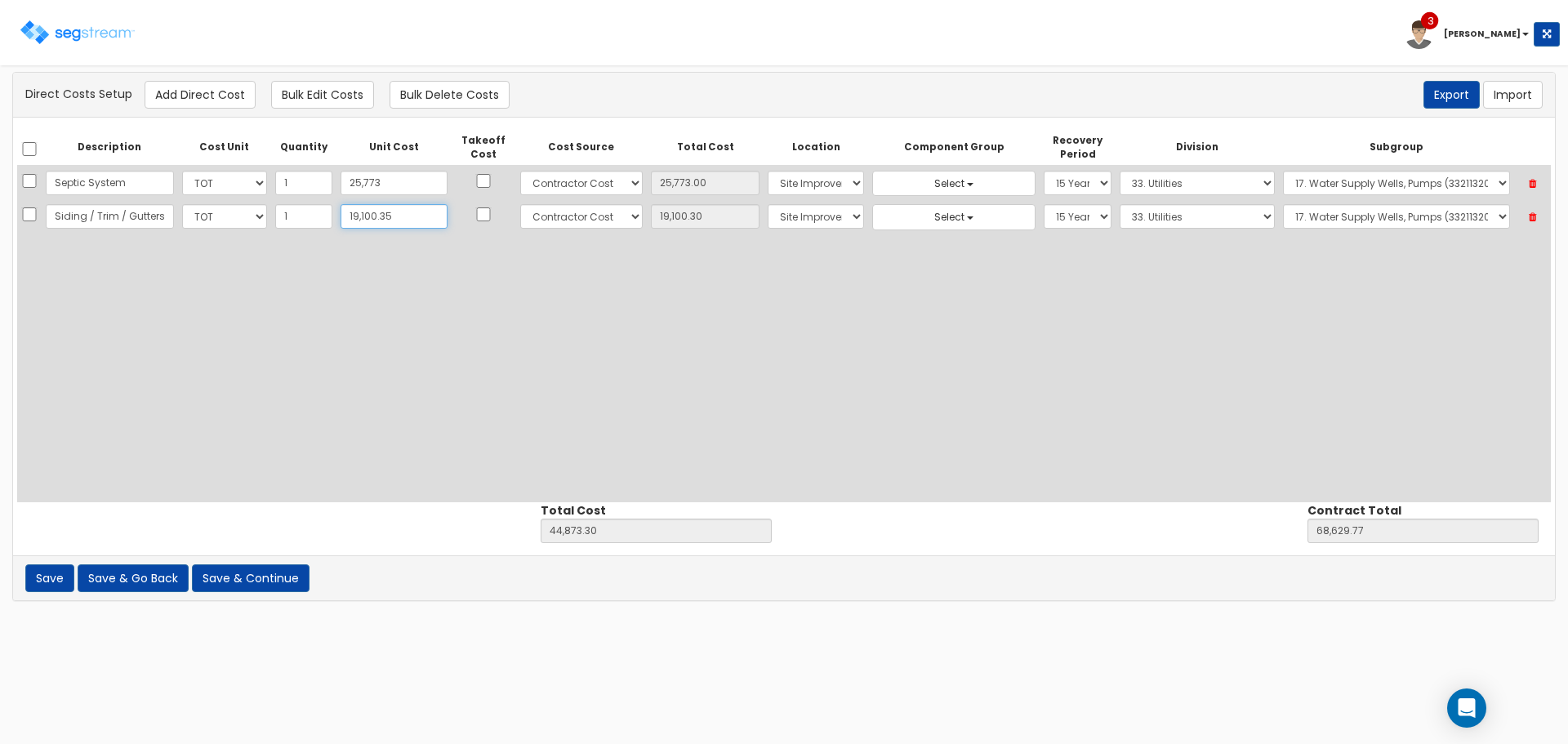
type input "44,873.35"
type input "68,629.82"
type input "19,100.35"
click at [792, 216] on select "Select Building Building Interior Site Improvements Add Additional Location" at bounding box center [816, 217] width 96 height 25
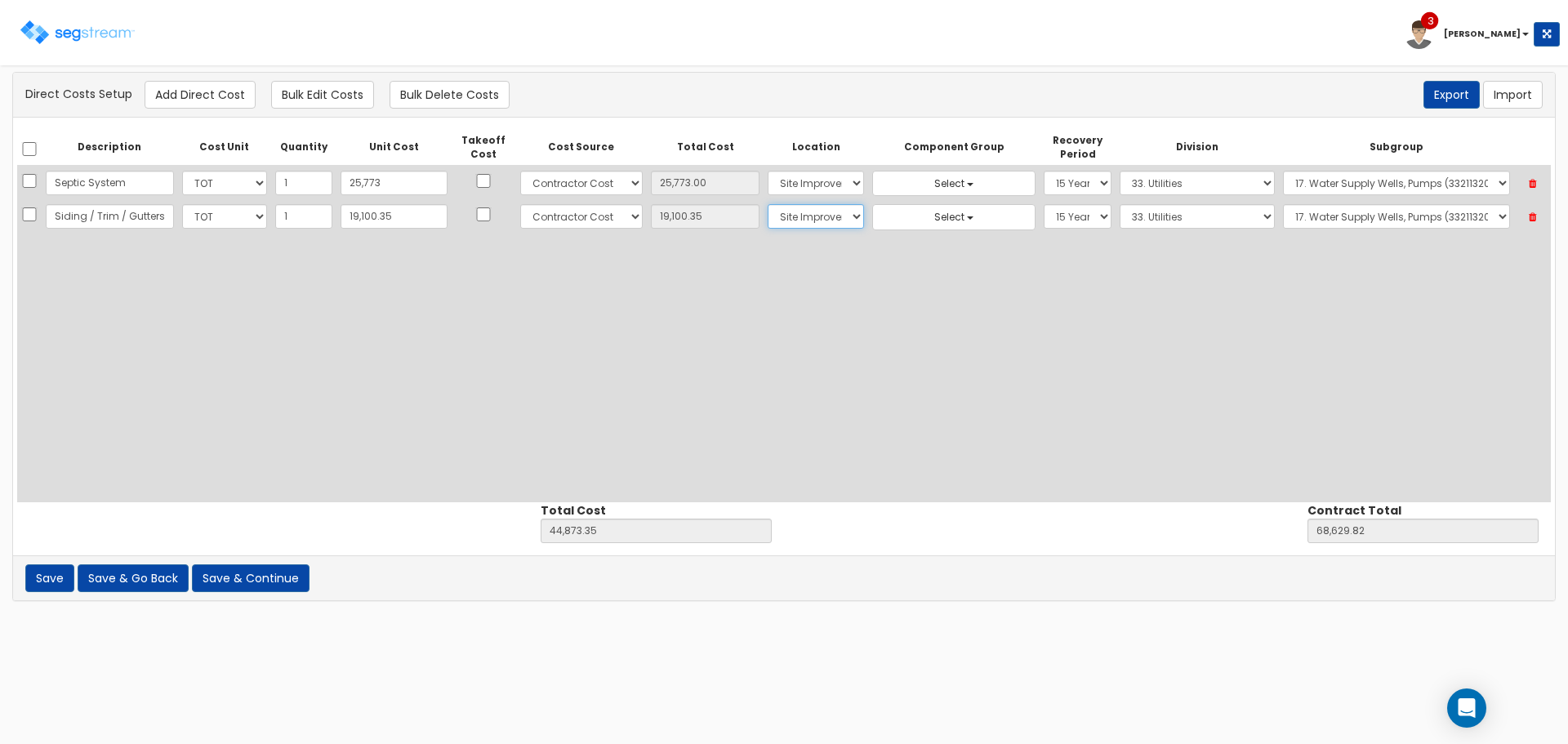
select select "6"
click at [768, 204] on select "Select Building Building Interior Site Improvements Add Additional Location" at bounding box center [816, 217] width 96 height 25
click at [1044, 208] on select "Select 5 Years 7 Years 9 Years 10 Years 15 Years 15 Year QLI 15 Year QRP 15 Yea…" at bounding box center [1078, 217] width 68 height 25
select select "39Y"
click at [1044, 204] on select "Select 5 Years 7 Years 9 Years 10 Years 15 Years 15 Year QLI 15 Year QRP 15 Yea…" at bounding box center [1078, 217] width 68 height 25
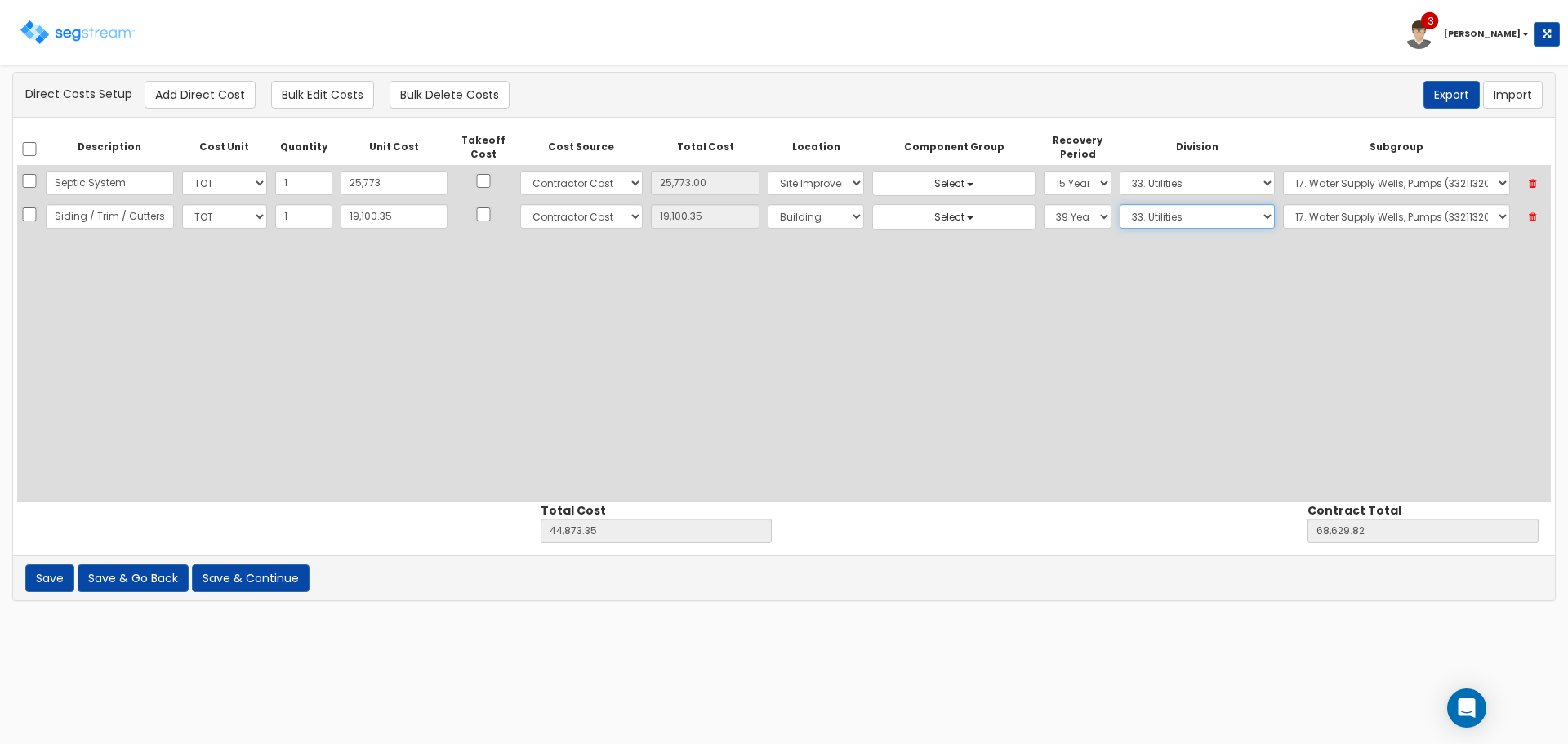
click at [1246, 218] on select "Select 1. General Requirements 2. Existing Conditions 3. Concrete 4. Masonry 5.…" at bounding box center [1197, 217] width 155 height 25
select select "7"
click at [1119, 204] on select "Select 1. General Requirements 2. Existing Conditions 3. Concrete 4. Masonry 5.…" at bounding box center [1197, 217] width 155 height 25
click at [1355, 211] on select "Select 1. Roof Coatings (7015010) 2. Joint Sealant Replacement (7019081) 3. Sel…" at bounding box center [1397, 217] width 227 height 25
select select "7463310"
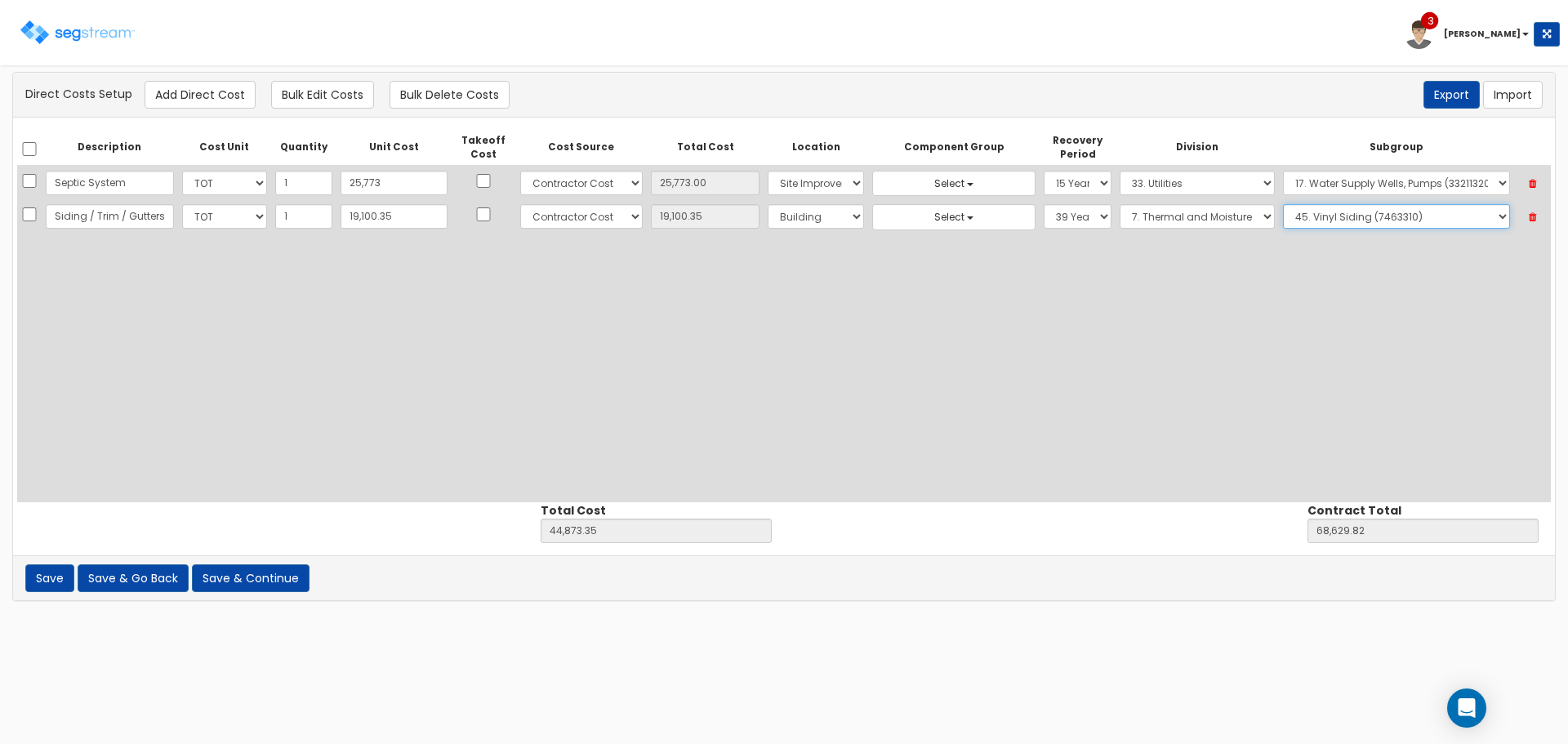
click at [1283, 204] on select "Select 1. Roof Coatings (7015010) 2. Joint Sealant Replacement (7019081) 3. Sel…" at bounding box center [1397, 217] width 227 height 25
click at [227, 92] on button "Add Direct Cost" at bounding box center [200, 94] width 111 height 28
select select "10"
select select "6"
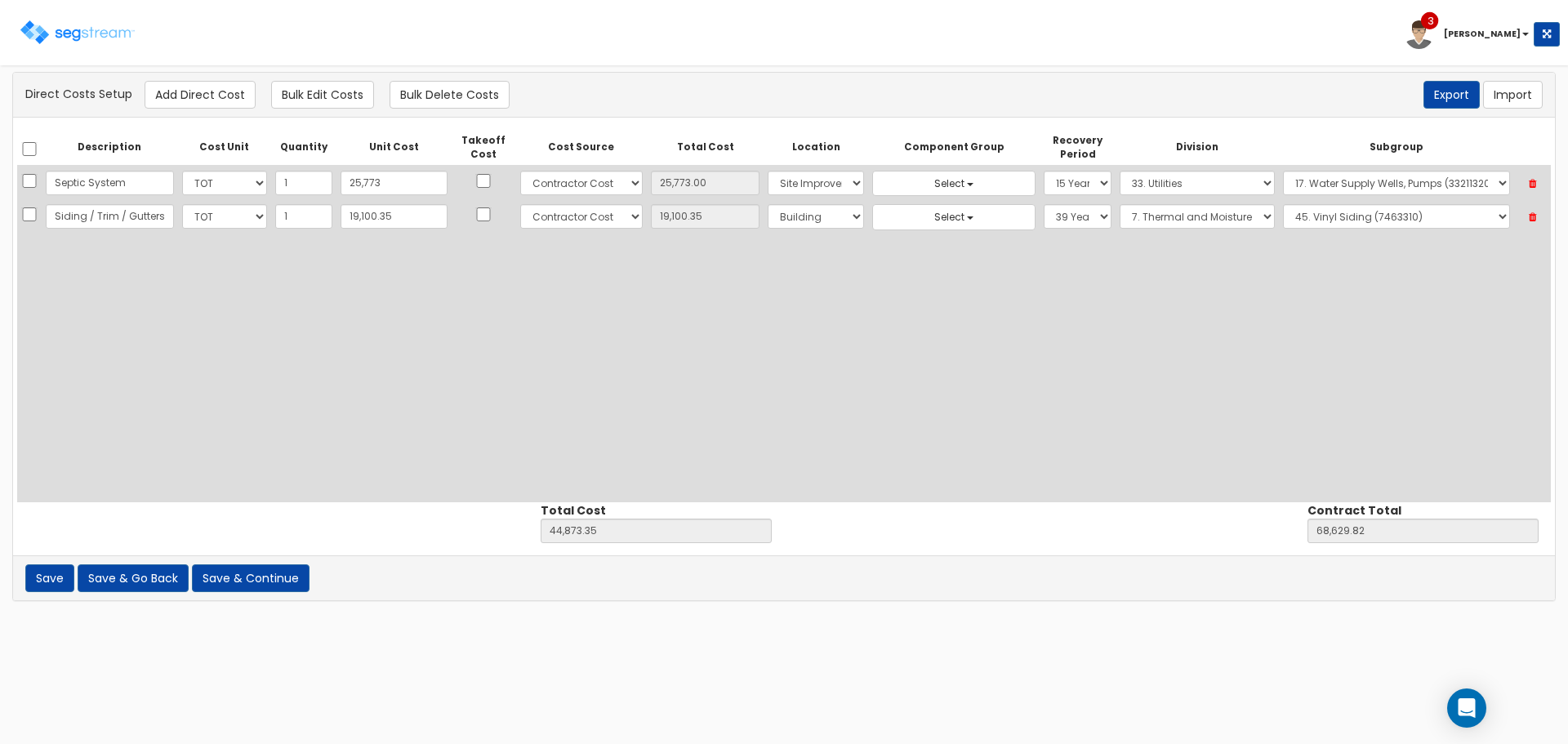
select select "39Y"
select select "7"
select select "7463310"
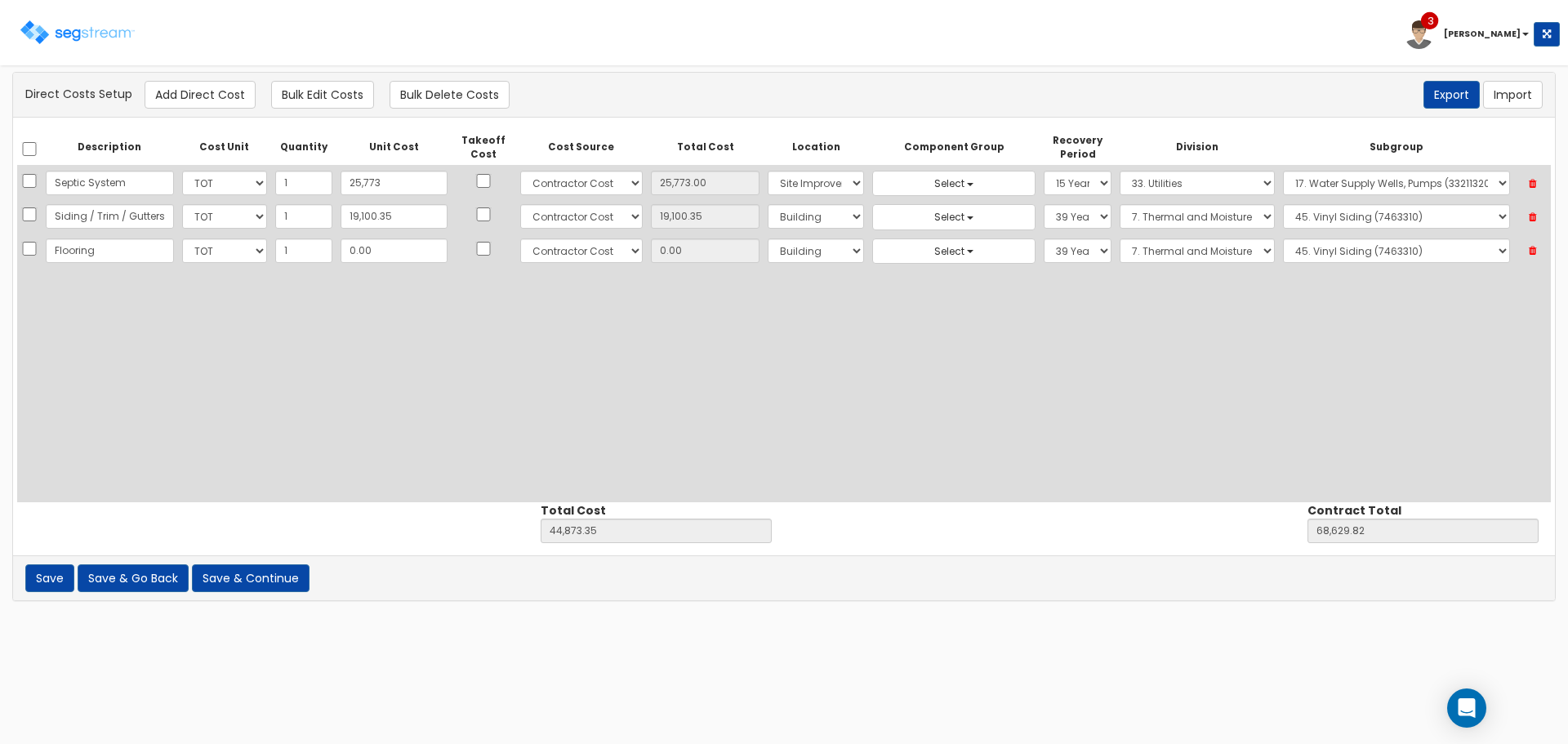
type input "Flooring"
type input "9"
type input "44,882.35"
type input "68,638.82"
type input "9.00"
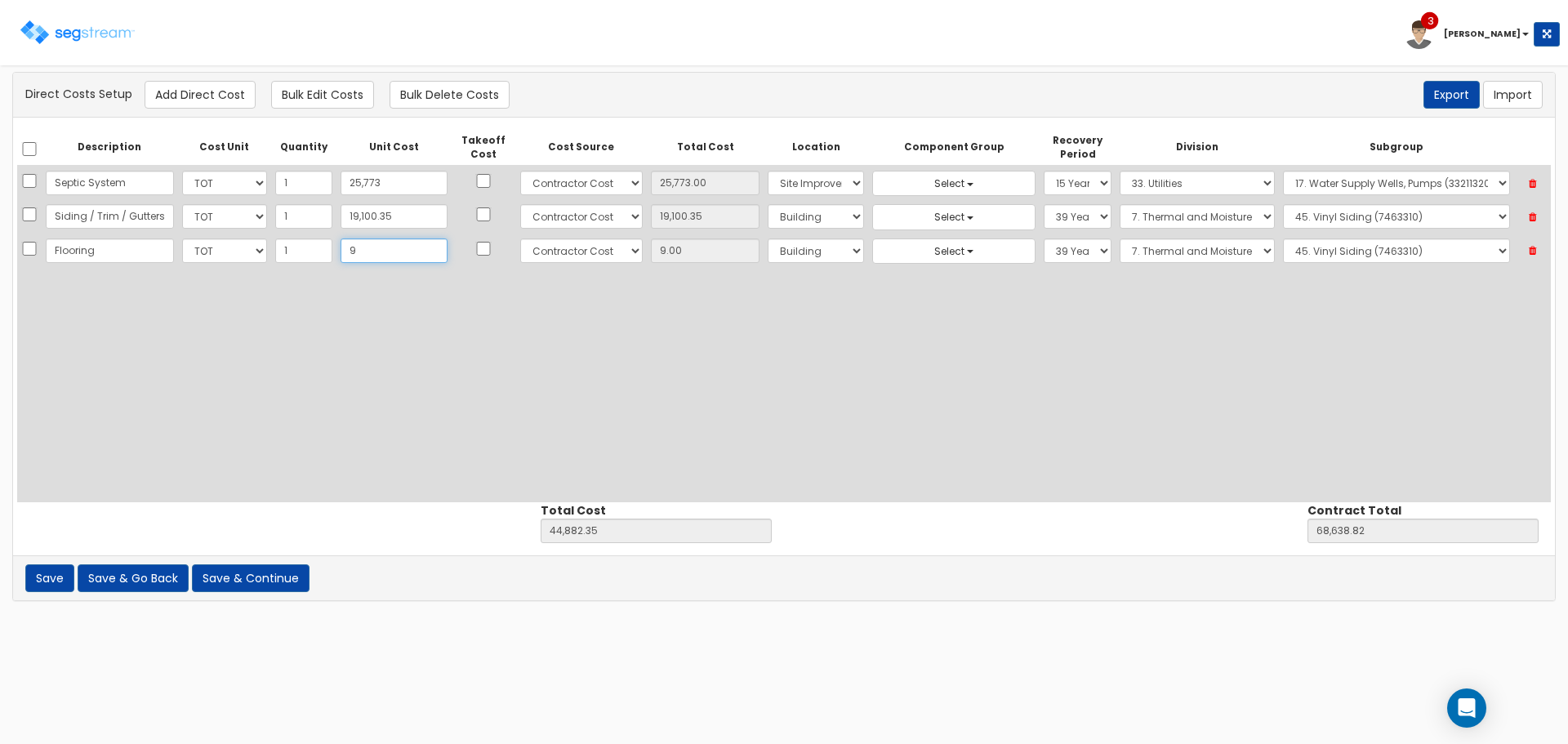
type input "98"
type input "44,971.35"
type input "68,727.82"
type input "98.00"
type input "986"
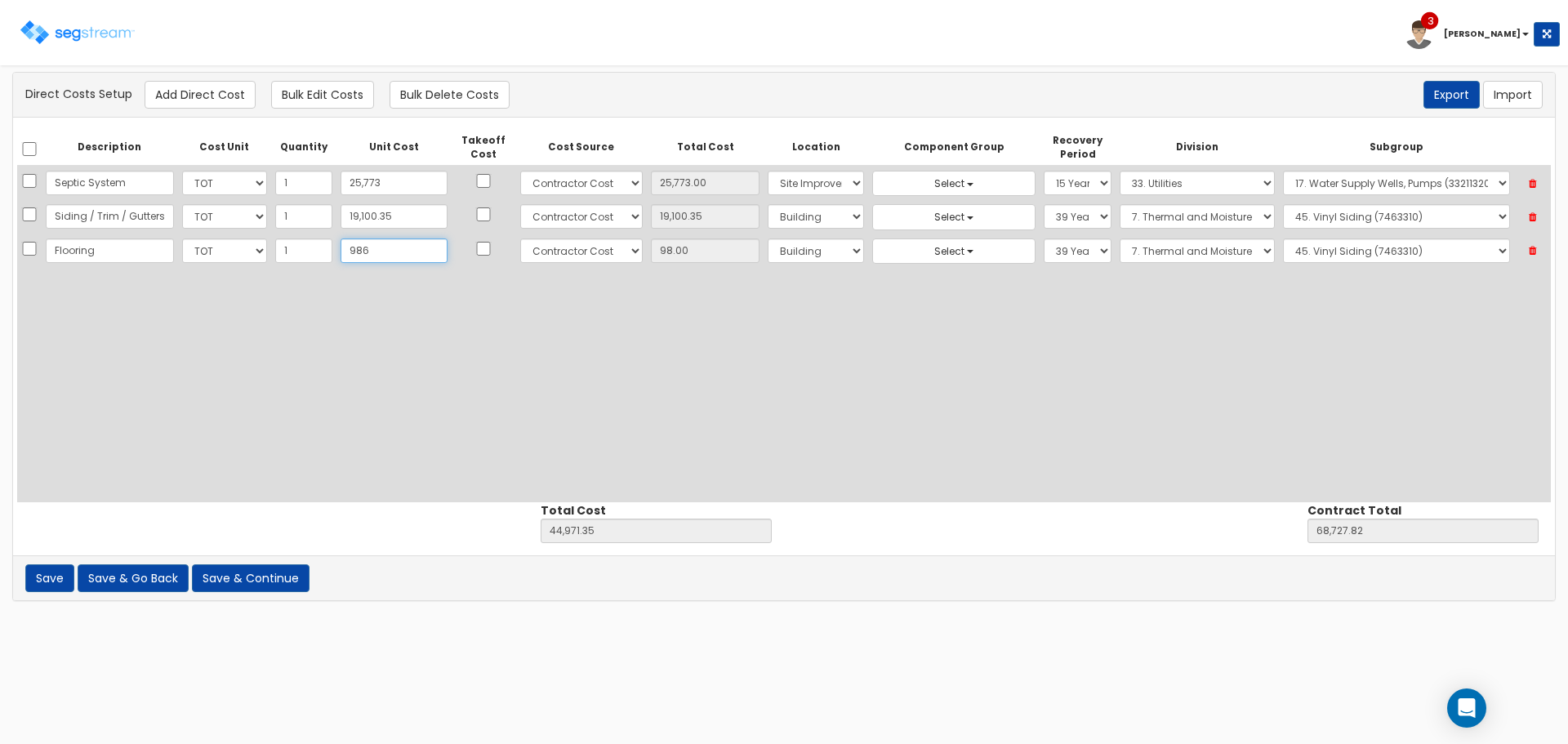
type input "45,859.35"
type input "69,615.82"
type input "986.00"
type input "9864"
type input "54,737.35"
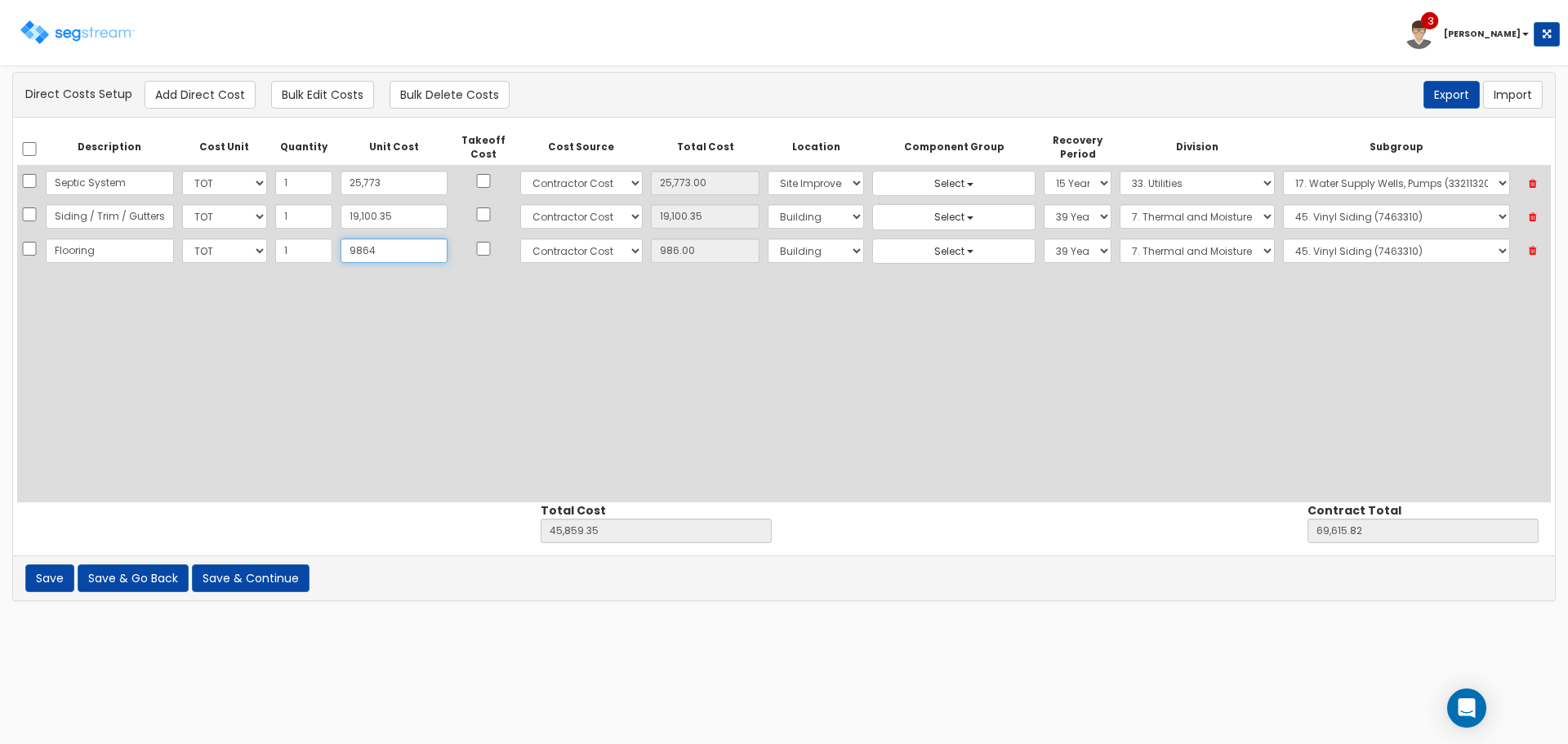
type input "78,493.82"
type input "9,864"
type input "9,864.00"
type input "9,864"
click at [475, 252] on input "checkbox" at bounding box center [483, 249] width 16 height 14
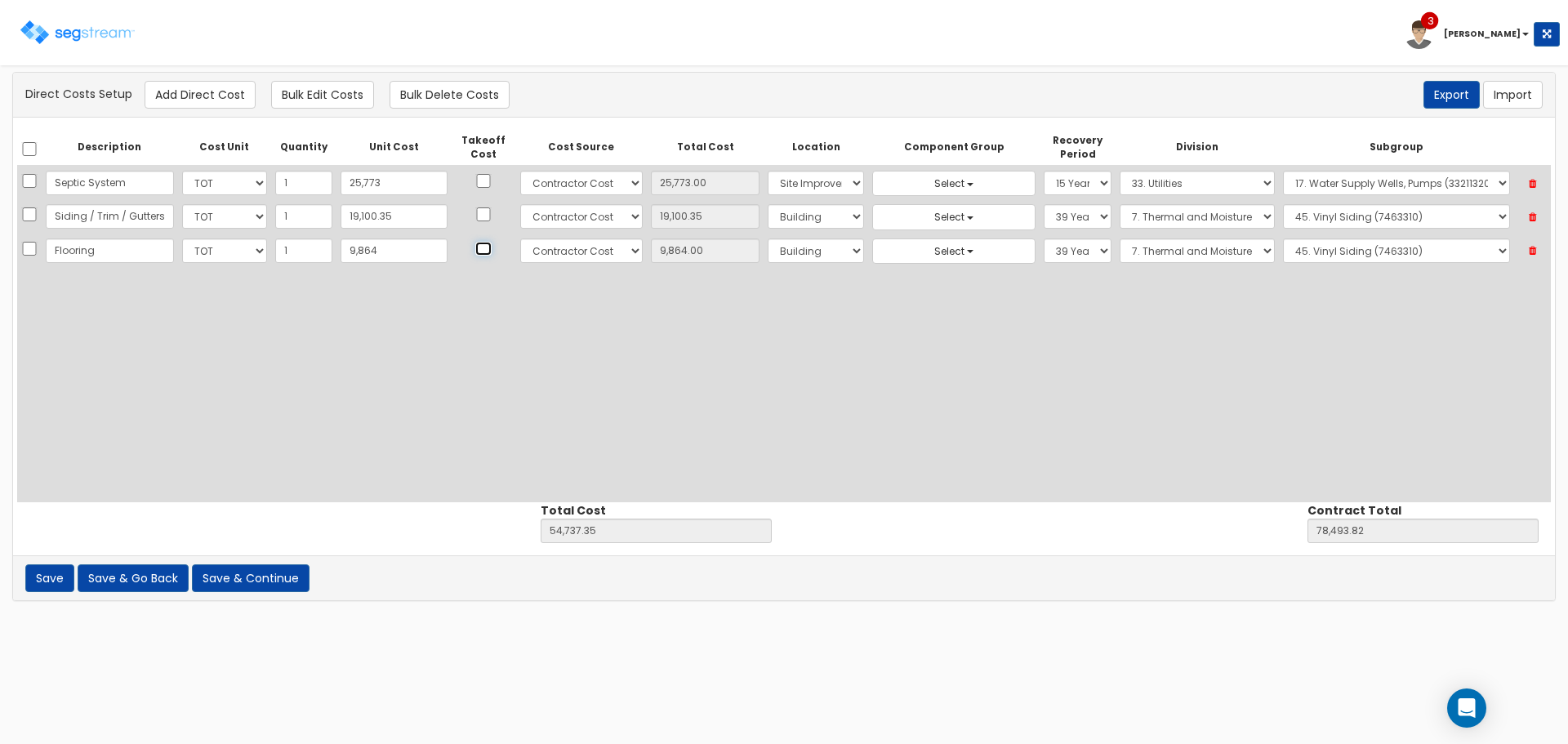
checkbox input "true"
click at [787, 260] on select "Select Building Building Interior Site Improvements Add Additional Location" at bounding box center [816, 251] width 96 height 25
select select "7"
click at [768, 238] on select "Select Building Building Interior Site Improvements Add Additional Location" at bounding box center [816, 251] width 96 height 25
click at [1047, 246] on select "Select 5 Years 7 Years 9 Years 10 Years 15 Years 15 Year QLI 15 Year QRP 15 Yea…" at bounding box center [1078, 251] width 68 height 25
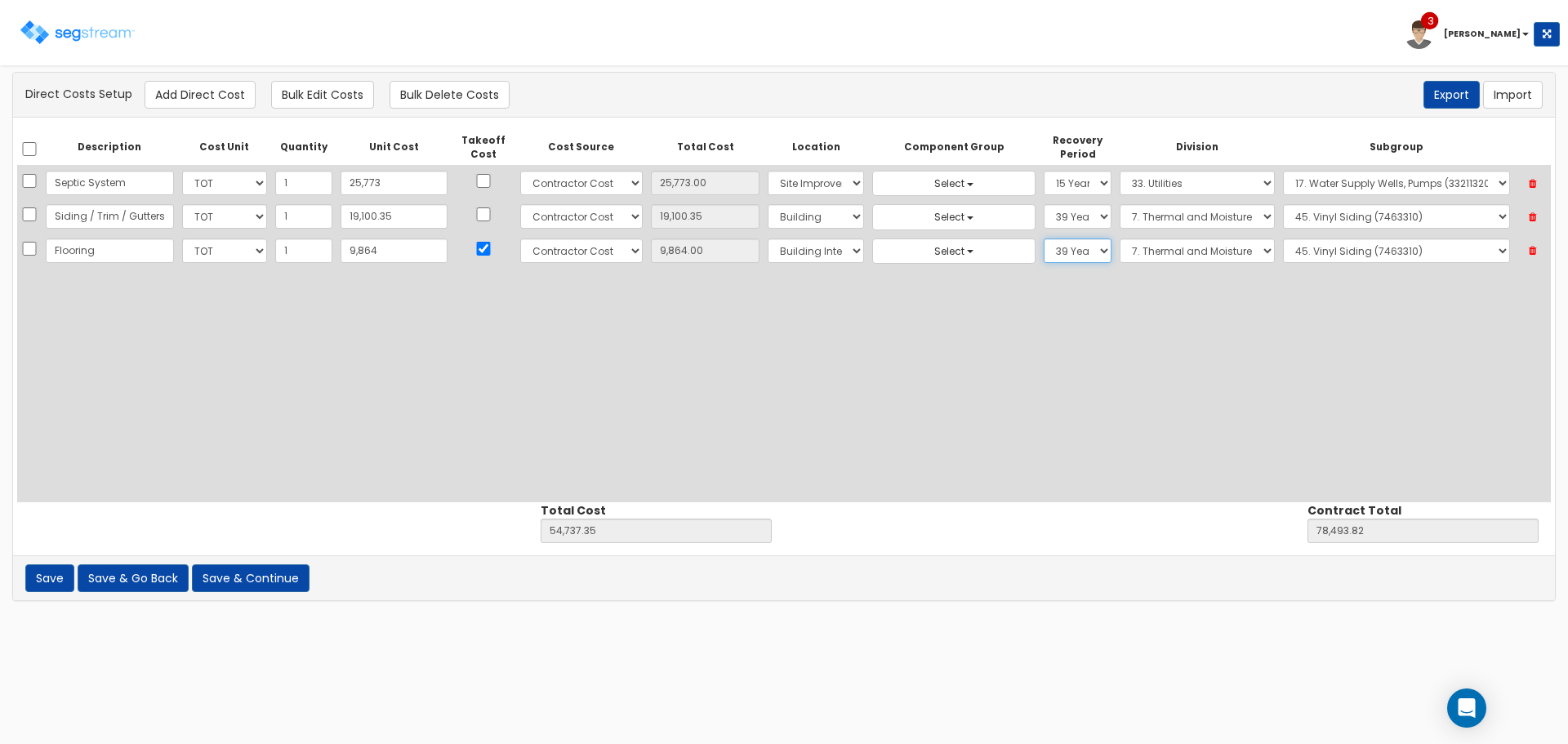
select select "5Y"
click at [1044, 238] on select "Select 5 Years 7 Years 9 Years 10 Years 15 Years 15 Year QLI 15 Year QRP 15 Yea…" at bounding box center [1078, 251] width 68 height 25
click at [1206, 256] on select "Select 1. General Requirements 2. Existing Conditions 3. Concrete 4. Masonry 5.…" at bounding box center [1197, 251] width 155 height 25
select select "9"
click at [1119, 238] on select "Select 1. General Requirements 2. Existing Conditions 3. Concrete 4. Masonry 5.…" at bounding box center [1197, 251] width 155 height 25
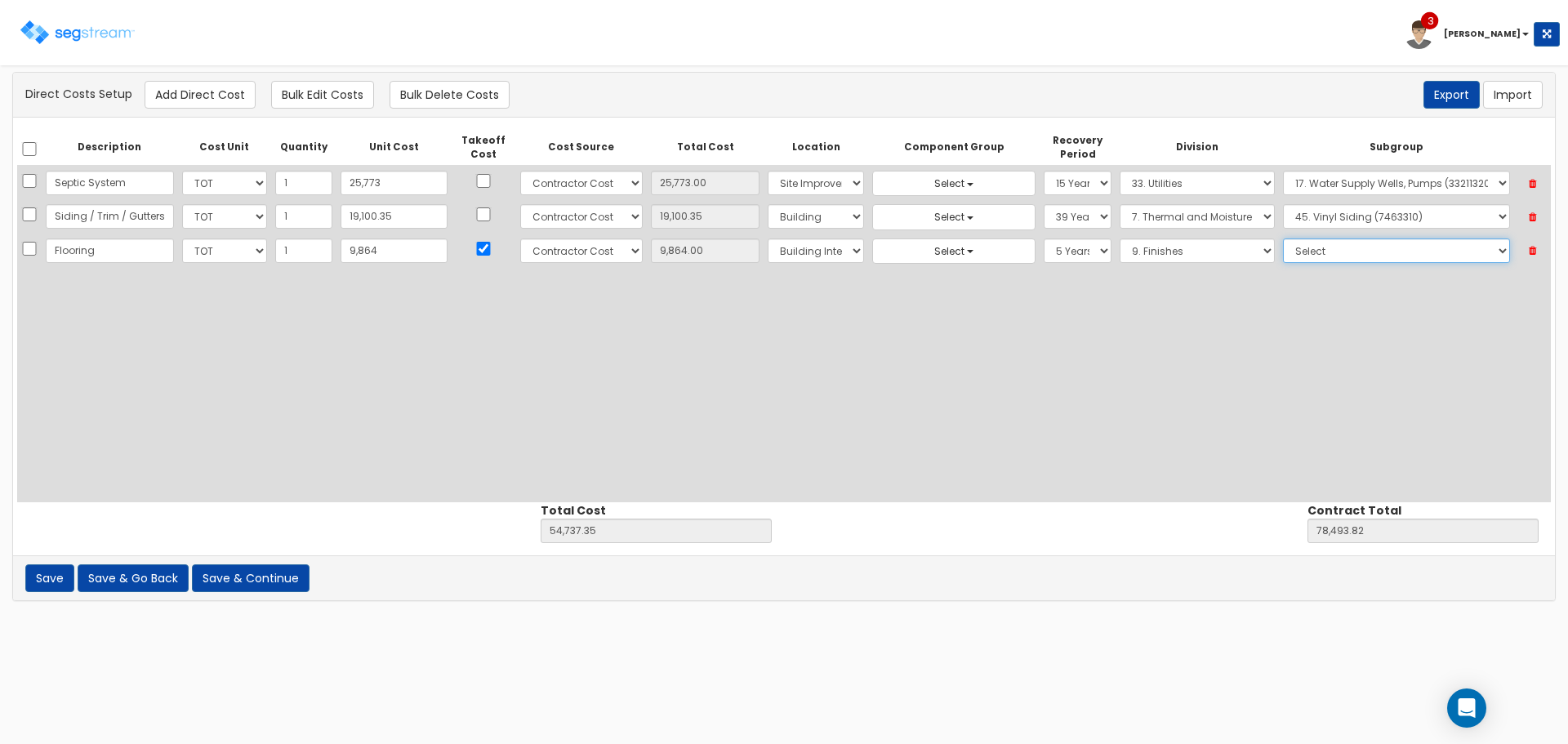
click at [1368, 253] on select "Select 1. Carpet Maintenance (9016010) 2. Gypsum Wallboard Repairs (9017010) 3.…" at bounding box center [1397, 251] width 227 height 25
select select "9681310"
click at [1283, 238] on select "Select 1. Carpet Maintenance (9016010) 2. Gypsum Wallboard Repairs (9017010) 3.…" at bounding box center [1397, 251] width 227 height 25
click at [187, 87] on button "Add Direct Cost" at bounding box center [200, 94] width 111 height 28
select select "10"
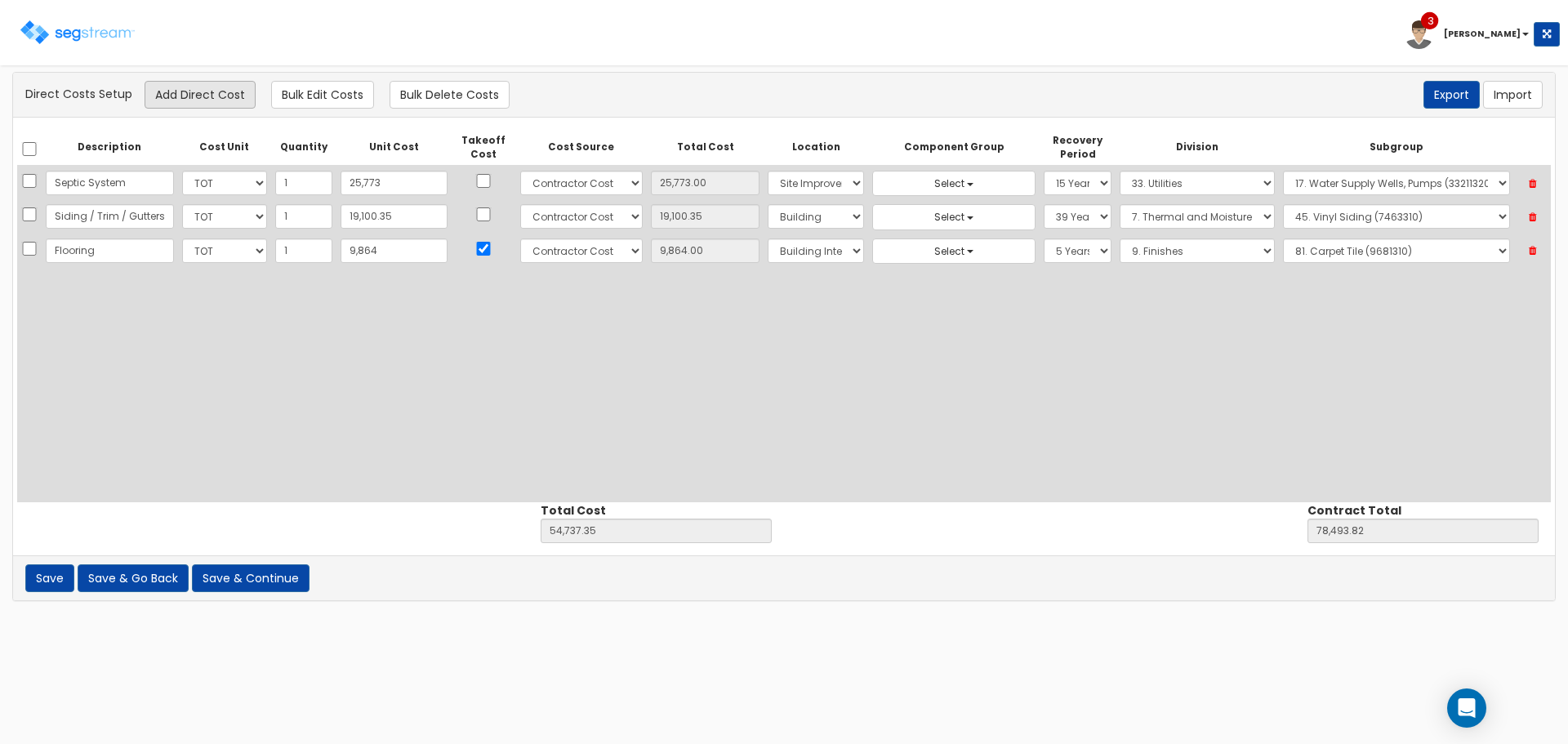
select select "6"
select select "7"
select select "5Y"
select select "9"
select select "9681310"
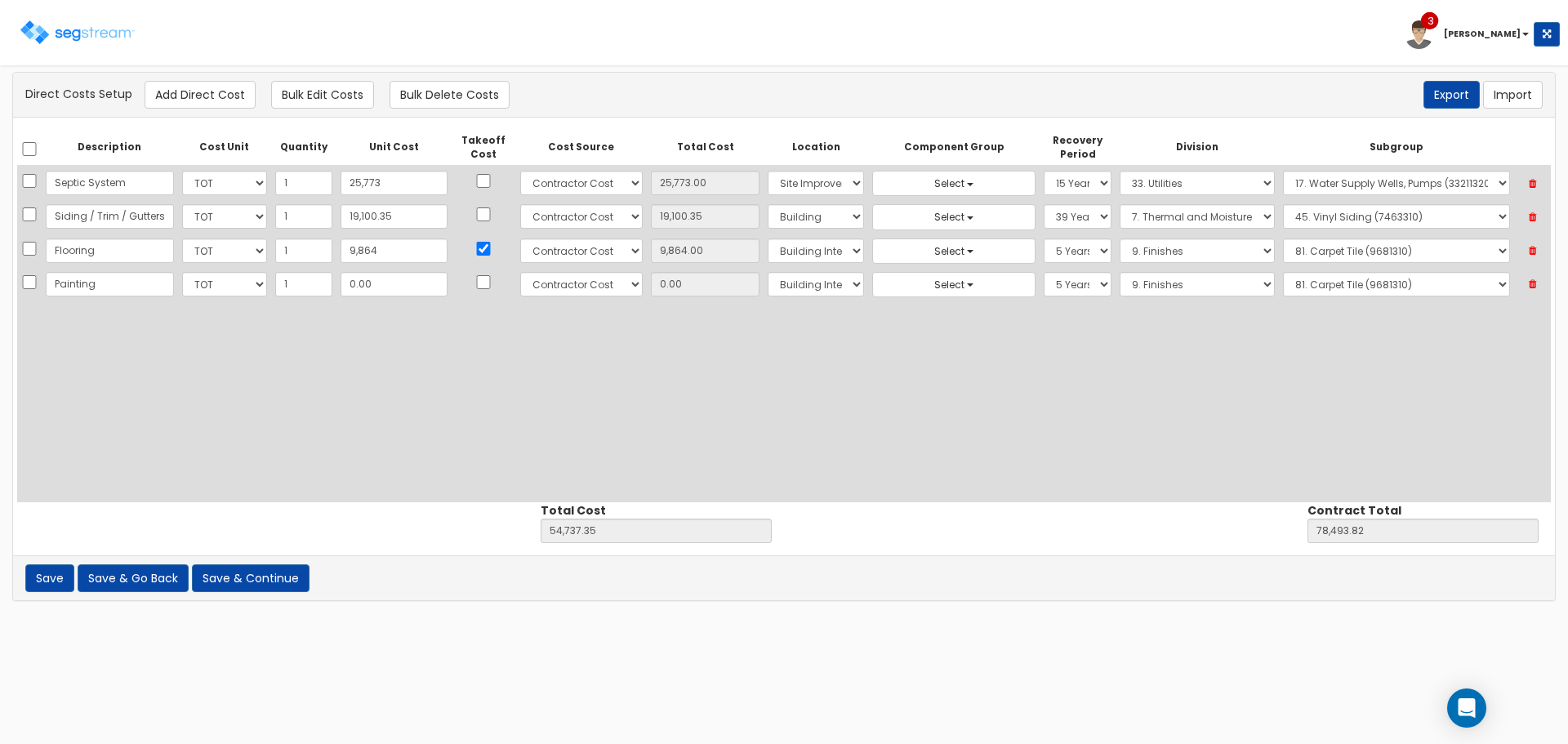
type input "Painting"
type input "1"
type input "54,738.35"
type input "78,494.82"
type input "1.00"
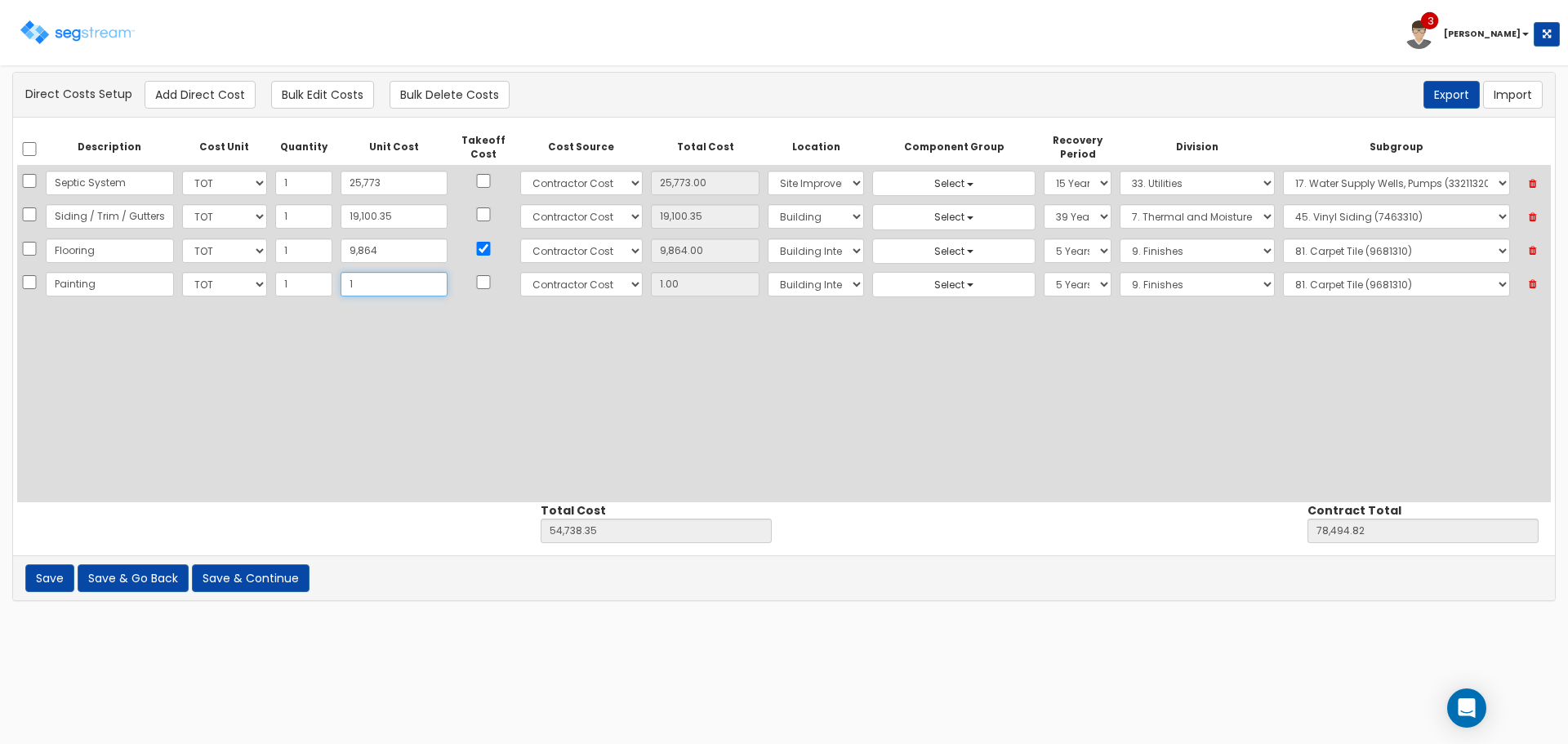
type input "18"
type input "54,755.35"
type input "78,511.82"
type input "18.00"
type input "180"
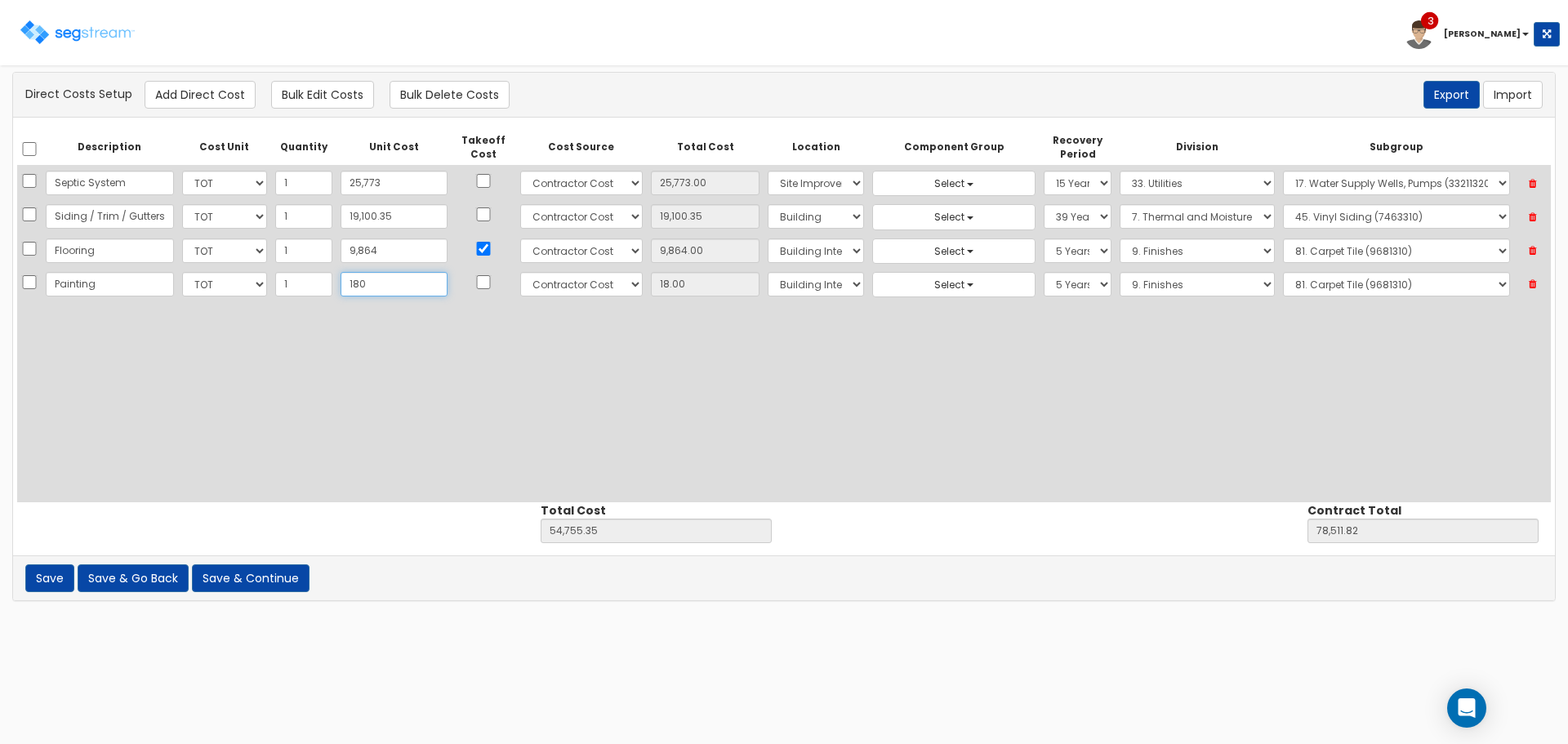
type input "54,917.35"
type input "78,673.82"
type input "1805"
type input "180.00"
type input "18050"
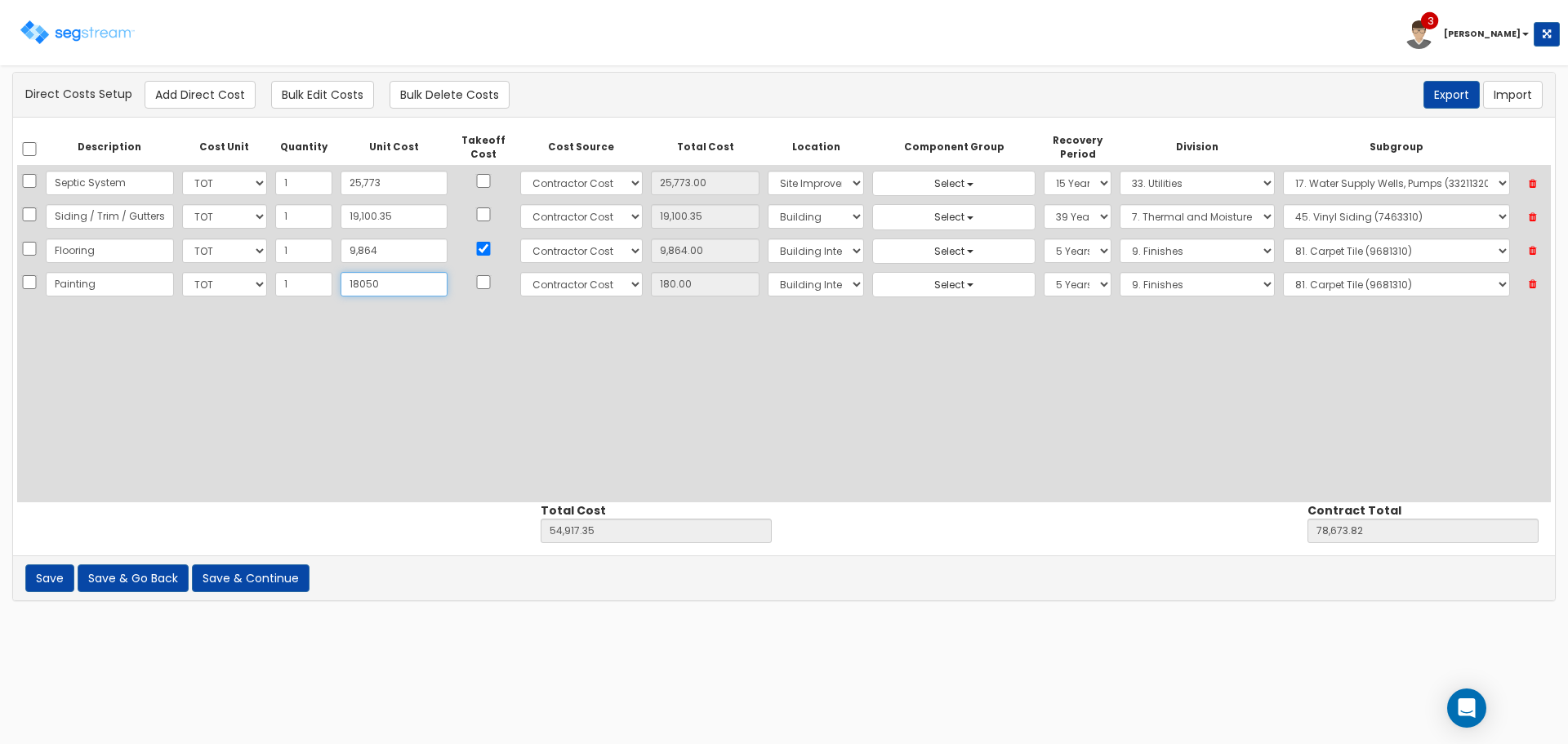
type input "72,787.35"
type input "96,543.82"
type input "18,050"
type input "18,050.00"
type input "18,050"
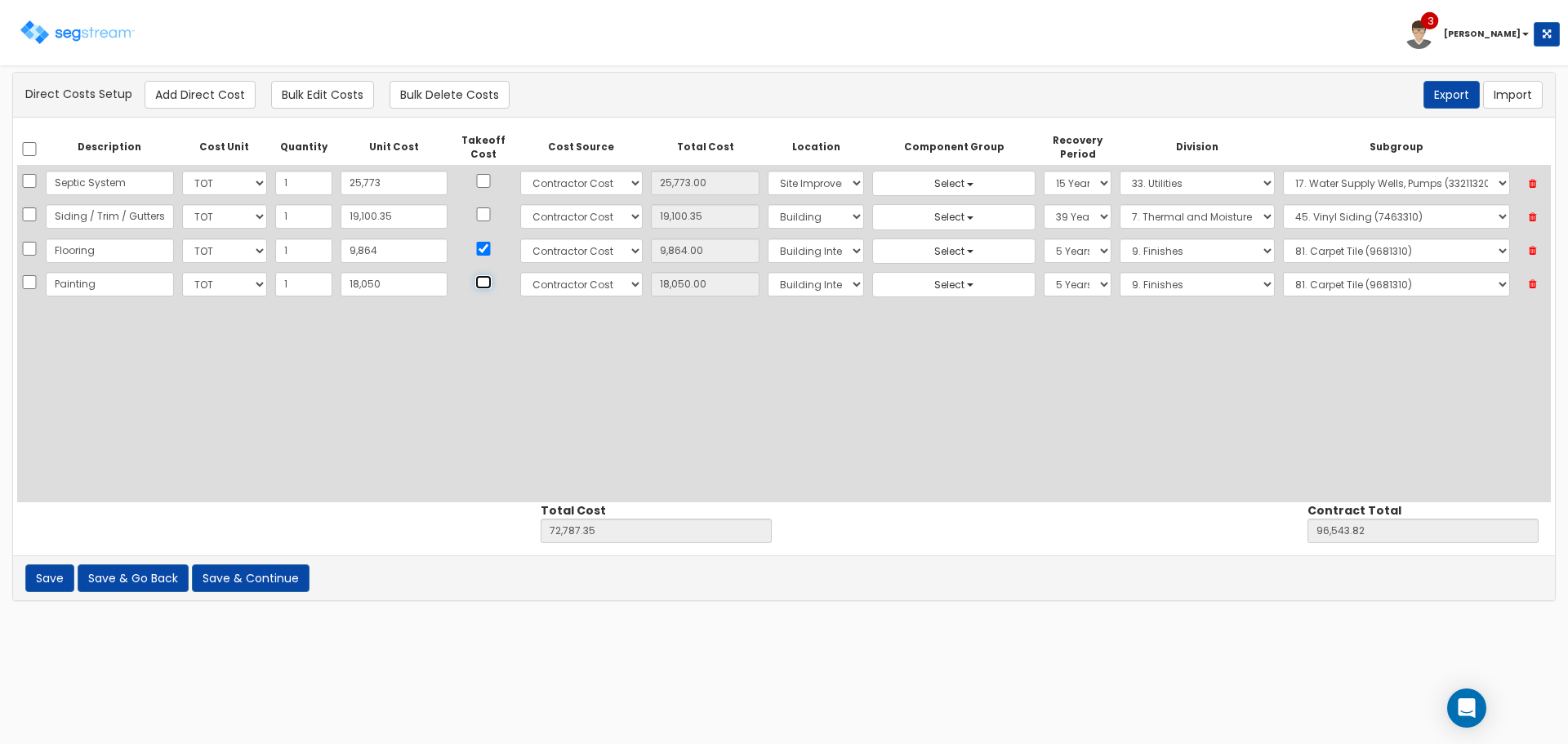
click at [475, 283] on input "checkbox" at bounding box center [483, 283] width 16 height 14
checkbox input "true"
click at [1196, 284] on select "Select 1. General Requirements 2. Existing Conditions 3. Concrete 4. Masonry 5.…" at bounding box center [1197, 284] width 155 height 25
click at [1301, 281] on select "Select 1. Carpet Maintenance (9016010) 2. Gypsum Wallboard Repairs (9017010) 3.…" at bounding box center [1397, 284] width 227 height 25
select select "9911320"
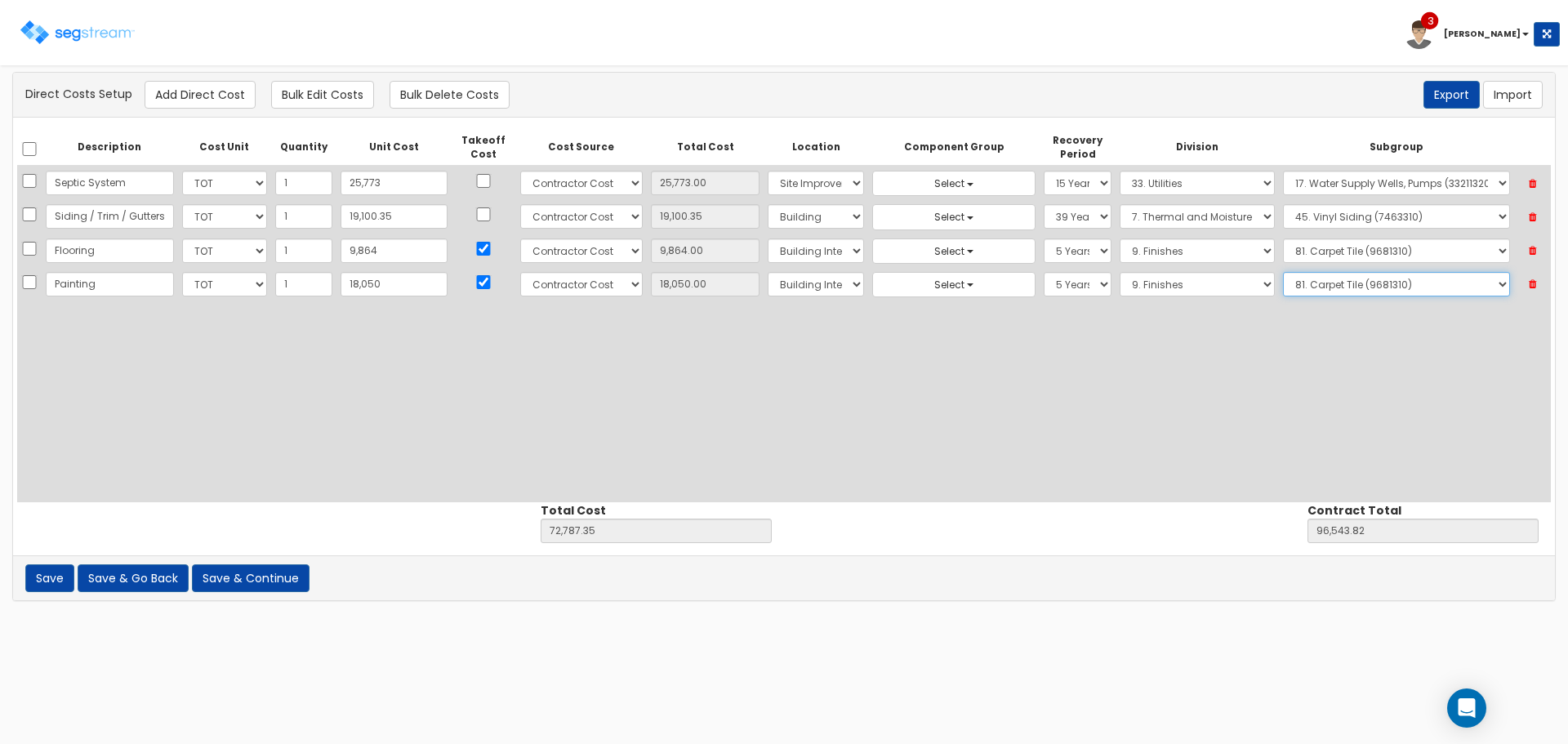
click at [1283, 272] on select "Select 1. Carpet Maintenance (9016010) 2. Gypsum Wallboard Repairs (9017010) 3.…" at bounding box center [1397, 284] width 227 height 25
click at [225, 97] on button "Add Direct Cost" at bounding box center [200, 94] width 111 height 28
select select "10"
select select "6"
select select "7"
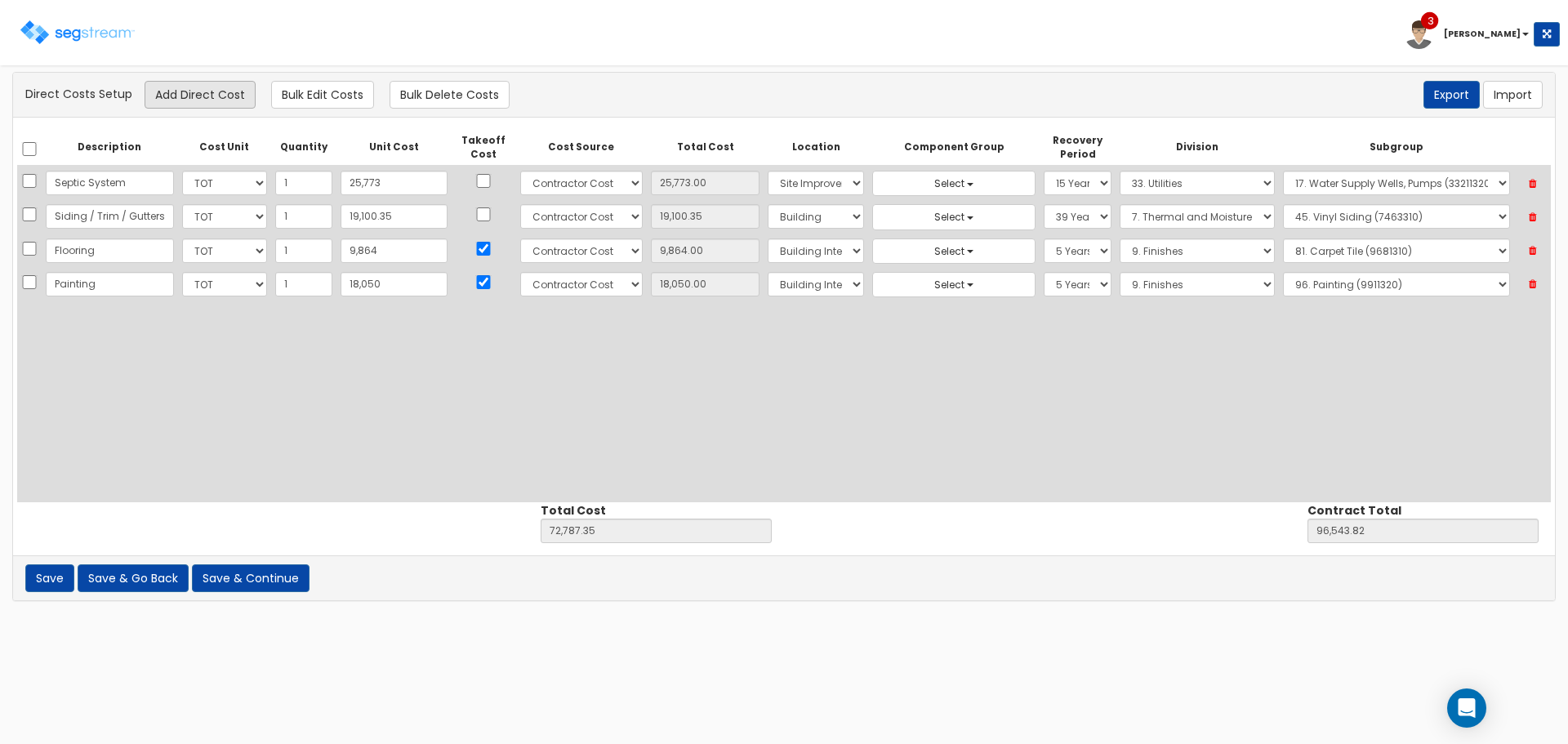
select select "5Y"
select select "9"
select select "9911320"
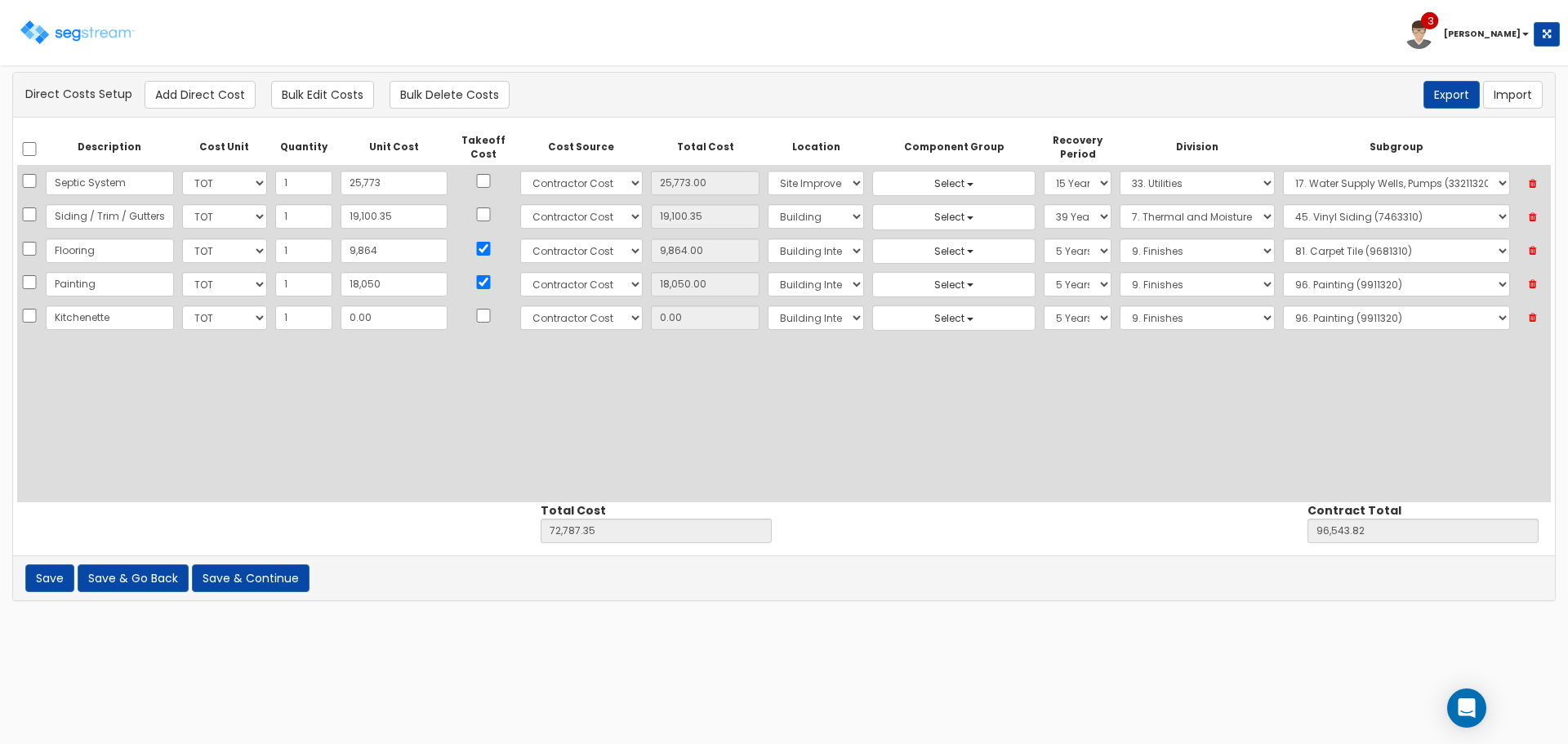
type input "Kitchenette"
type input "5"
type input "72,792.35"
type input "96,548.82"
type input "5.00"
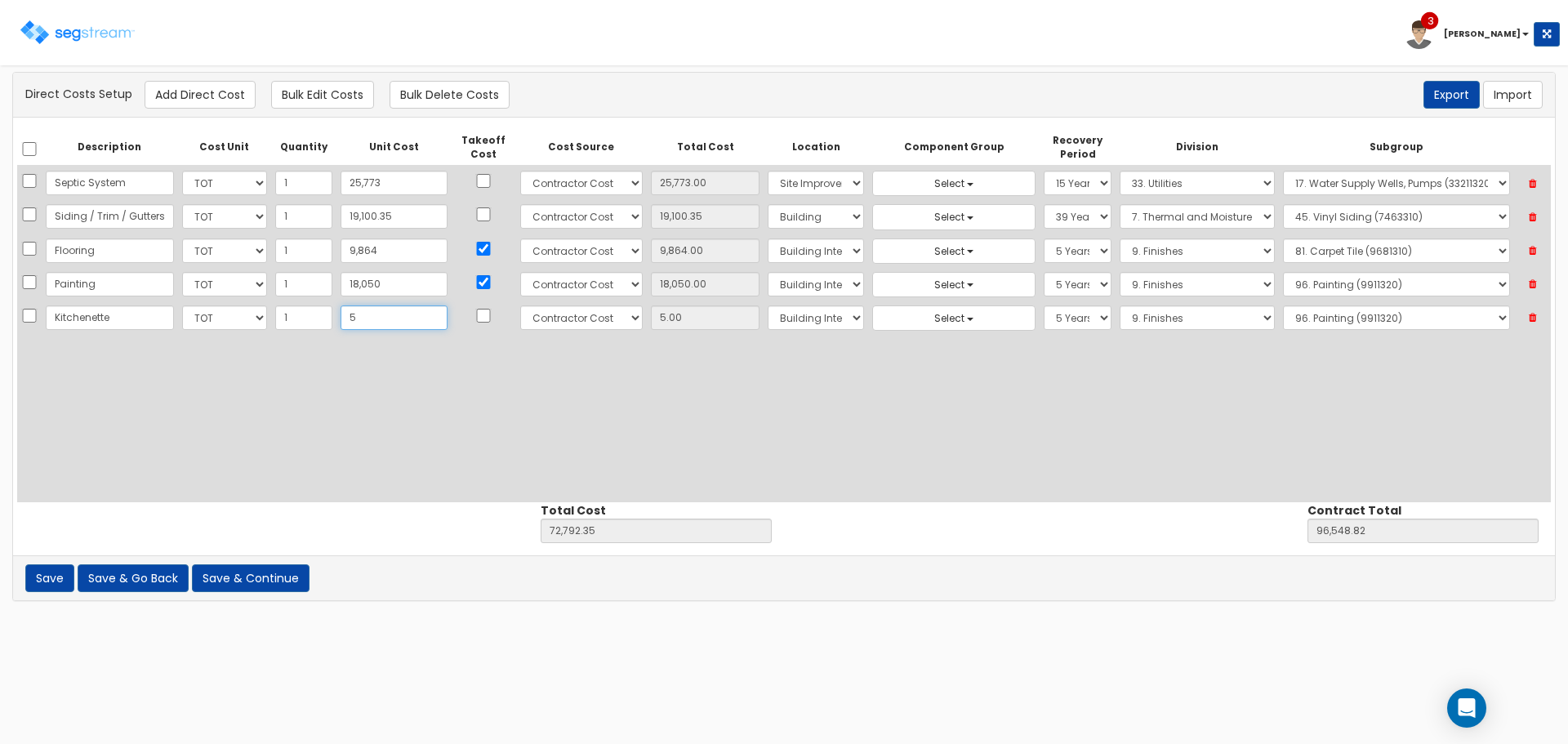
type input "55"
type input "72,842.35"
type input "96,598.82"
type input "55.00"
type input "5507"
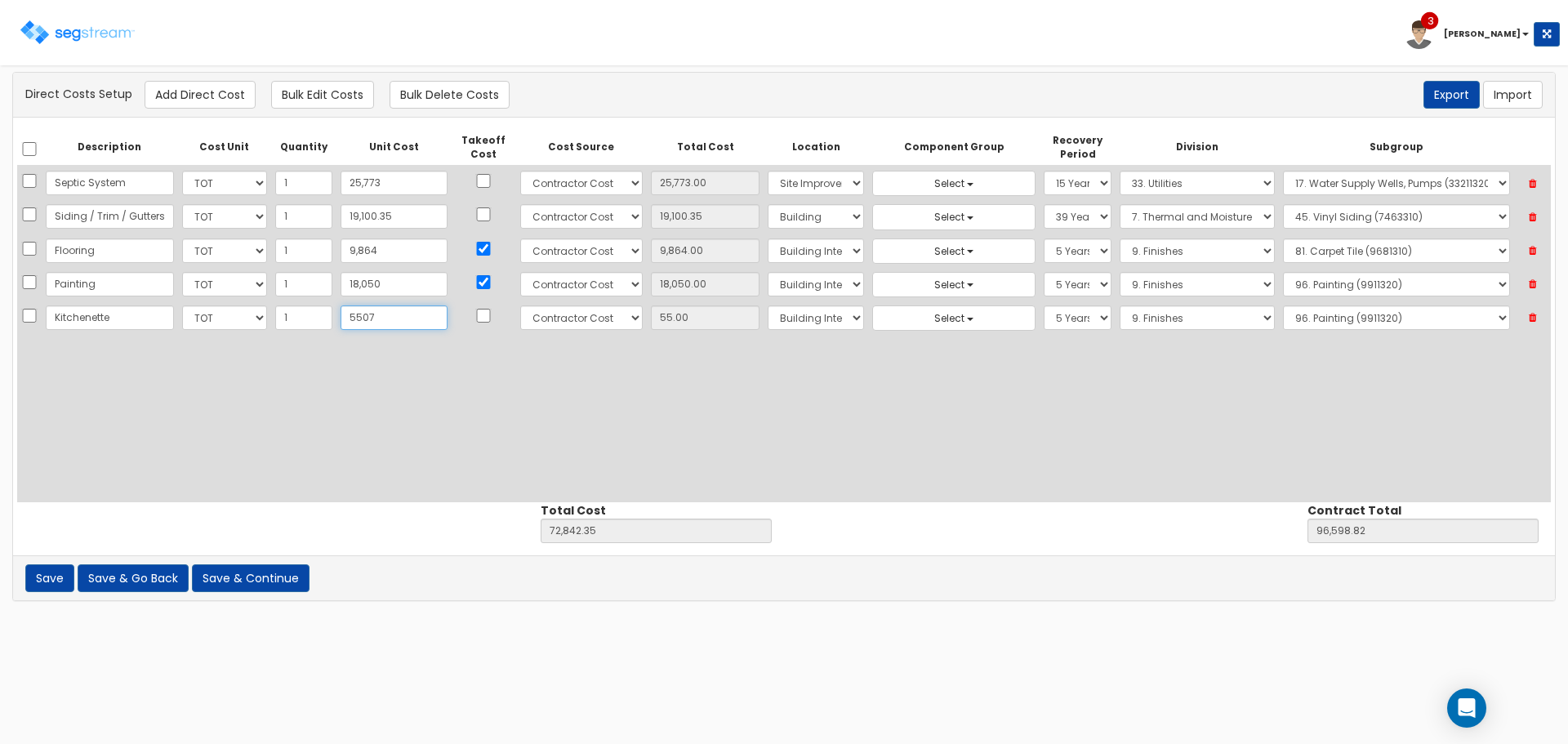
type input "78,294.35"
type input "102,050.82"
type input "5,507"
type input "5,507.00"
type input "5,507"
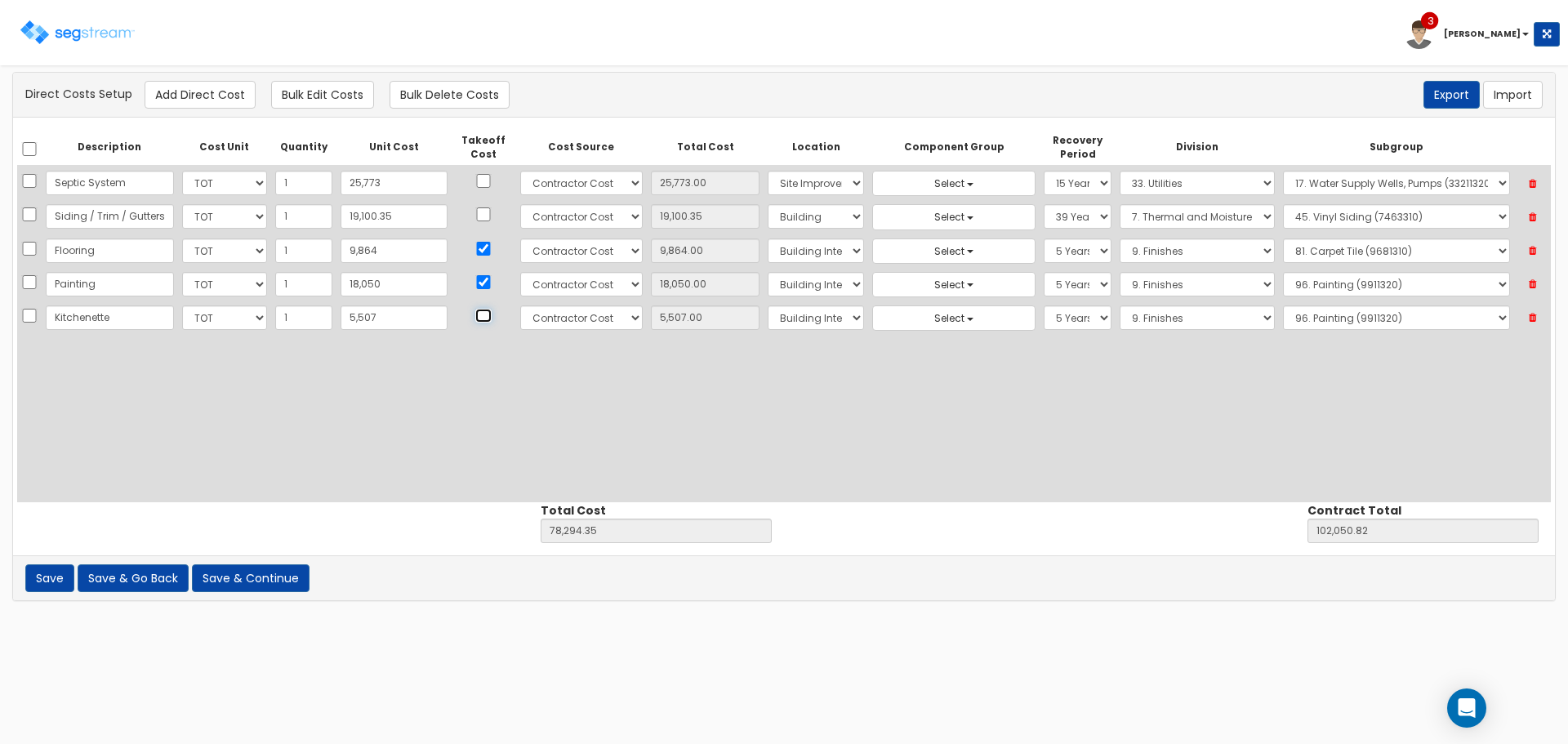
click at [475, 316] on input "checkbox" at bounding box center [483, 316] width 16 height 14
checkbox input "true"
click at [1152, 316] on select "Select 1. General Requirements 2. Existing Conditions 3. Concrete 4. Masonry 5.…" at bounding box center [1197, 318] width 155 height 25
select select "12"
click at [1119, 306] on select "Select 1. General Requirements 2. Existing Conditions 3. Concrete 4. Masonry 5.…" at bounding box center [1197, 318] width 155 height 25
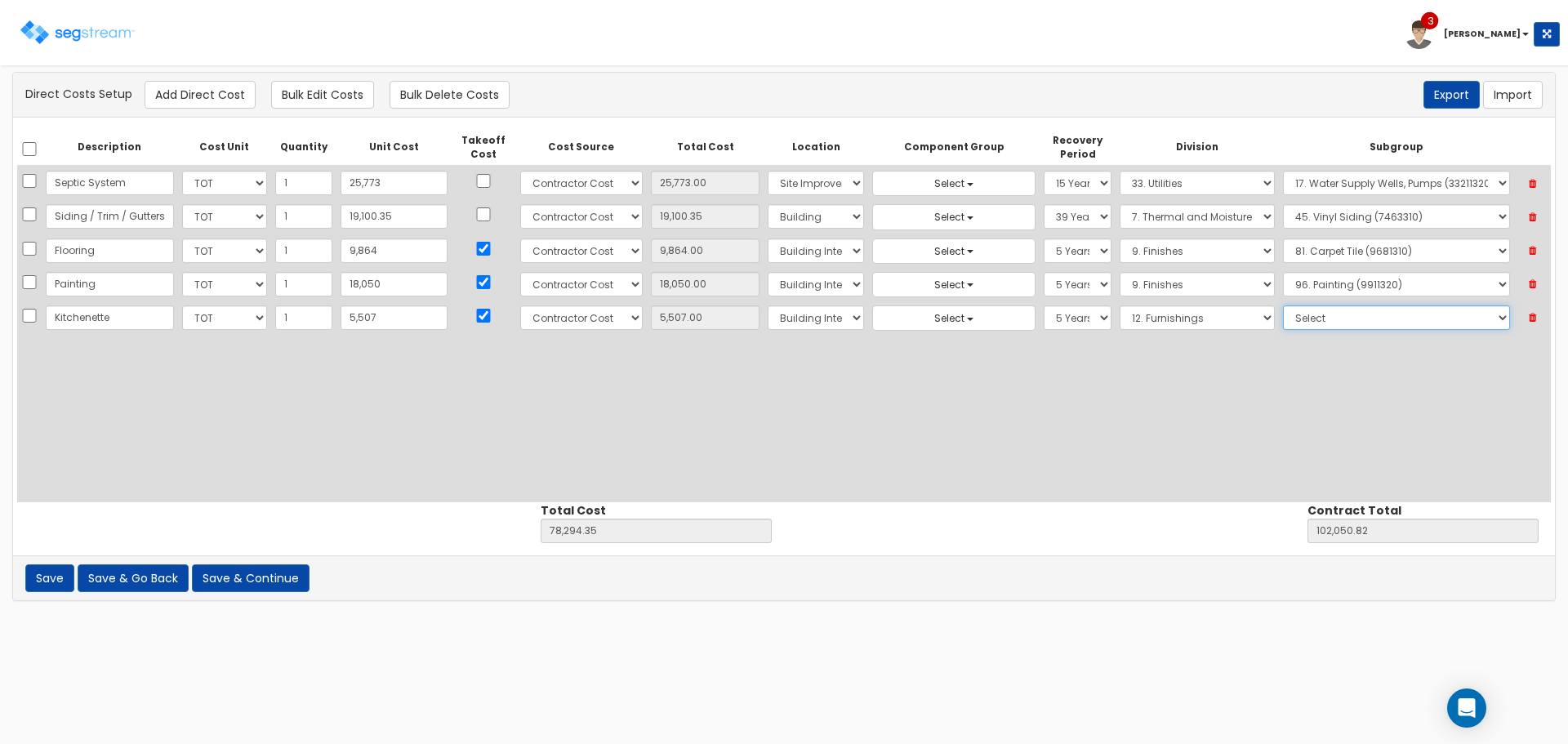
click at [1304, 321] on select "Select 1. Metal Horizontal Louver Blinds (12211313) 2. Vinyl Horizontal Louver …" at bounding box center [1397, 318] width 227 height 25
click at [220, 87] on button "Add Direct Cost" at bounding box center [200, 94] width 111 height 28
select select "10"
select select "6"
select select "7"
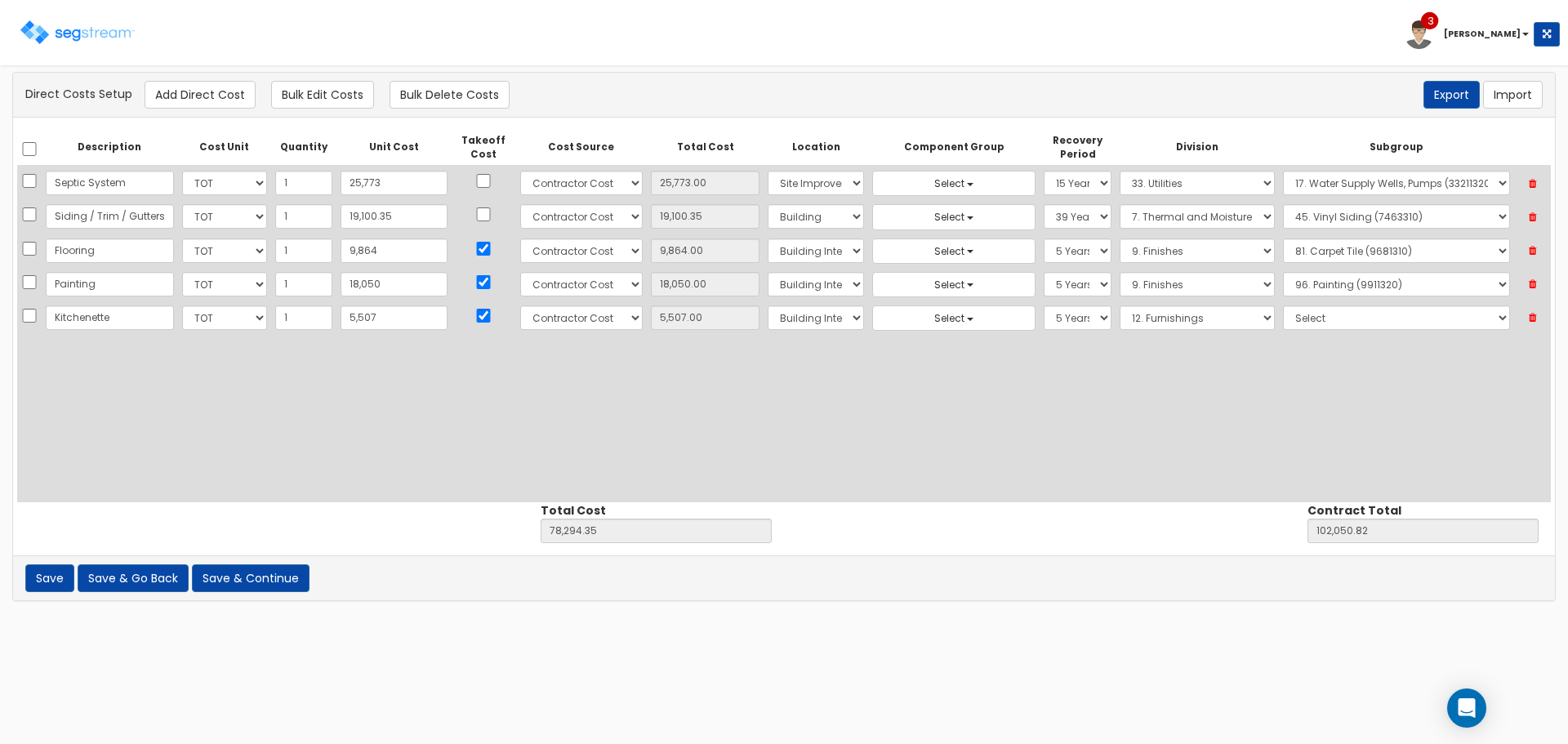
select select "5Y"
select select "12"
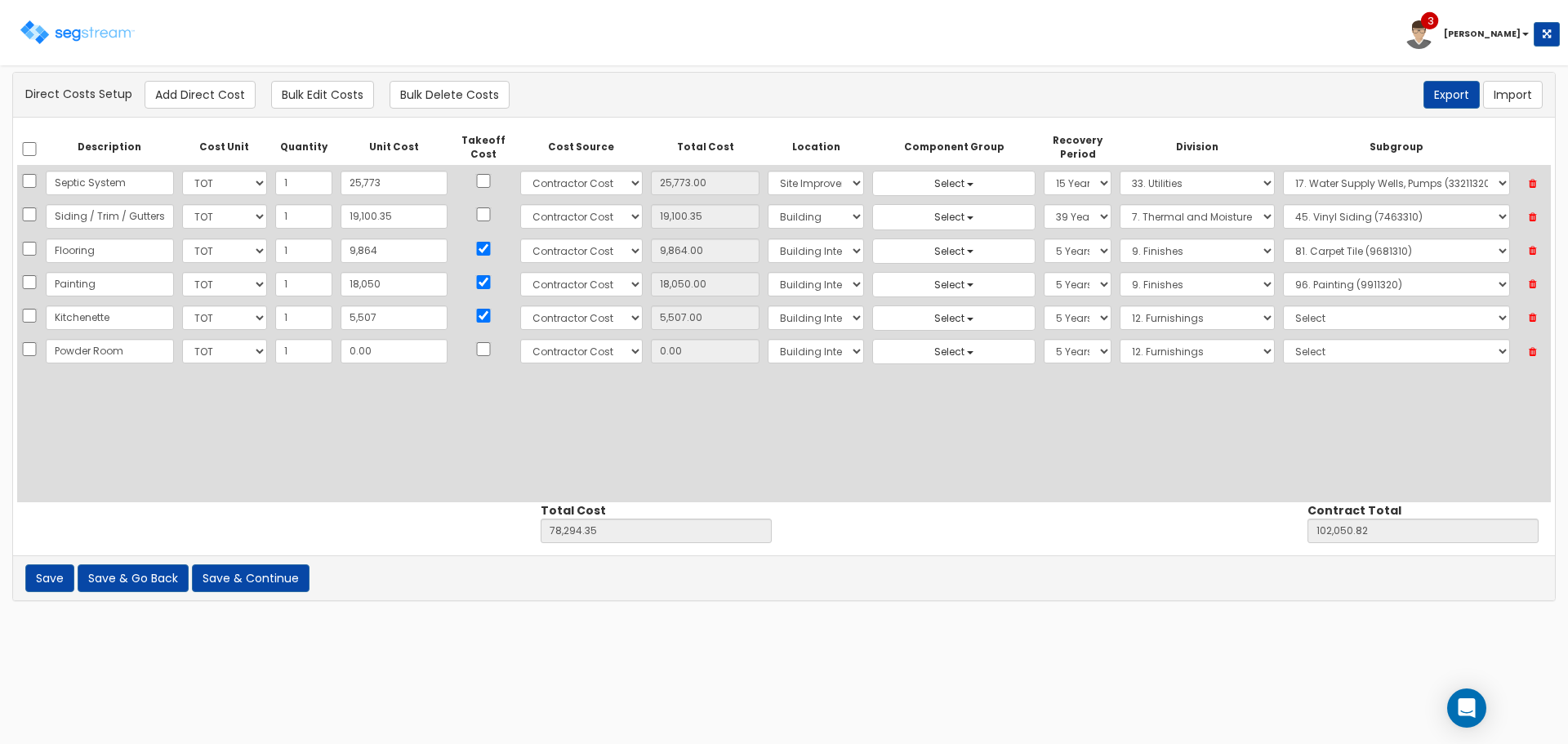
type input "Powder Room"
type input "4"
type input "78,298.35"
type input "102,054.82"
type input "4.00"
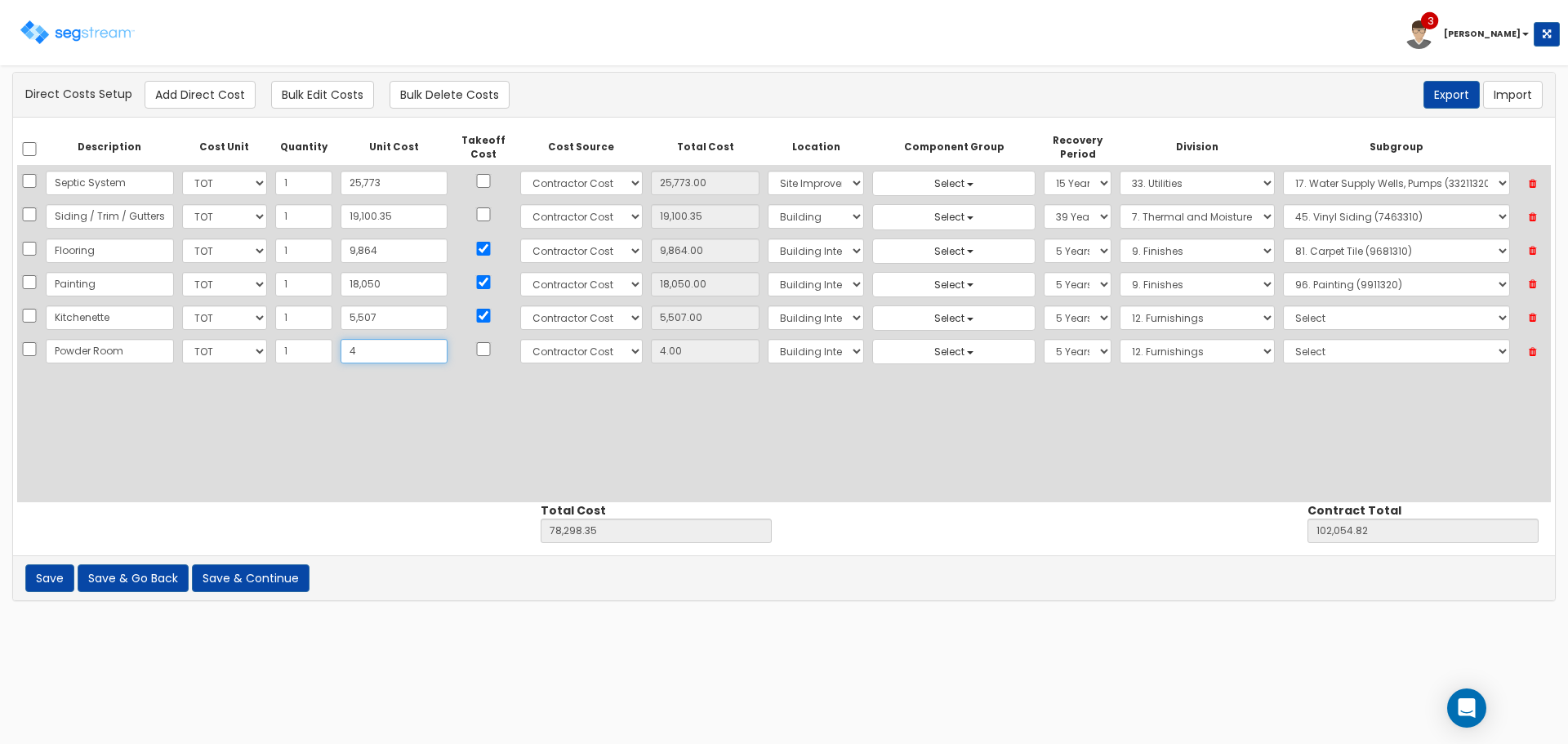
type input "40"
type input "78,334.35"
type input "102,090.82"
type input "40.00"
type input "400"
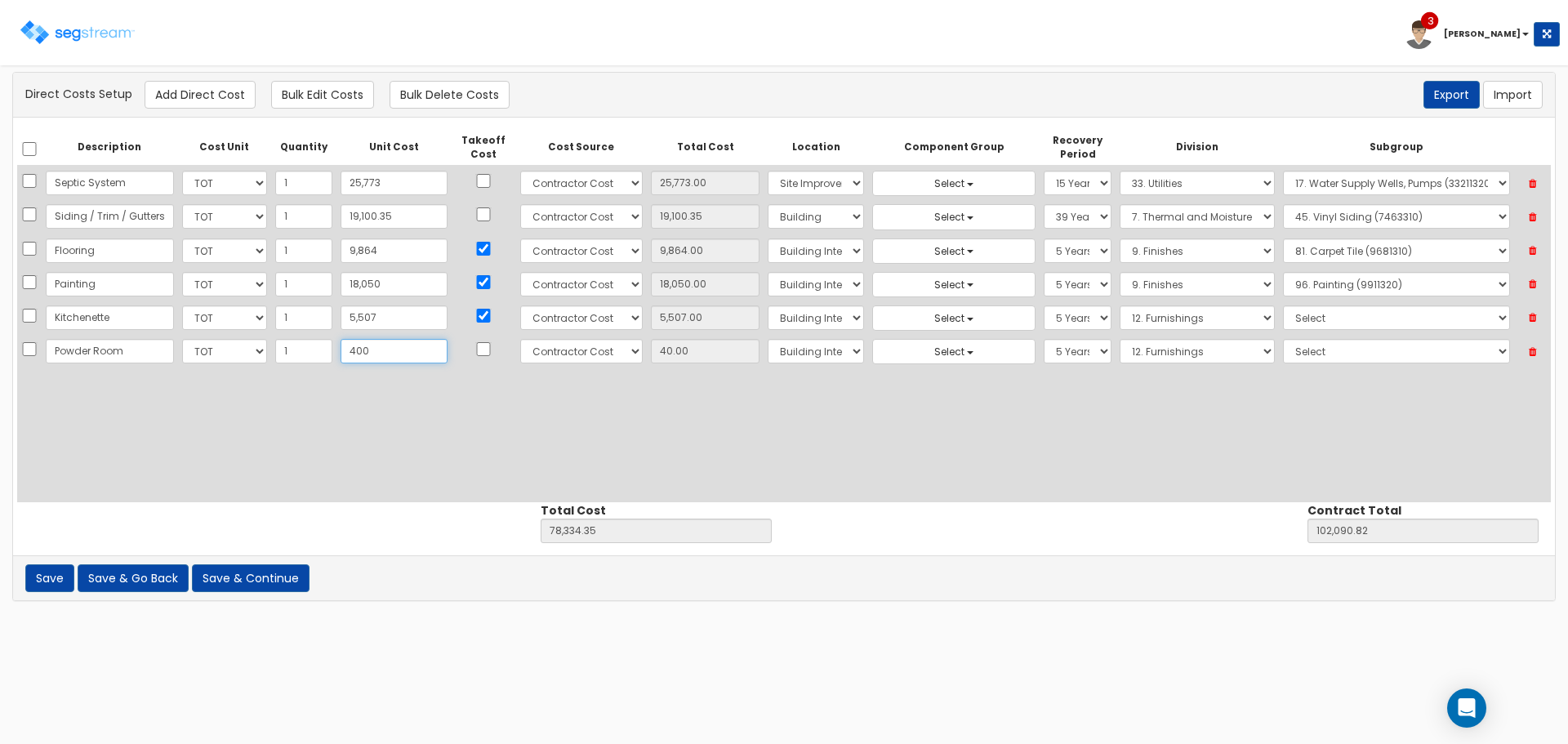
type input "78,694.35"
type input "102,450.82"
type input "400.00"
type input "400"
click at [1058, 356] on select "Select 5 Years 7 Years 9 Years 10 Years 15 Years 15 Year QLI 15 Year QRP 15 Yea…" at bounding box center [1078, 351] width 68 height 25
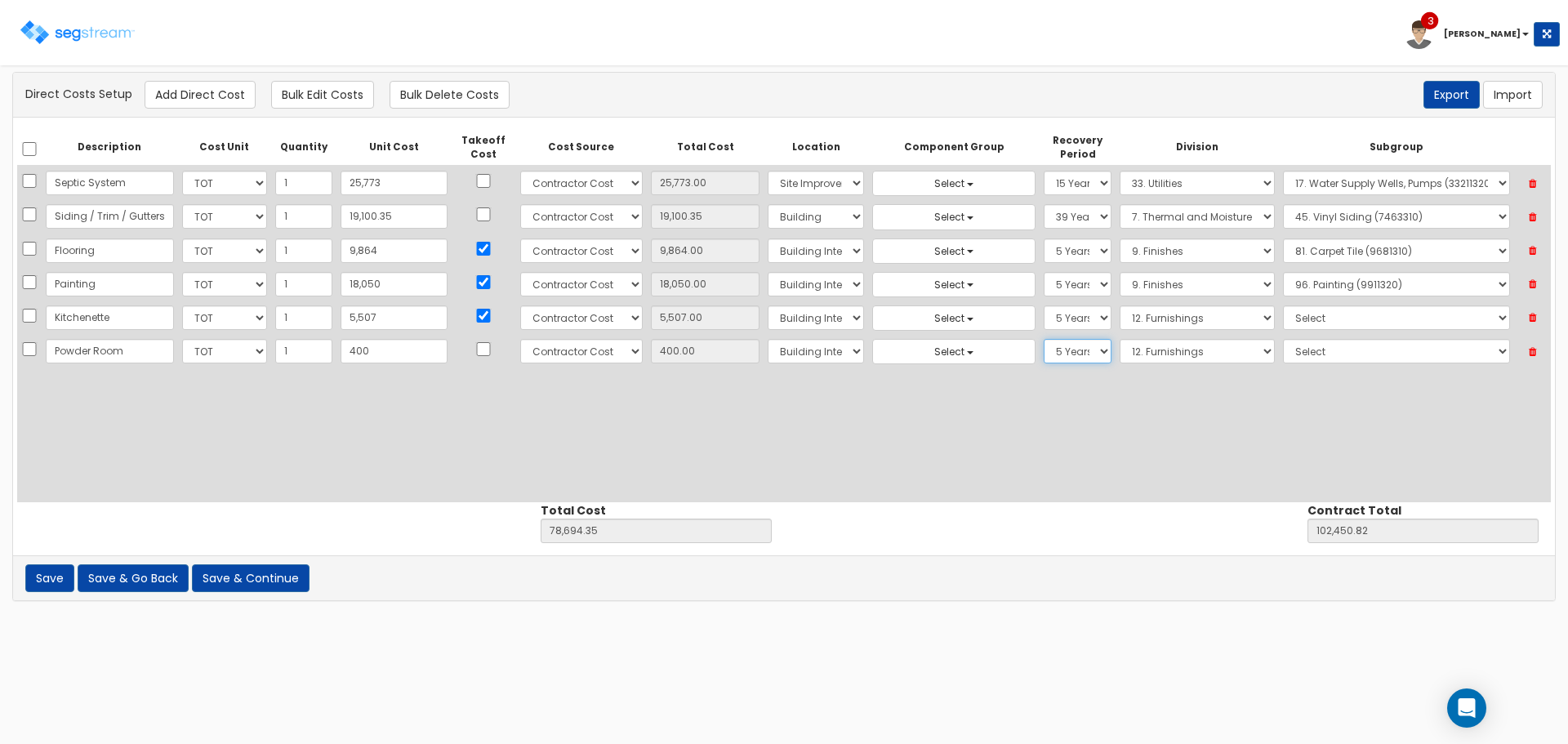
select select "275Y"
click at [1044, 339] on select "Select 5 Years 7 Years 9 Years 10 Years 15 Years 15 Year QLI 15 Year QRP 15 Yea…" at bounding box center [1078, 351] width 68 height 25
click at [1065, 214] on select "Select 5 Years 7 Years 9 Years 10 Years 15 Years 15 Year QLI 15 Year QRP 15 Yea…" at bounding box center [1078, 217] width 68 height 25
select select "275Y"
click at [1044, 204] on select "Select 5 Years 7 Years 9 Years 10 Years 15 Years 15 Year QLI 15 Year QRP 15 Yea…" at bounding box center [1078, 217] width 68 height 25
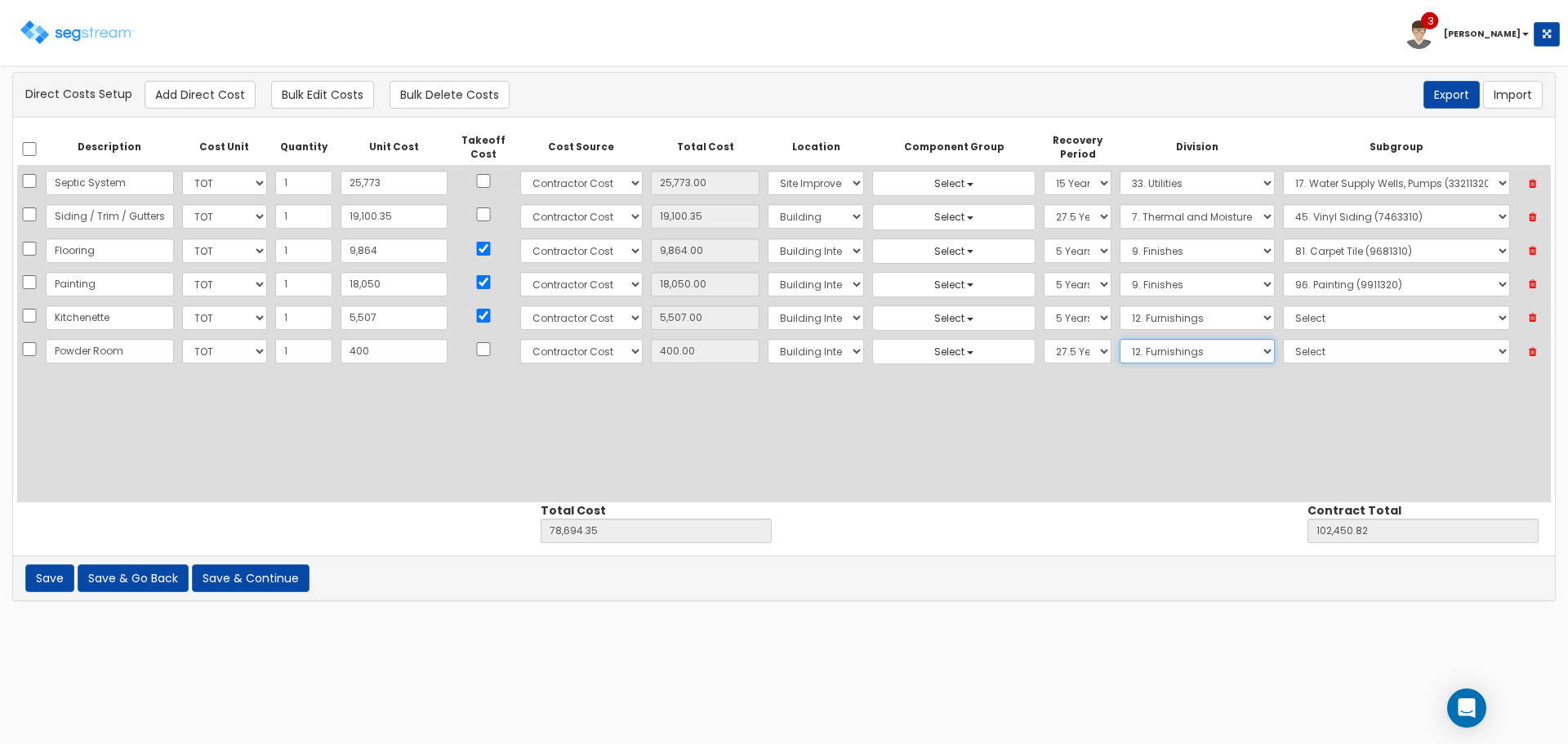
click at [1168, 342] on select "Select 1. General Requirements 2. Existing Conditions 3. Concrete 4. Masonry 5.…" at bounding box center [1197, 351] width 155 height 25
select select "22"
click at [1119, 339] on select "Select 1. General Requirements 2. Existing Conditions 3. Concrete 4. Masonry 5.…" at bounding box center [1197, 351] width 155 height 25
click at [1305, 348] on select "Select 1. Plumbing Demolition (22050510) 2. Valves, Brass (22052310) 3. Valves,…" at bounding box center [1397, 351] width 227 height 25
select select "22411313"
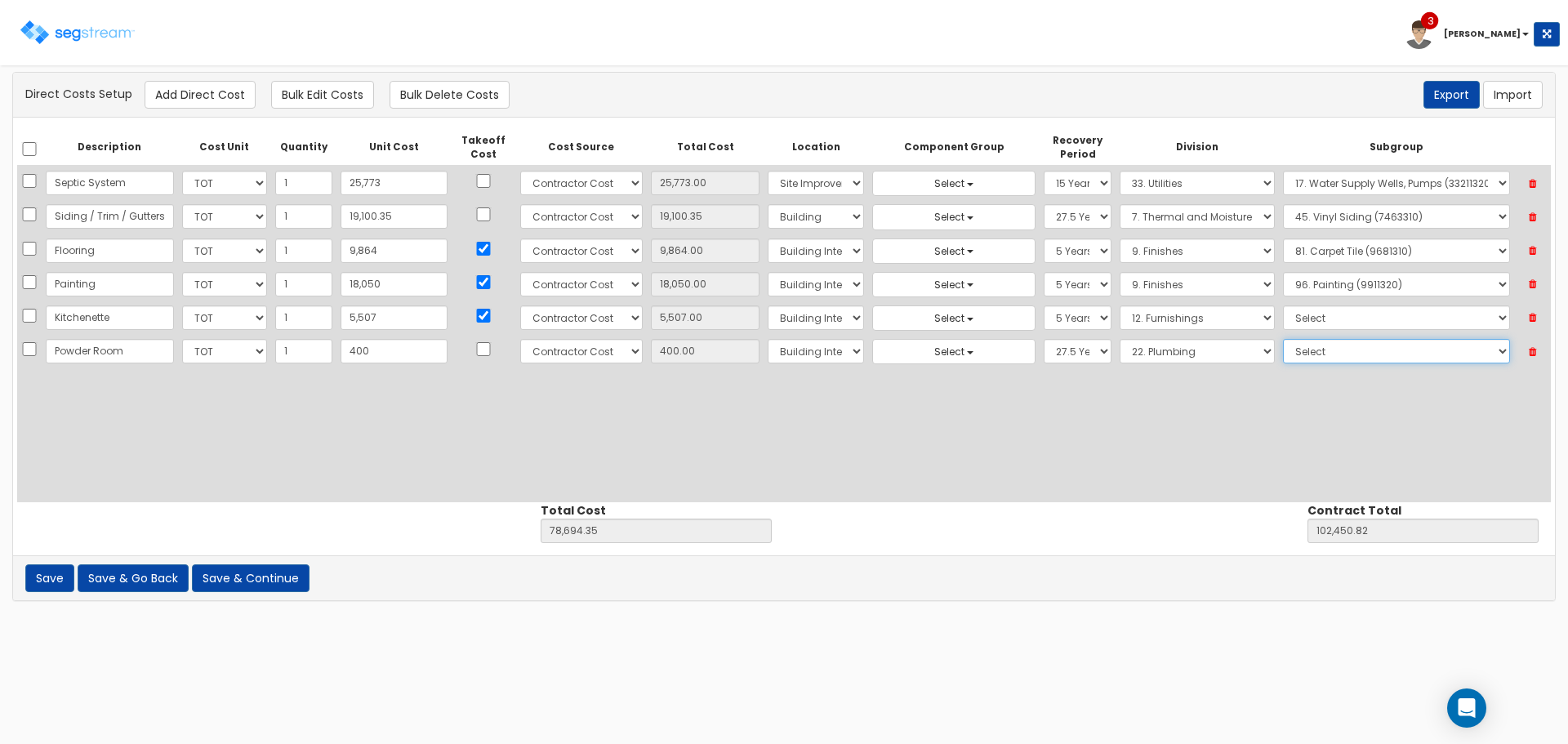
click at [1283, 339] on select "Select 1. Plumbing Demolition (22050510) 2. Valves, Brass (22052310) 3. Valves,…" at bounding box center [1397, 351] width 227 height 25
click at [189, 85] on button "Add Direct Cost" at bounding box center [200, 94] width 111 height 28
select select "10"
select select "6"
select select "7"
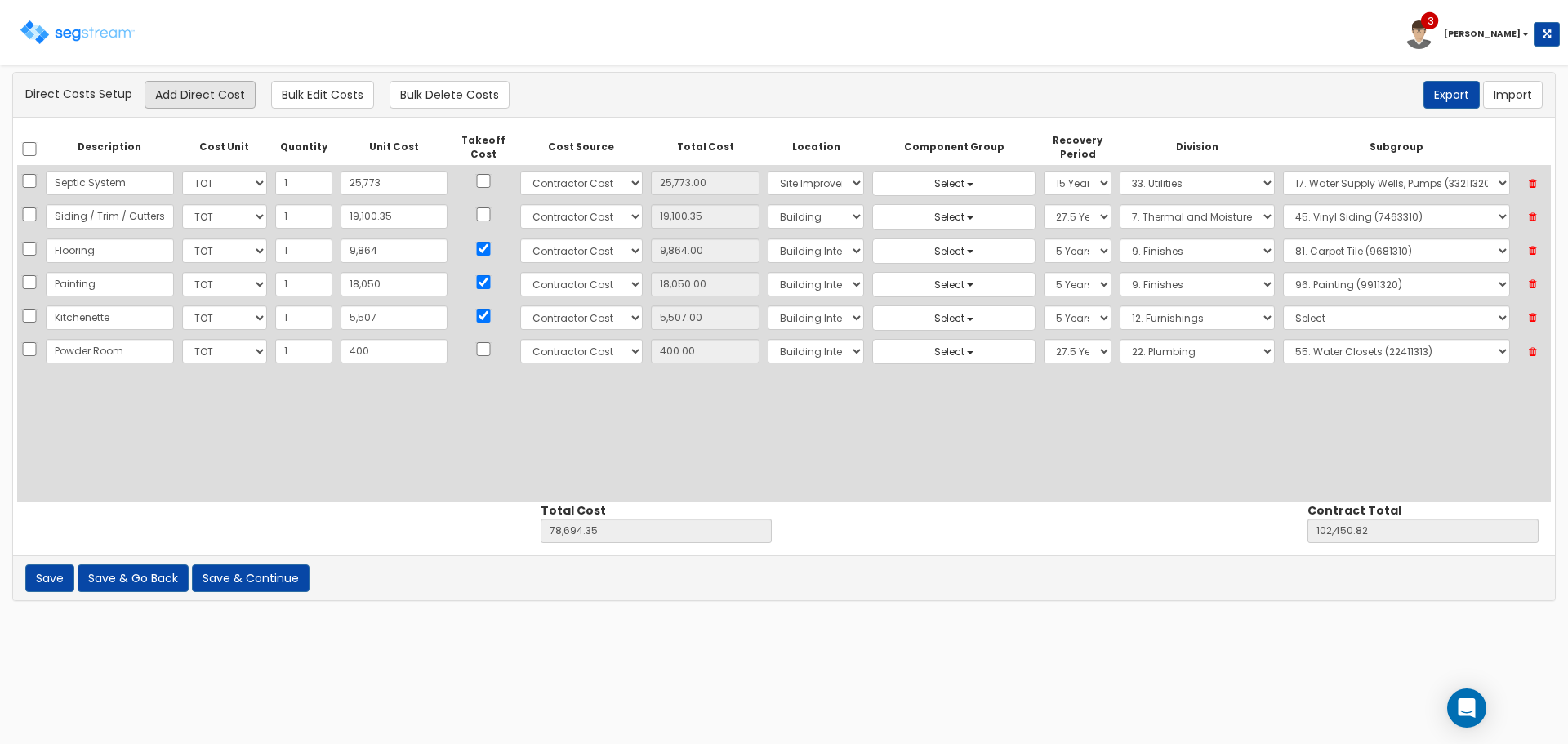
select select "275Y"
select select "22"
select select "22411313"
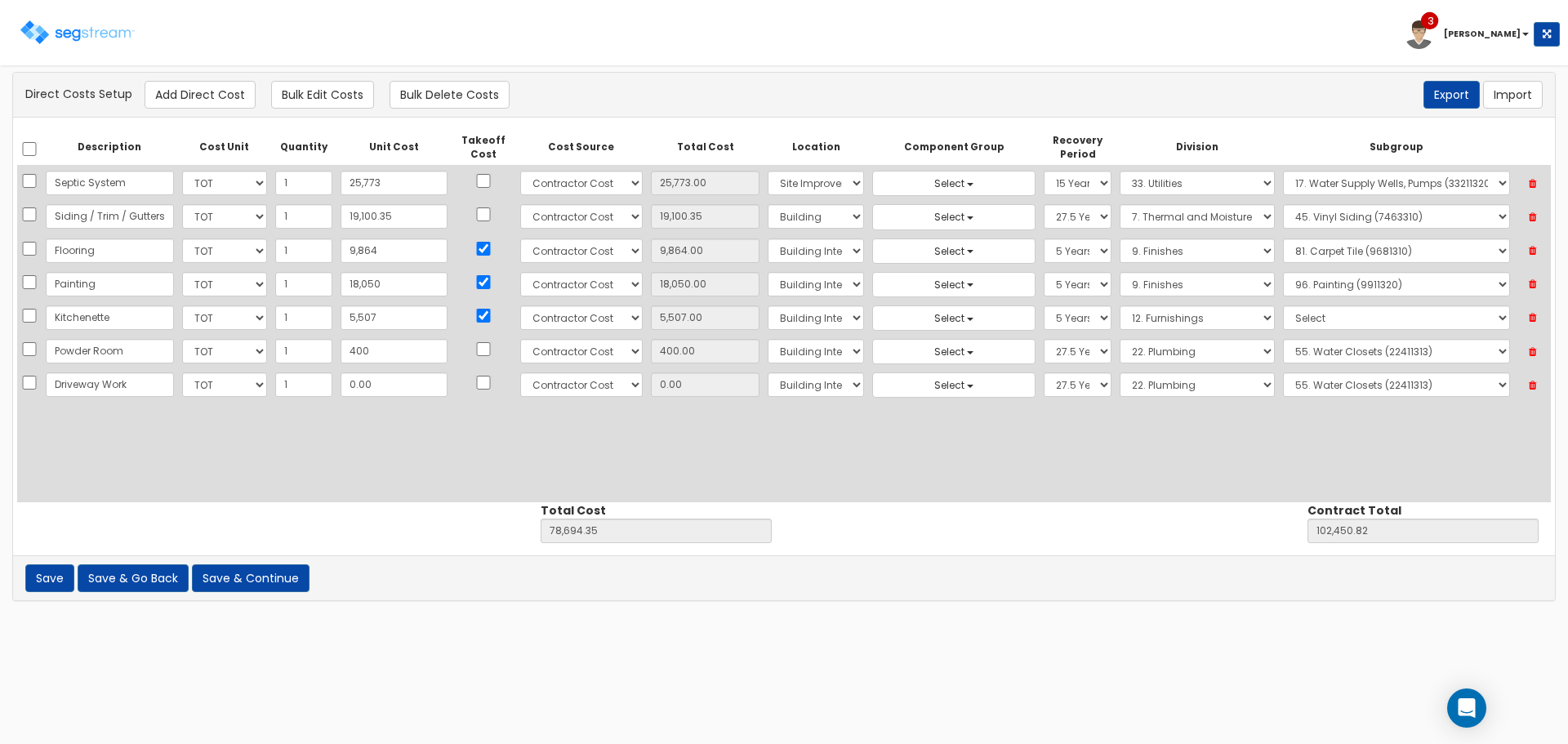
type input "Driveway Work"
type input "1"
type input "78,695.35"
type input "102,451.82"
type input "1.00"
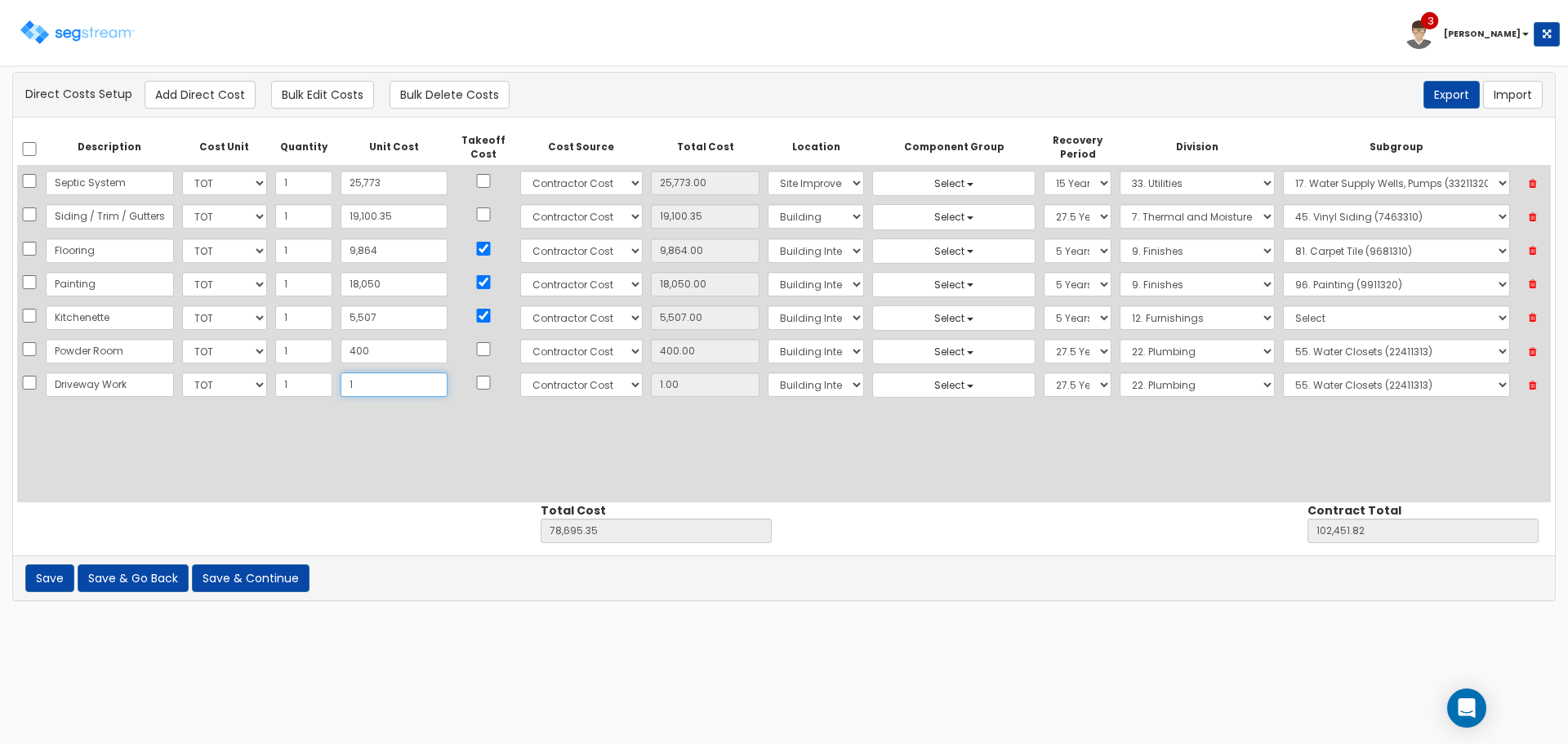
type input "17"
type input "78,711.35"
type input "102,467.82"
type input "17.00"
type input "170"
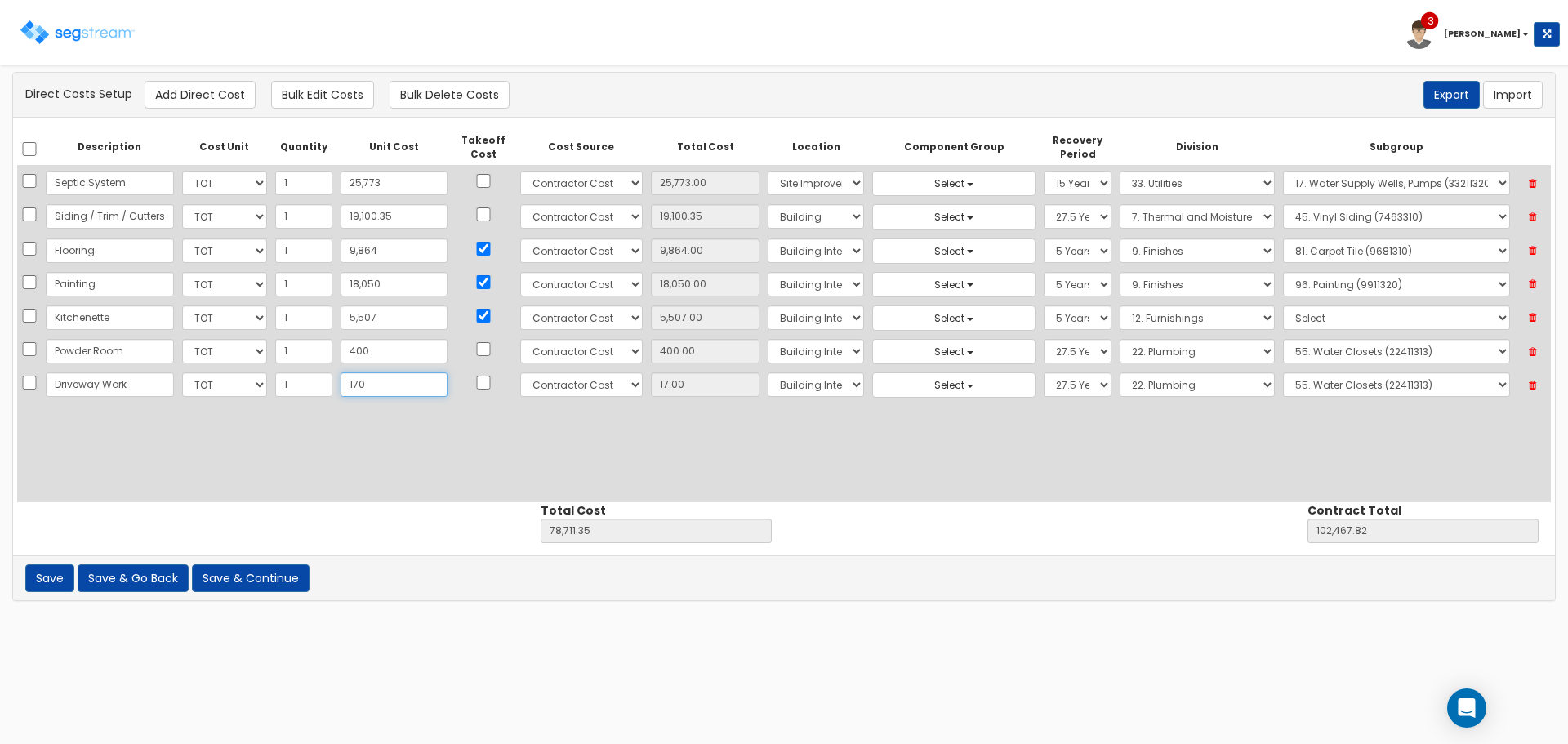
type input "78,864.35"
type input "102,620.82"
type input "170.00"
type input "1700"
type input "80,394.35"
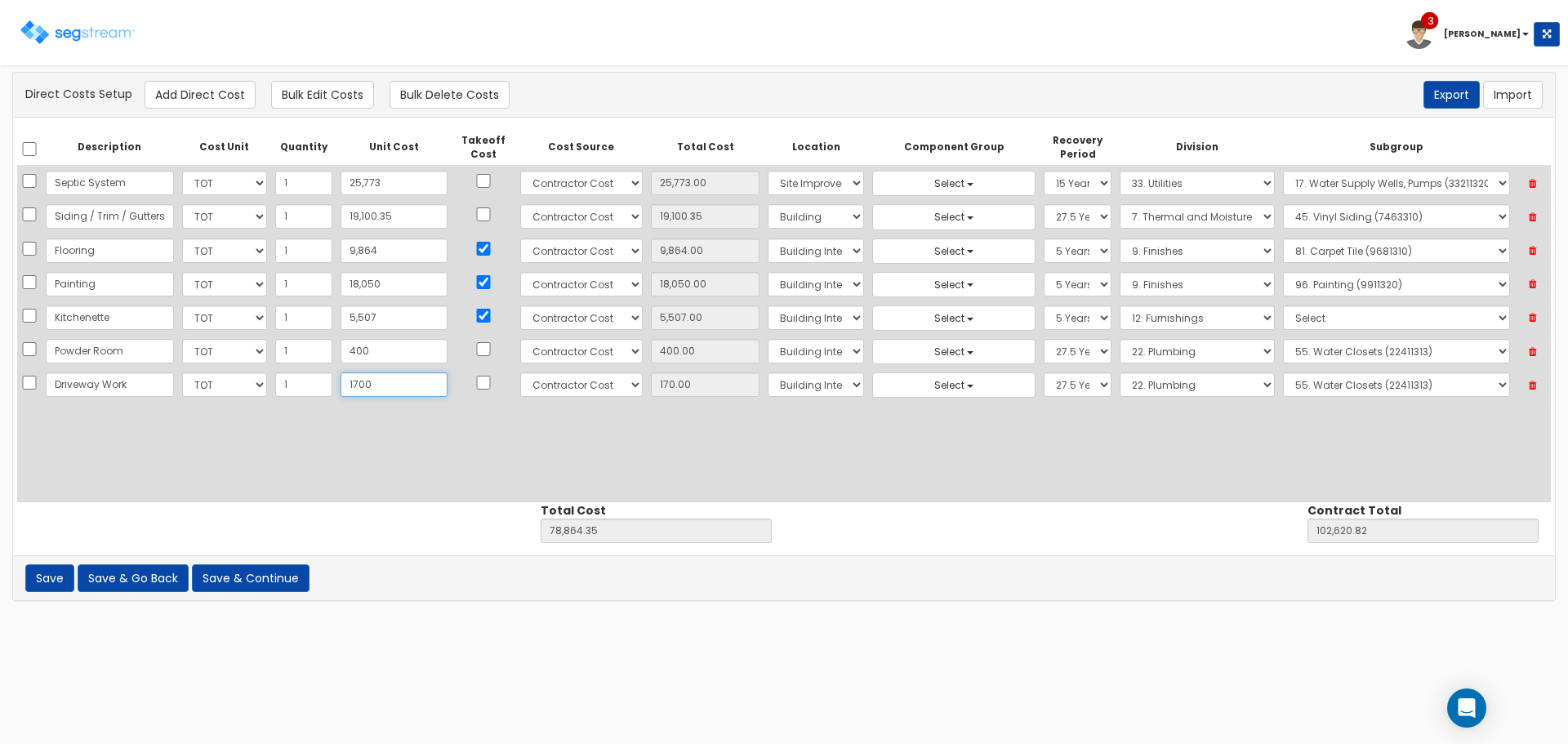
type input "104,150.82"
type input "1,700"
click at [793, 383] on select "Select Building Building Interior Site Improvements Add Additional Location" at bounding box center [816, 385] width 96 height 25
click at [768, 372] on select "Select Building Building Interior Site Improvements Add Additional Location" at bounding box center [816, 385] width 96 height 25
click at [1044, 386] on select "Select 5 Years 7 Years 9 Years 10 Years 15 Years 15 Year QLI 15 Year QRP 15 Yea…" at bounding box center [1078, 385] width 68 height 25
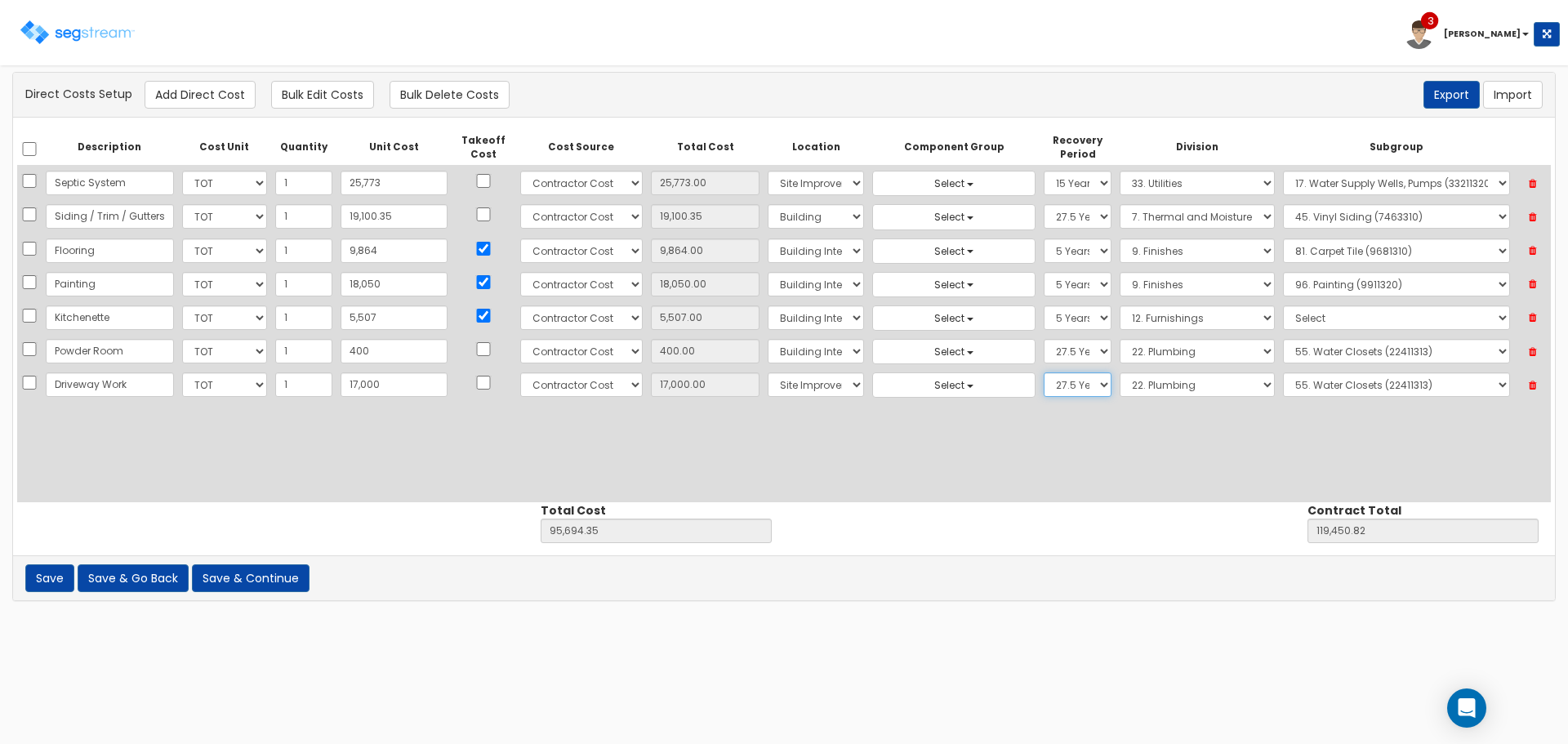
click at [1044, 372] on select "Select 5 Years 7 Years 9 Years 10 Years 15 Years 15 Year QLI 15 Year QRP 15 Yea…" at bounding box center [1078, 385] width 68 height 25
click at [1238, 380] on select "Select 1. General Requirements 2. Existing Conditions 3. Concrete 4. Masonry 5.…" at bounding box center [1197, 385] width 155 height 25
click at [1119, 372] on select "Select 1. General Requirements 2. Existing Conditions 3. Concrete 4. Masonry 5.…" at bounding box center [1197, 385] width 155 height 25
click at [1311, 382] on select "Select 1. Landscaping (32011300) 2. Slurry Seal (Latex Modified) (32011361) 3. …" at bounding box center [1397, 385] width 227 height 25
click at [1283, 372] on select "Select 1. Landscaping (32011300) 2. Slurry Seal (Latex Modified) (32011361) 3. …" at bounding box center [1397, 385] width 227 height 25
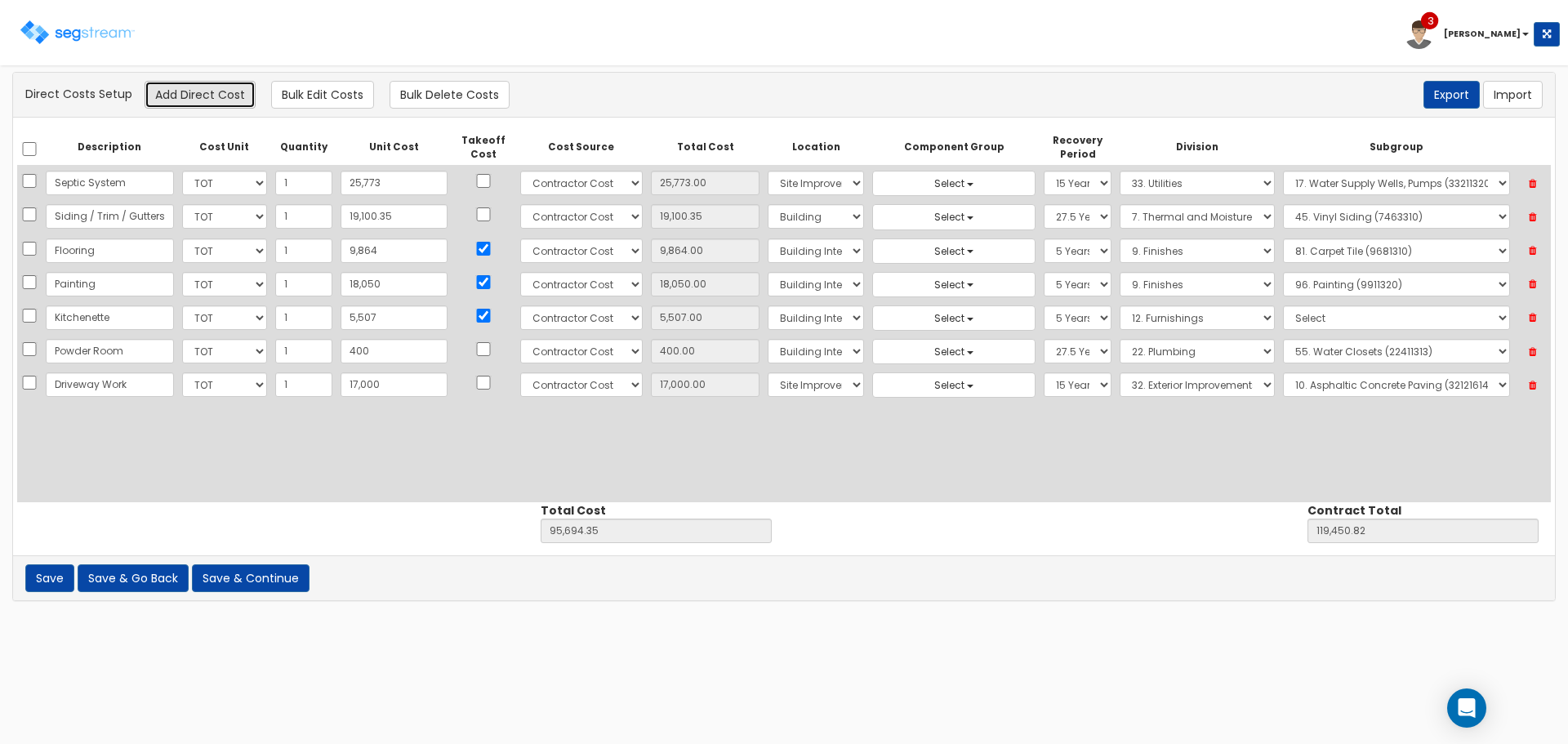
click at [213, 98] on button "Add Direct Cost" at bounding box center [200, 94] width 111 height 28
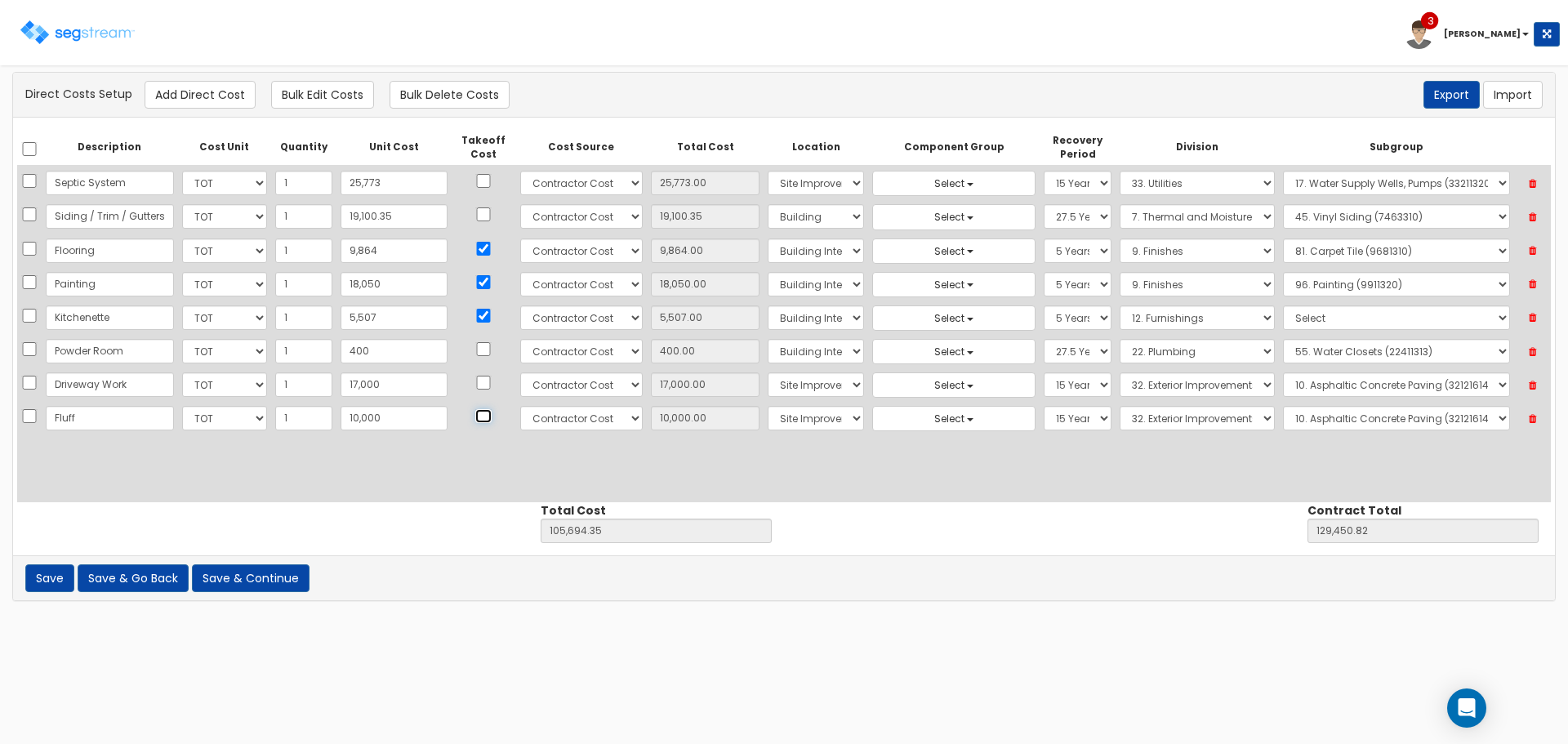
click at [475, 412] on input "checkbox" at bounding box center [483, 416] width 16 height 14
click at [768, 424] on select "Select Building Building Interior Site Improvements Add Additional Location" at bounding box center [816, 419] width 96 height 25
click at [768, 406] on select "Select Building Building Interior Site Improvements Add Additional Location" at bounding box center [816, 419] width 96 height 25
click at [1044, 413] on select "Select 5 Years 7 Years 9 Years 10 Years 15 Years 15 Year QLI 15 Year QRP 15 Yea…" at bounding box center [1078, 419] width 68 height 25
click at [1044, 406] on select "Select 5 Years 7 Years 9 Years 10 Years 15 Years 15 Year QLI 15 Year QRP 15 Yea…" at bounding box center [1078, 419] width 68 height 25
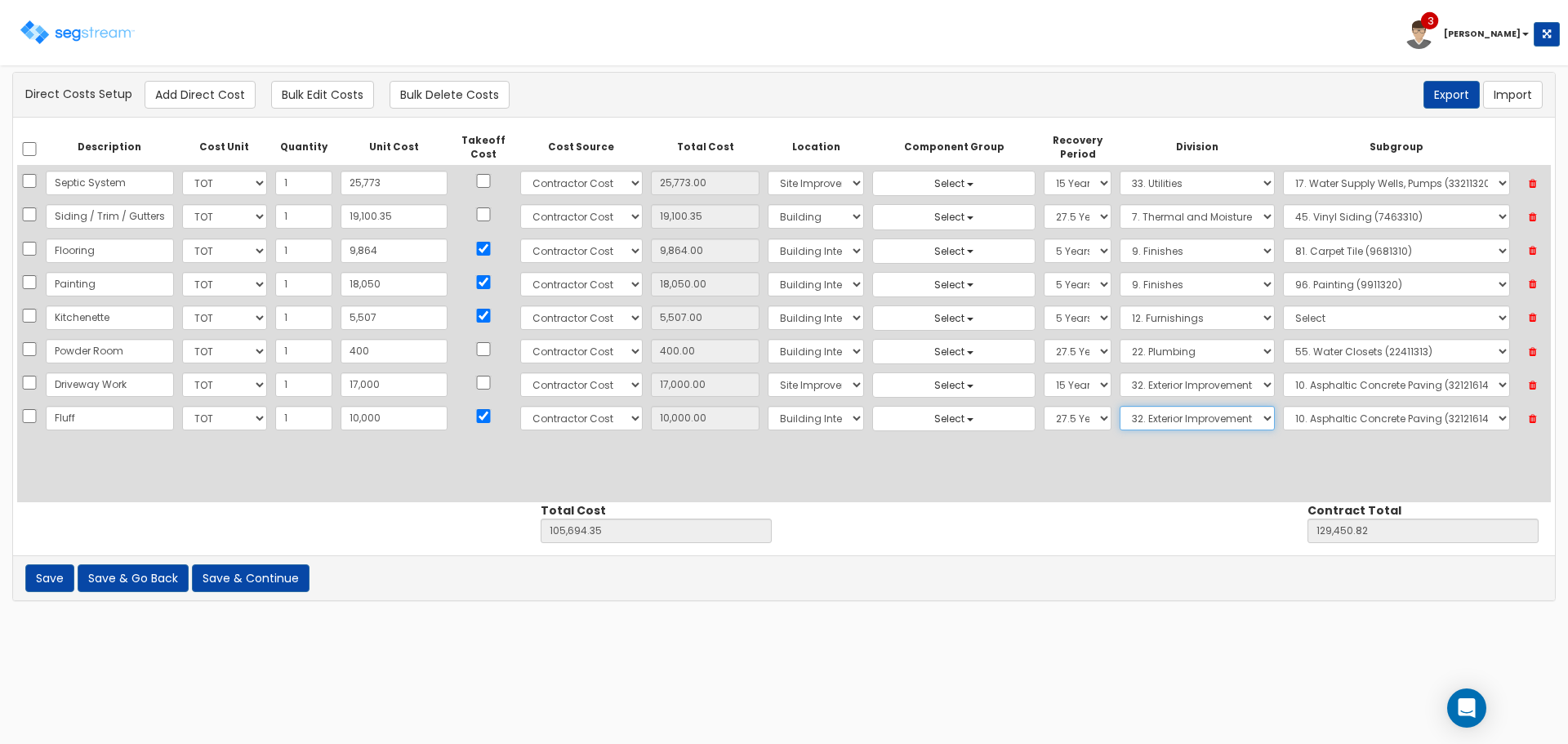
click at [1130, 414] on select "Select 1. General Requirements 2. Existing Conditions 3. Concrete 4. Masonry 5.…" at bounding box center [1197, 419] width 155 height 25
click at [1119, 406] on select "Select 1. General Requirements 2. Existing Conditions 3. Concrete 4. Masonry 5.…" at bounding box center [1197, 419] width 155 height 25
click at [1372, 422] on select "Select 1. Selective Demolition, Air Supported Structures (13050510) 2. Selectiv…" at bounding box center [1397, 419] width 227 height 25
click at [1283, 406] on select "Select 1. Selective Demolition, Air Supported Structures (13050510) 2. Selectiv…" at bounding box center [1397, 419] width 227 height 25
click at [206, 91] on button "Add Direct Cost" at bounding box center [200, 94] width 111 height 28
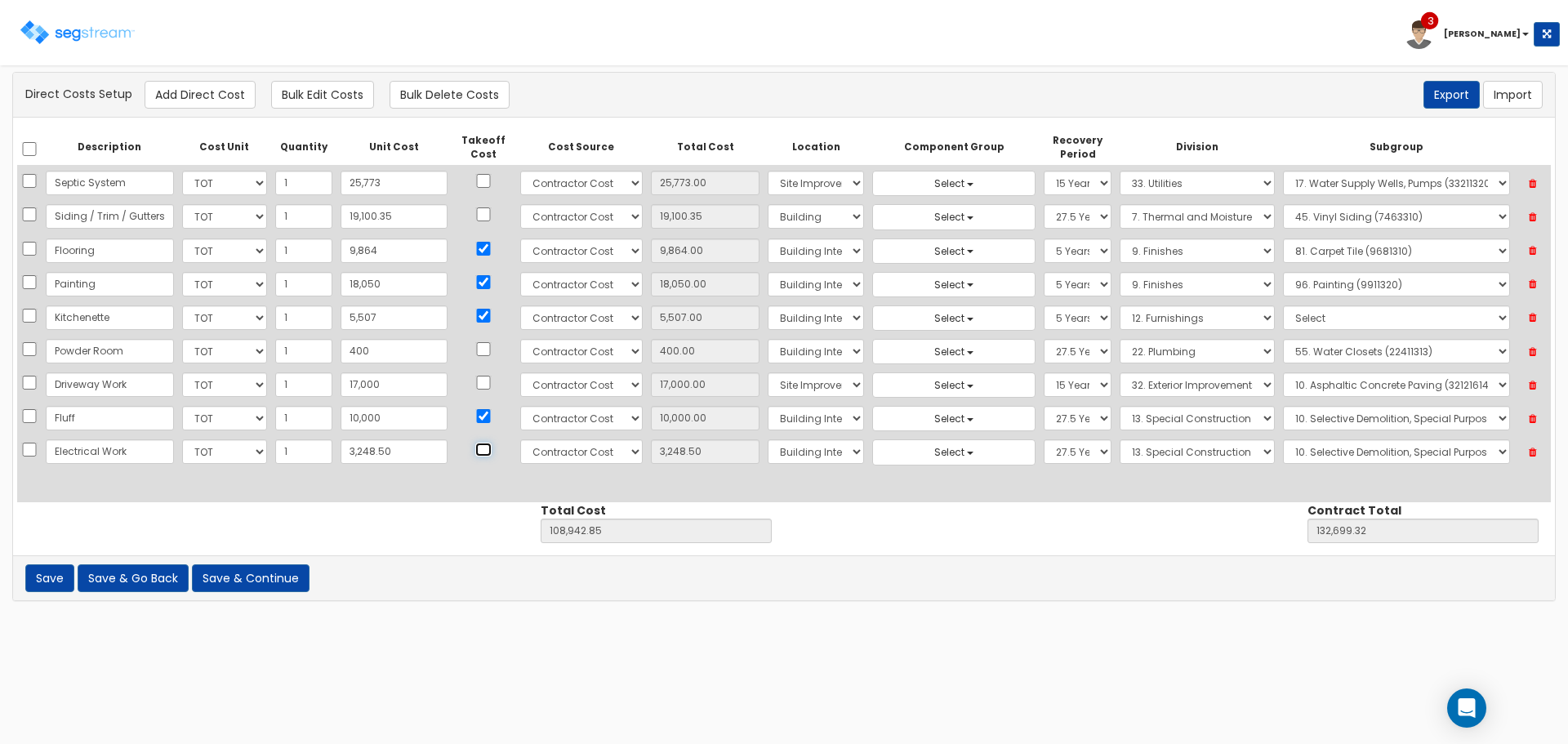
click at [475, 450] on input "checkbox" at bounding box center [483, 450] width 16 height 14
click at [1119, 452] on select "Select 1. General Requirements 2. Existing Conditions 3. Concrete 4. Masonry 5.…" at bounding box center [1197, 452] width 155 height 25
click at [1119, 439] on select "Select 1. General Requirements 2. Existing Conditions 3. Concrete 4. Masonry 5.…" at bounding box center [1197, 452] width 155 height 25
click at [1306, 449] on select "Select 1. Electrical Demolition (26050510) 2. Medium-Voltage, Single Cable (260…" at bounding box center [1397, 452] width 227 height 25
click at [1283, 439] on select "Select 1. Electrical Demolition (26050510) 2. Medium-Voltage, Single Cable (260…" at bounding box center [1397, 452] width 227 height 25
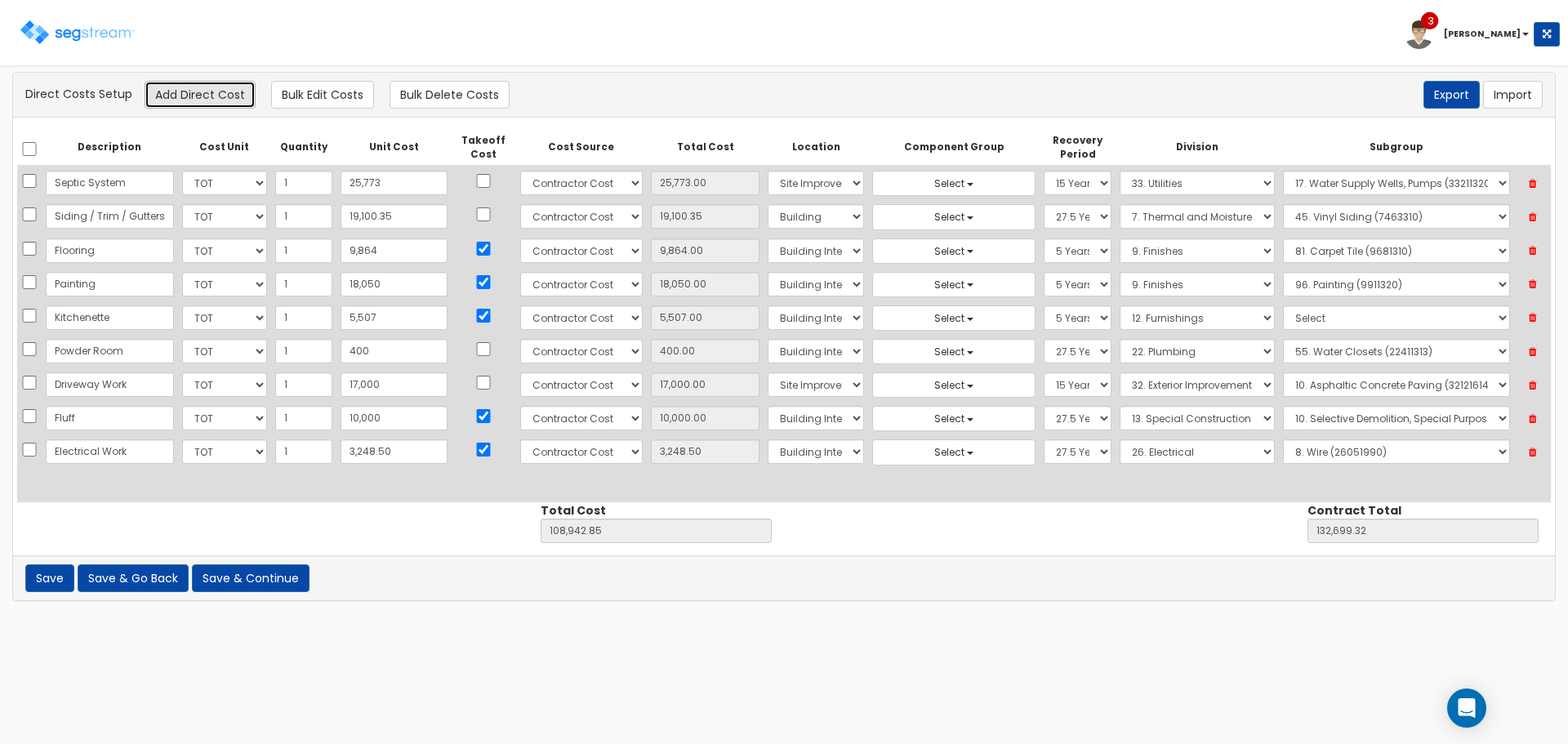
click at [202, 93] on button "Add Direct Cost" at bounding box center [200, 94] width 111 height 28
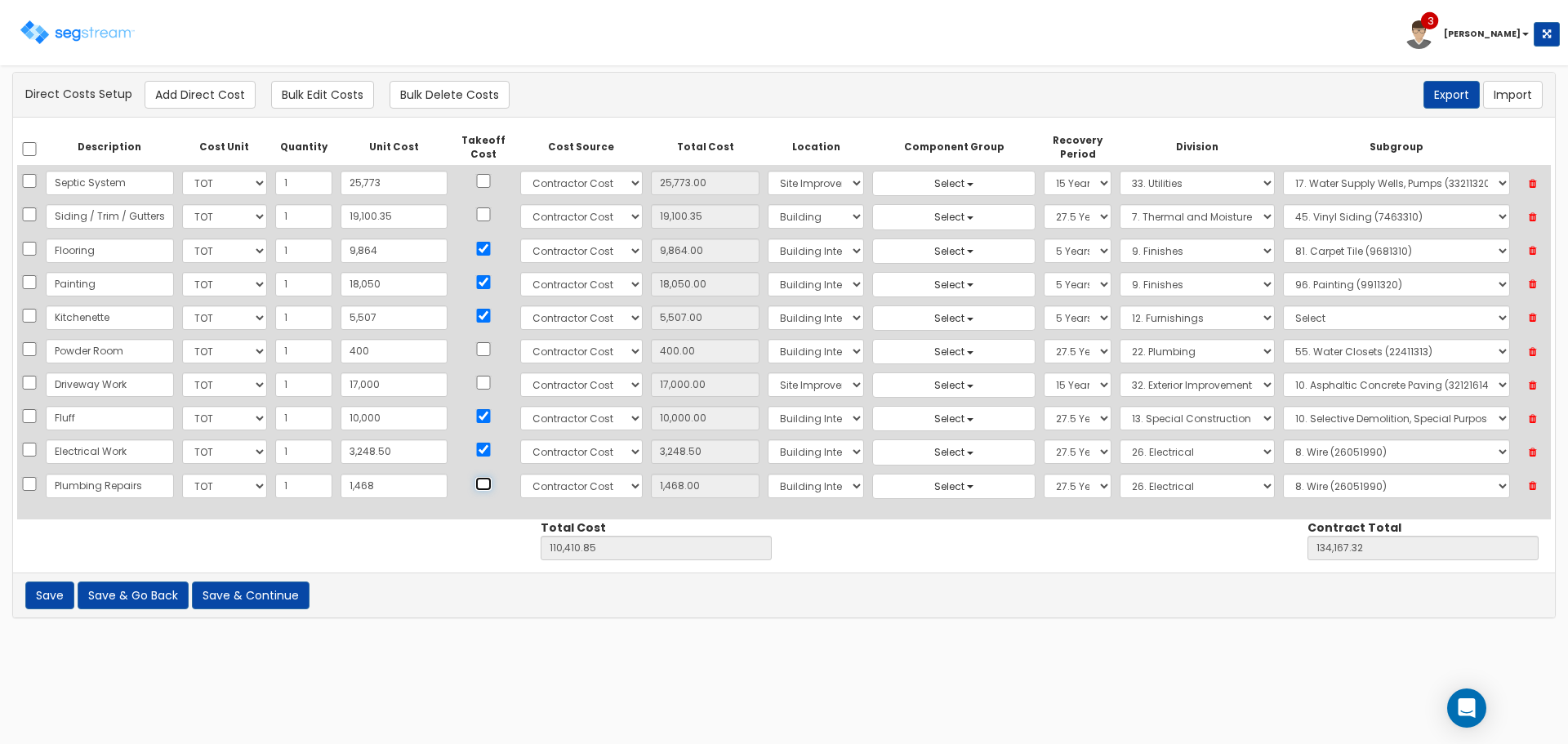
click at [475, 483] on input "checkbox" at bounding box center [483, 484] width 16 height 14
click at [1160, 490] on select "Select 1. General Requirements 2. Existing Conditions 3. Concrete 4. Masonry 5.…" at bounding box center [1197, 486] width 155 height 25
click at [1119, 474] on select "Select 1. General Requirements 2. Existing Conditions 3. Concrete 4. Masonry 5.…" at bounding box center [1197, 486] width 155 height 25
click at [1357, 484] on select "Select 1. Plumbing Demolition (22050510) 2. Valves, Brass (22052310) 3. Valves,…" at bounding box center [1397, 486] width 227 height 25
click at [1283, 474] on select "Select 1. Plumbing Demolition (22050510) 2. Valves, Brass (22052310) 3. Valves,…" at bounding box center [1397, 486] width 227 height 25
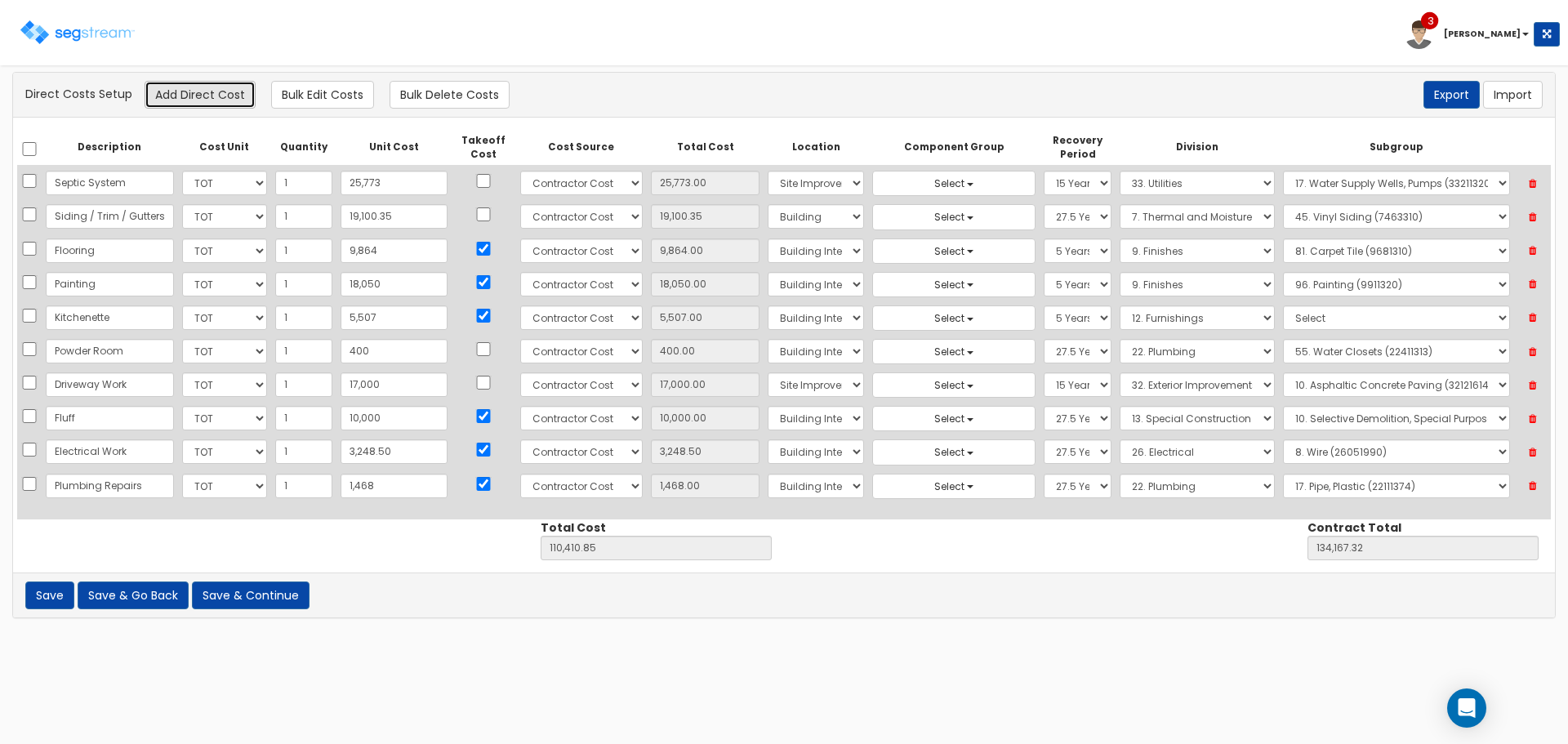
click at [173, 92] on button "Add Direct Cost" at bounding box center [200, 94] width 111 height 28
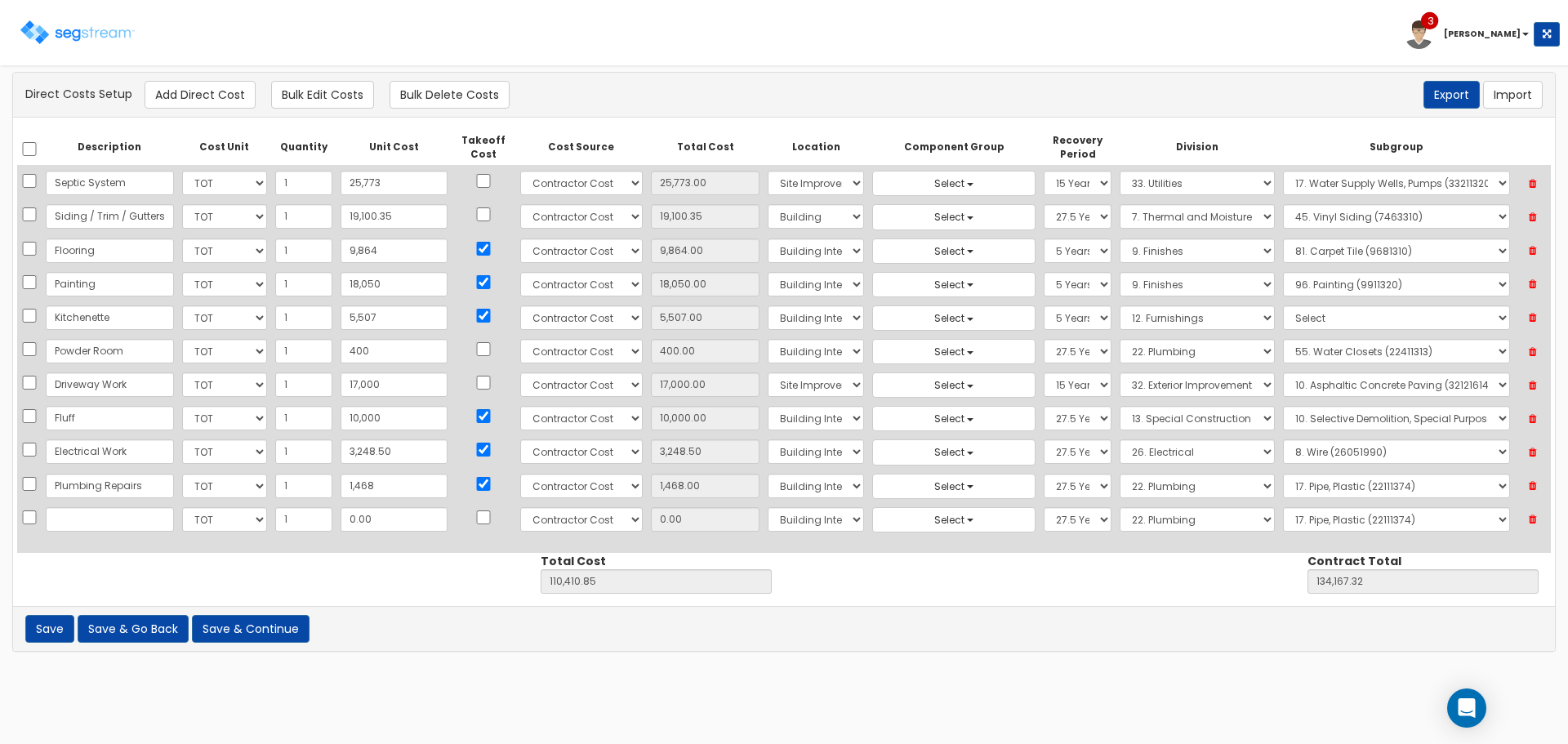
click at [1532, 515] on icon at bounding box center [1532, 520] width 28 height 21
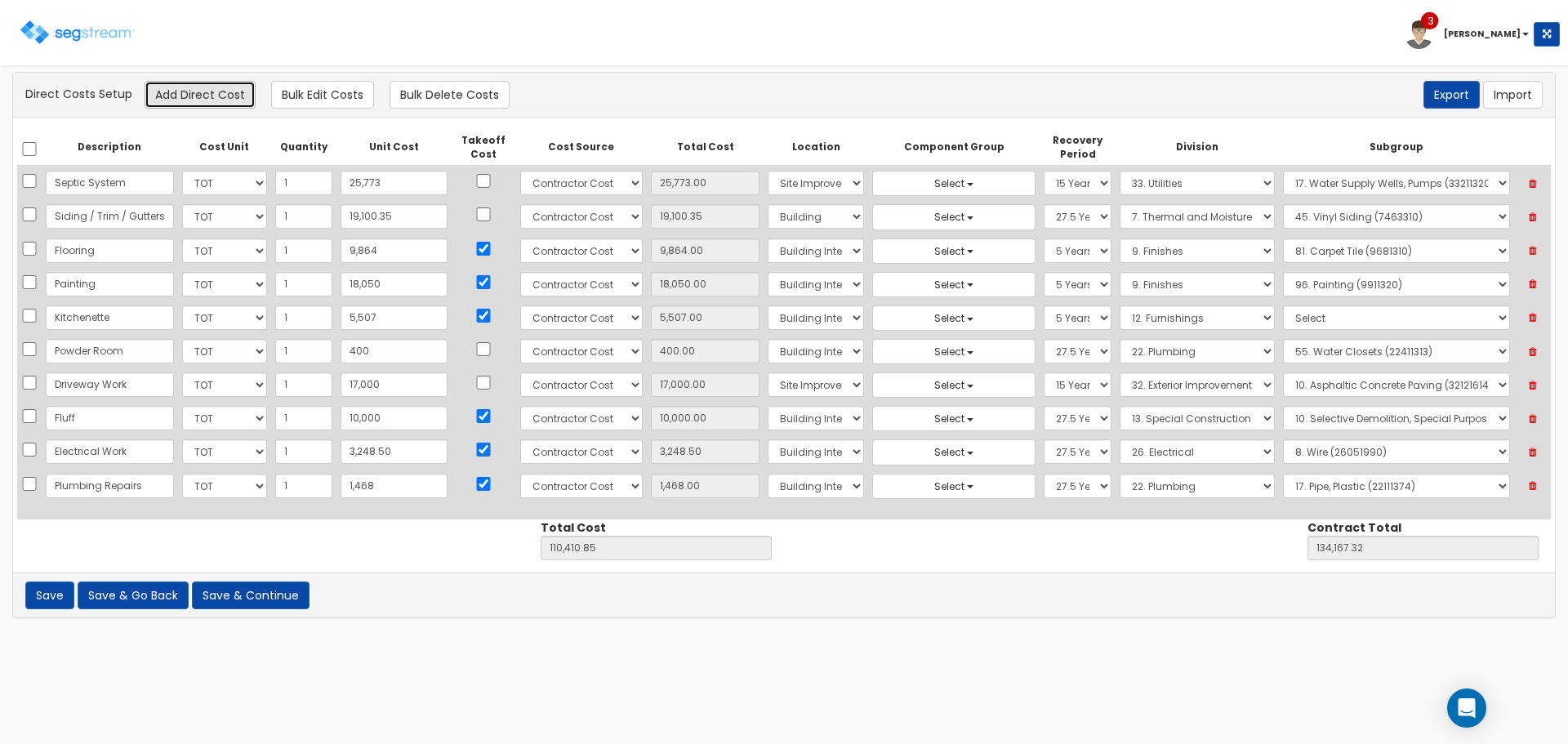
click at [162, 89] on button "Add Direct Cost" at bounding box center [200, 94] width 111 height 28
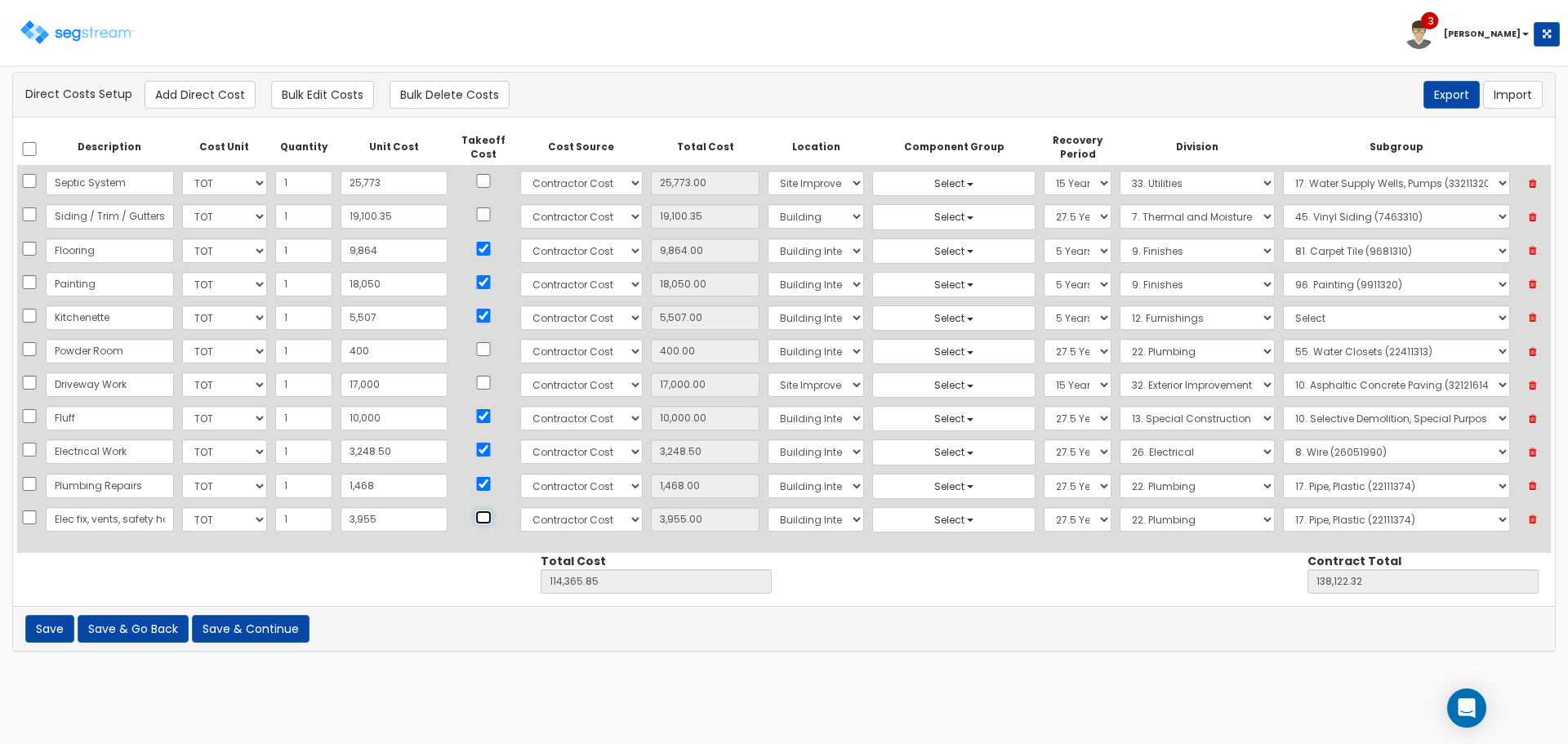
click at [475, 516] on input "checkbox" at bounding box center [483, 517] width 16 height 14
click at [1047, 519] on select "Select 5 Years 7 Years 9 Years 10 Years 15 Years 15 Year QLI 15 Year QRP 15 Yea…" at bounding box center [1078, 520] width 68 height 25
click at [1144, 520] on select "Select 1. General Requirements 2. Existing Conditions 3. Concrete 4. Masonry 5.…" at bounding box center [1197, 520] width 155 height 25
click at [1119, 508] on select "Select 1. General Requirements 2. Existing Conditions 3. Concrete 4. Masonry 5.…" at bounding box center [1197, 520] width 155 height 25
drag, startPoint x: 1346, startPoint y: 521, endPoint x: 1357, endPoint y: 520, distance: 11.0
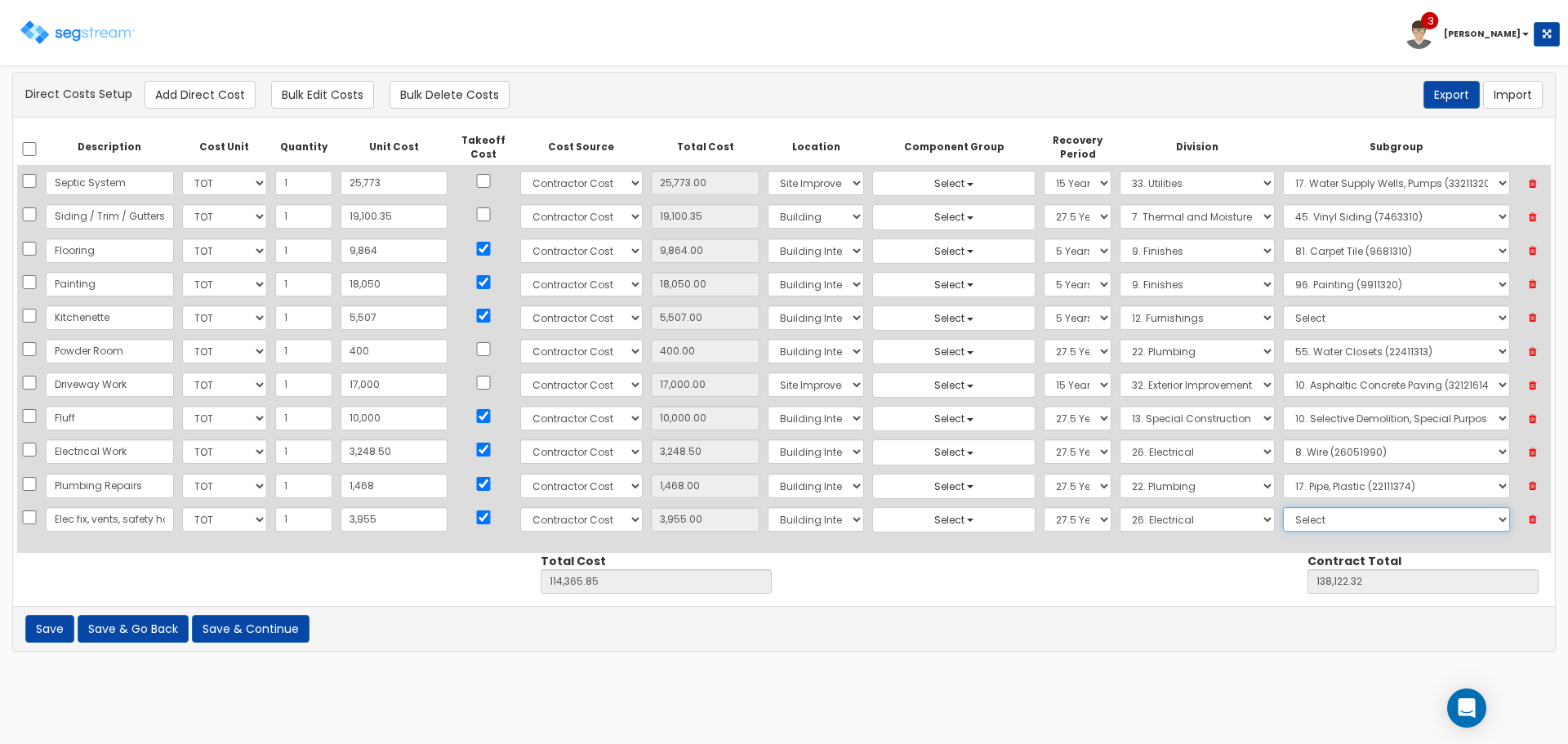
click at [1346, 521] on select "Select 1. Electrical Demolition (26050510) 2. Medium-Voltage, Single Cable (260…" at bounding box center [1397, 520] width 227 height 25
click at [1283, 508] on select "Select 1. Electrical Demolition (26050510) 2. Medium-Voltage, Single Cable (260…" at bounding box center [1397, 520] width 227 height 25
drag, startPoint x: 145, startPoint y: 483, endPoint x: 103, endPoint y: 480, distance: 42.1
click at [103, 480] on input "Plumbing Repairs" at bounding box center [109, 486] width 128 height 25
click at [210, 99] on button "Add Direct Cost" at bounding box center [200, 94] width 111 height 28
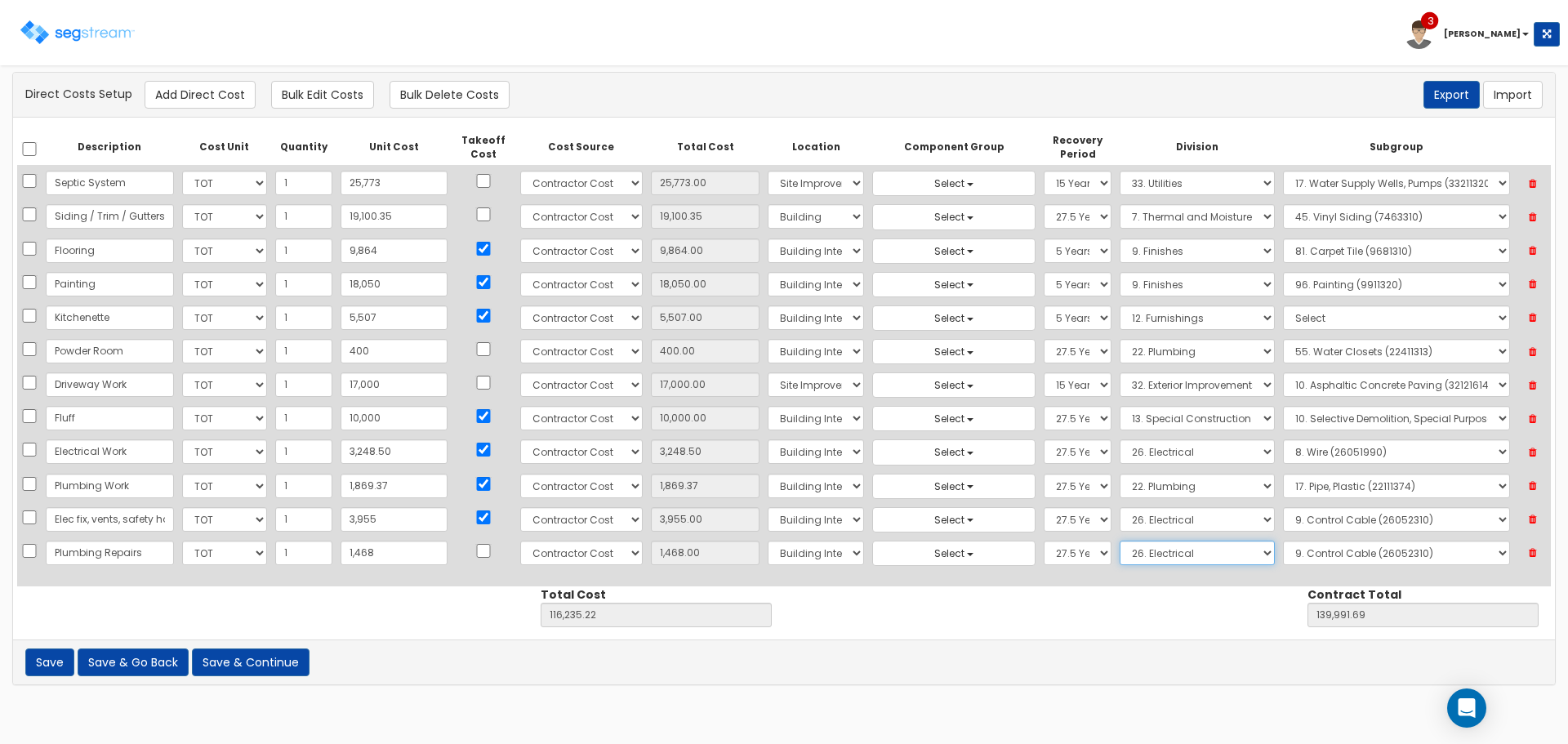
click at [1149, 559] on select "Select 1. General Requirements 2. Existing Conditions 3. Concrete 4. Masonry 5.…" at bounding box center [1197, 553] width 155 height 25
click at [1119, 540] on select "Select 1. General Requirements 2. Existing Conditions 3. Concrete 4. Masonry 5.…" at bounding box center [1197, 553] width 155 height 25
click at [1317, 550] on select "Select 1. Plumbing Demolition (22050510) 2. Valves, Brass (22052310) 3. Valves,…" at bounding box center [1397, 553] width 227 height 25
click at [1283, 540] on select "Select 1. Plumbing Demolition (22050510) 2. Valves, Brass (22052310) 3. Valves,…" at bounding box center [1397, 553] width 227 height 25
click at [267, 654] on button "Save & Continue" at bounding box center [251, 662] width 117 height 28
